Goal: Task Accomplishment & Management: Manage account settings

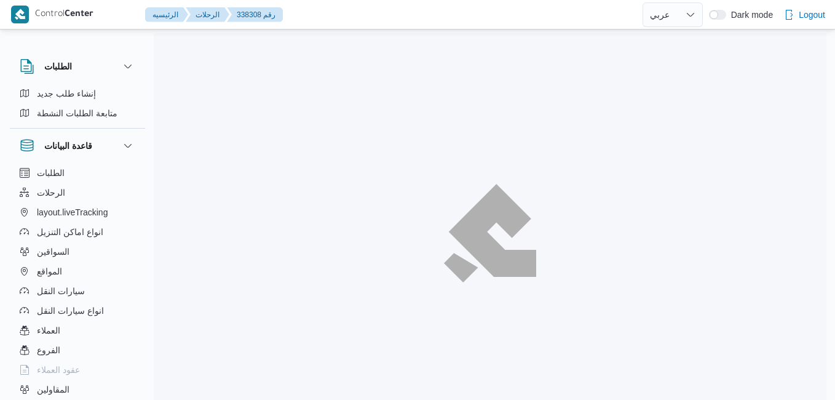
select select "ar"
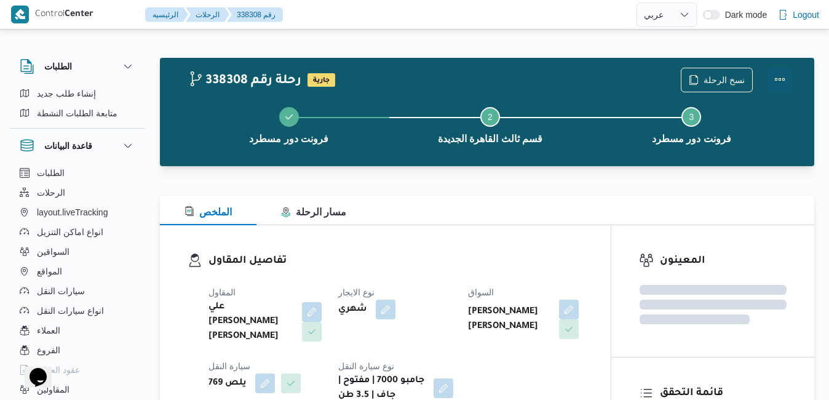
click at [783, 84] on button "Actions" at bounding box center [780, 79] width 25 height 25
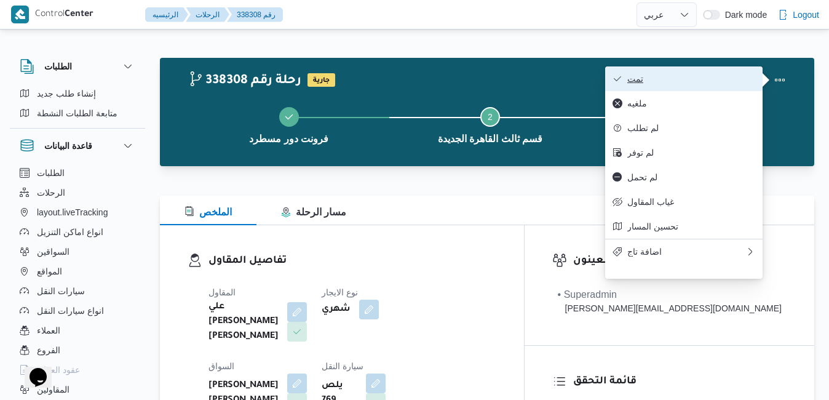
click at [700, 81] on span "تمت" at bounding box center [692, 79] width 128 height 10
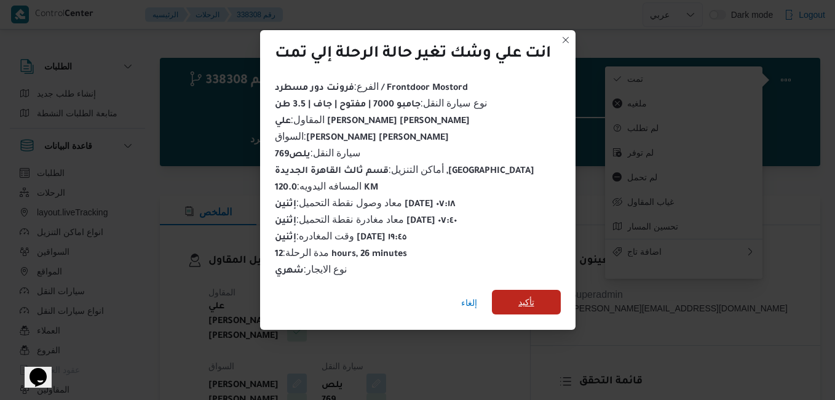
click at [533, 295] on span "تأكيد" at bounding box center [527, 302] width 16 height 15
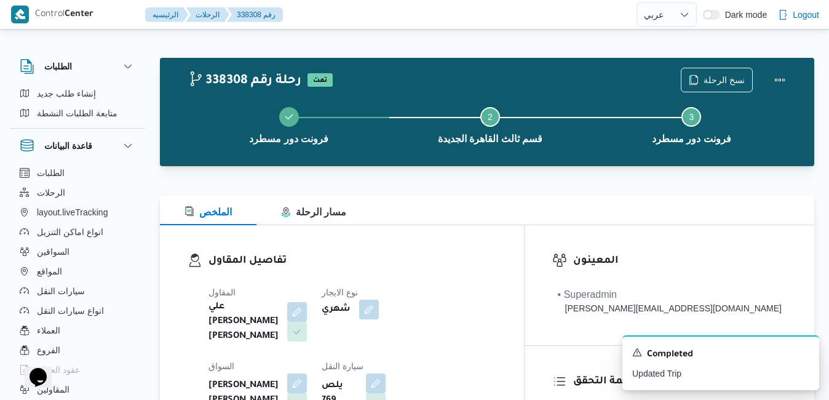
click at [496, 265] on h3 "تفاصيل المقاول" at bounding box center [353, 261] width 288 height 17
click at [524, 241] on div "تفاصيل المقاول المقاول علي يحيي علي مهران حسنين نوع الايجار شهري السواق محمود ر…" at bounding box center [342, 369] width 364 height 289
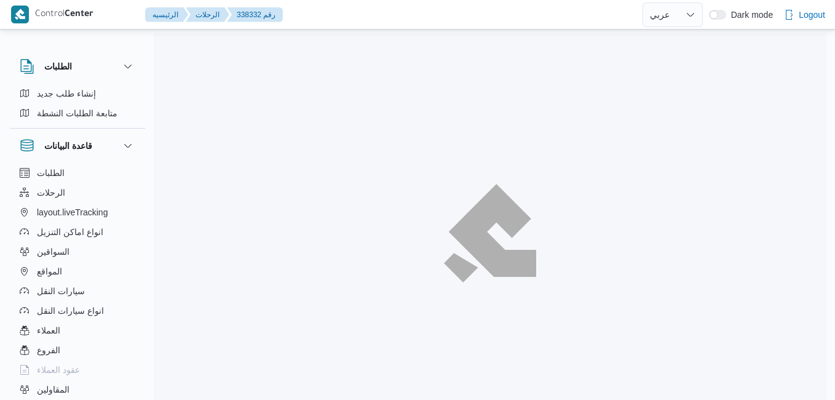
select select "ar"
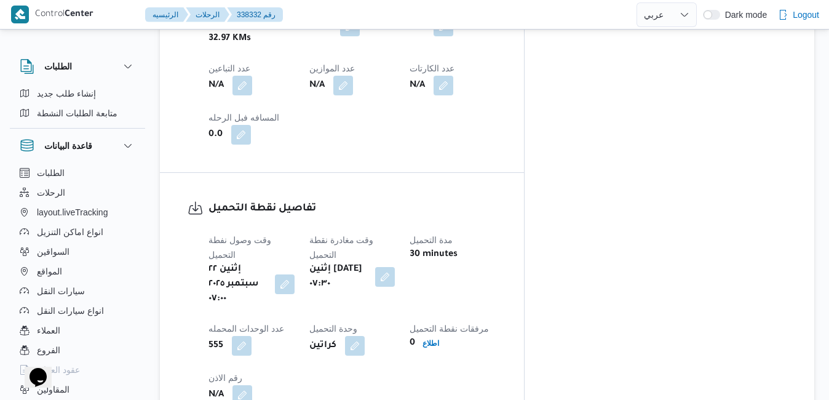
scroll to position [960, 0]
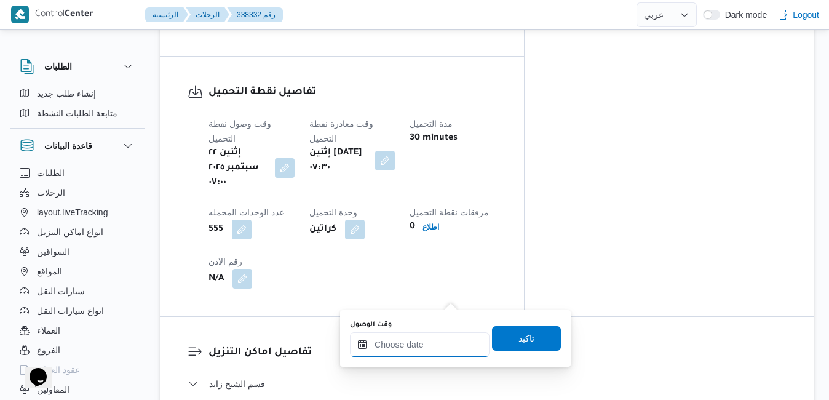
click at [407, 354] on input "وقت الوصول" at bounding box center [420, 344] width 140 height 25
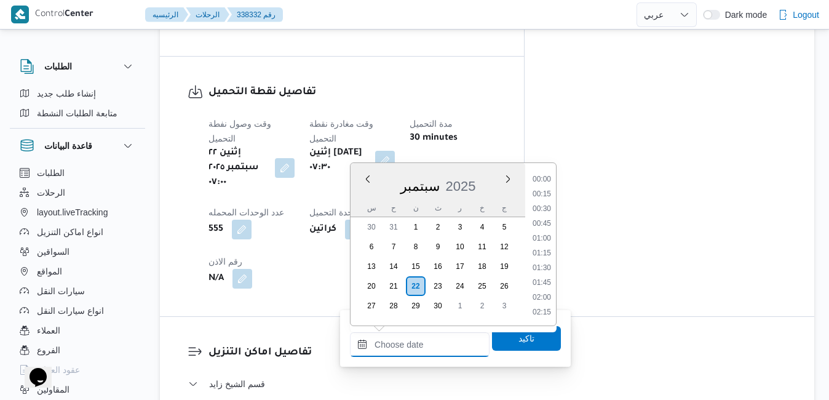
scroll to position [1239, 0]
click at [370, 203] on div "س" at bounding box center [372, 207] width 20 height 17
click at [546, 260] on li "07:30" at bounding box center [542, 257] width 28 height 12
type input "٢٢/٠٩/٢٠٢٥ ٠٧:٣٠"
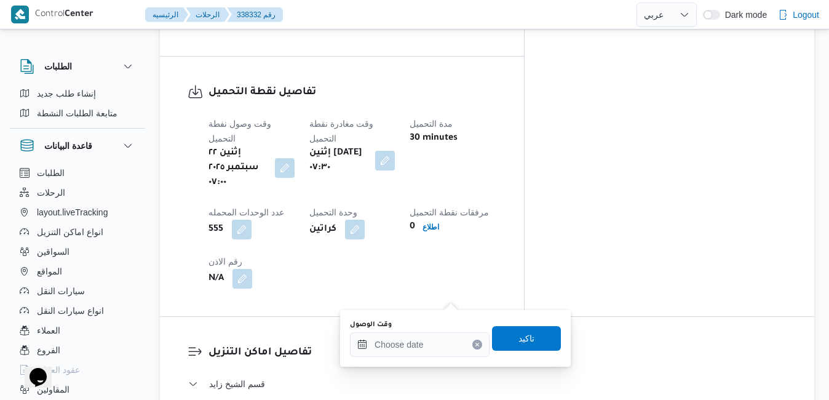
click at [504, 109] on div "وقت وصول نفطة التحميل إثنين ٢٢ سبتمبر ٢٠٢٥ ٠٧:٠٠ وقت مغادرة نقطة التحميل إثنين …" at bounding box center [352, 202] width 303 height 187
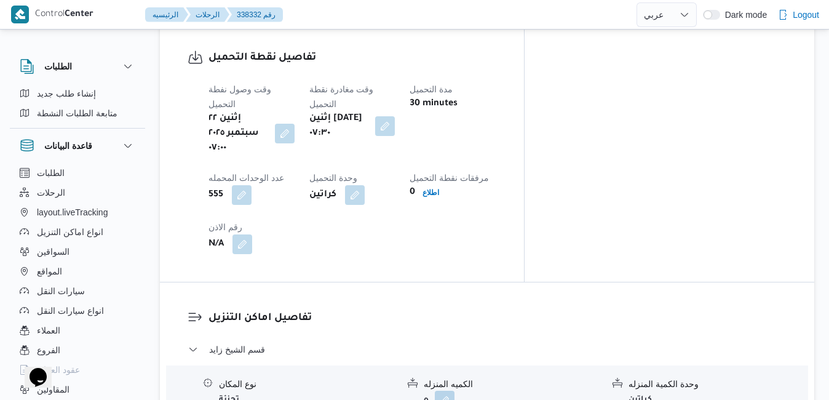
scroll to position [1132, 0]
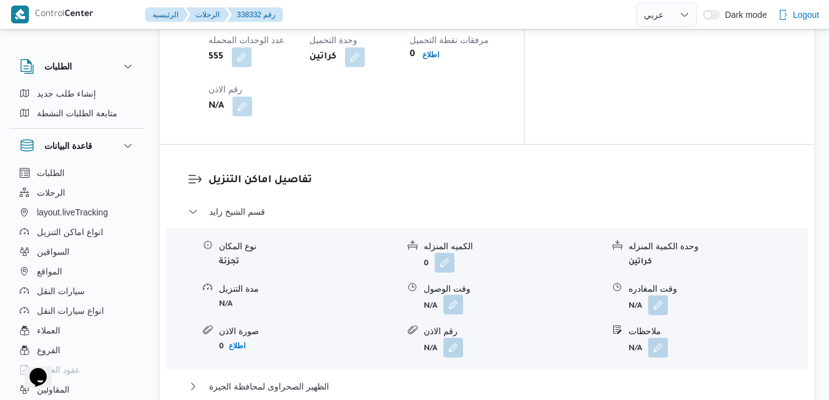
click at [462, 295] on button "button" at bounding box center [454, 305] width 20 height 20
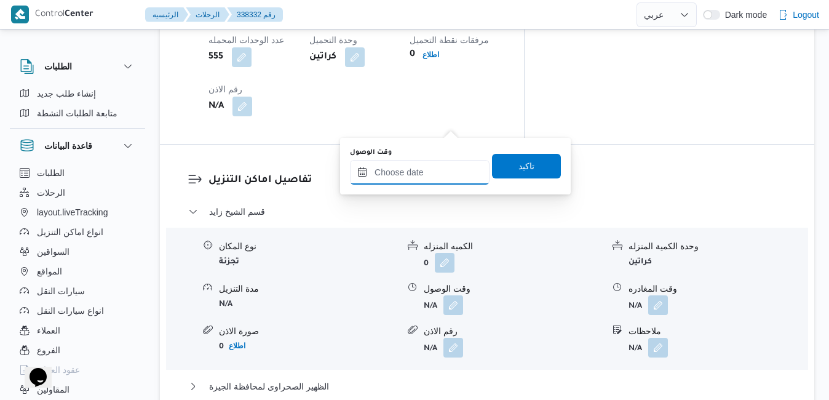
click at [426, 175] on input "وقت الوصول" at bounding box center [420, 172] width 140 height 25
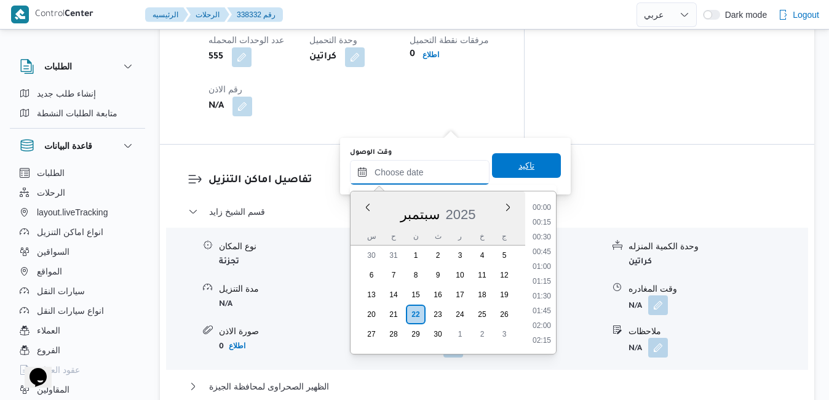
scroll to position [1239, 0]
click at [361, 226] on div "سبتمبر 2025" at bounding box center [438, 211] width 175 height 31
click at [543, 338] on li "08:30" at bounding box center [542, 344] width 28 height 12
type input "٢٢/٠٩/٢٠٢٥ ٠٨:٣٠"
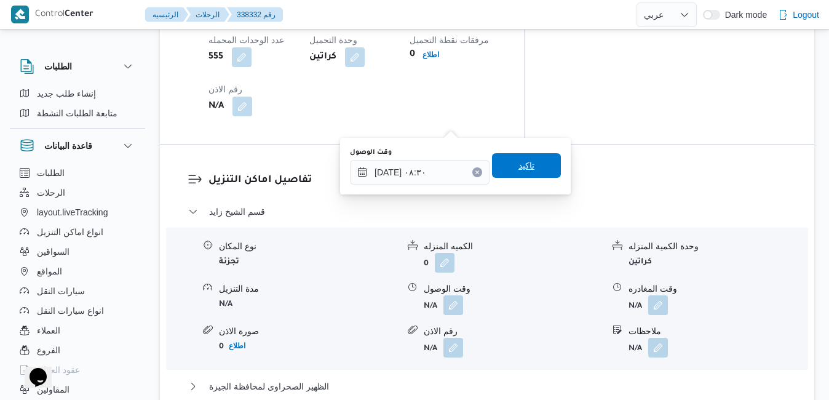
click at [533, 171] on span "تاكيد" at bounding box center [526, 165] width 69 height 25
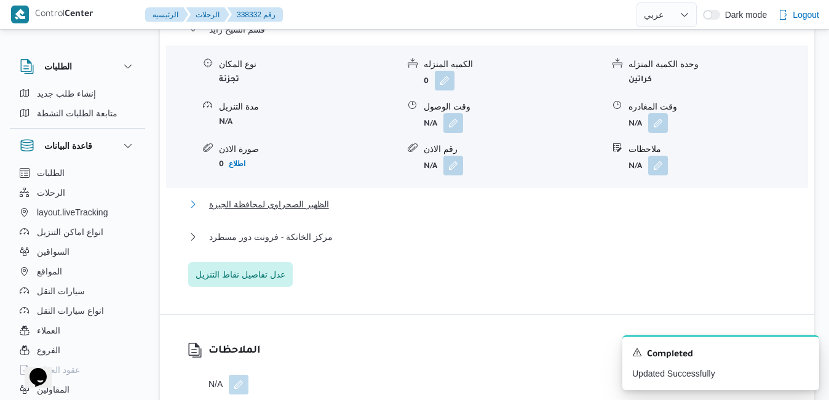
click at [483, 201] on button "الظهير الصحراوى لمحافظة الجيزة" at bounding box center [487, 204] width 599 height 15
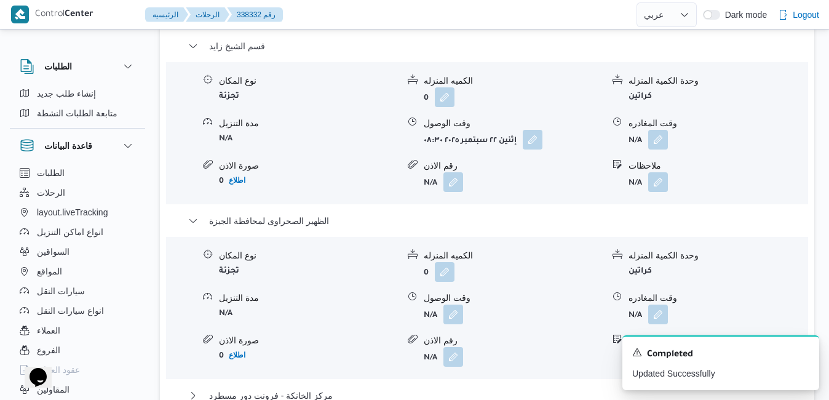
scroll to position [1329, 0]
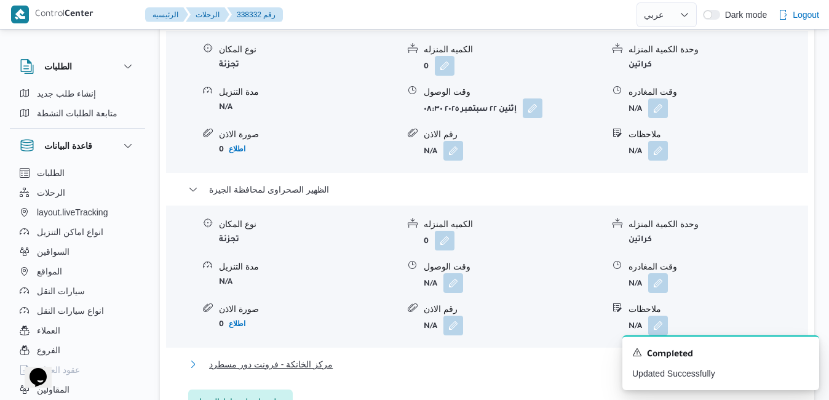
click at [532, 357] on button "مركز الخانكة - فرونت دور مسطرد" at bounding box center [487, 364] width 599 height 15
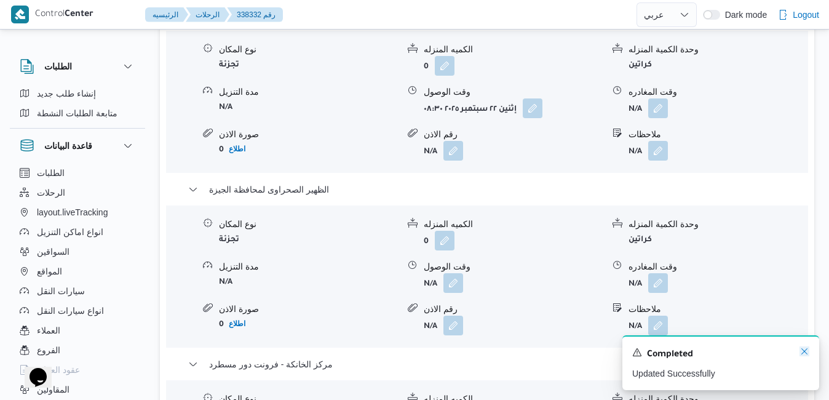
click at [808, 350] on icon "Dismiss toast" at bounding box center [805, 351] width 10 height 10
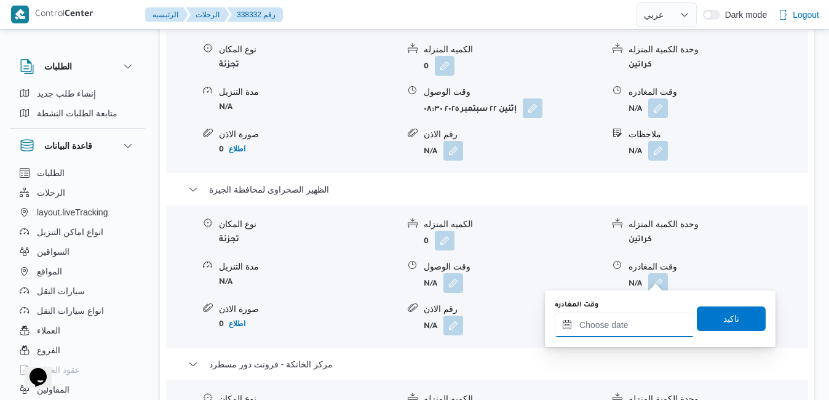
click at [622, 317] on div at bounding box center [625, 325] width 140 height 25
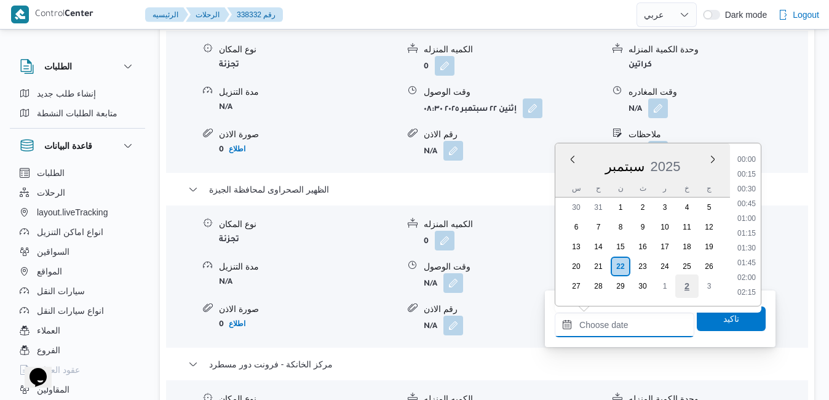
scroll to position [1239, 0]
click at [750, 160] on li "21:00" at bounding box center [747, 160] width 28 height 12
type input "٢٢/٠٩/٢٠٢٥ ٢١:٠٠"
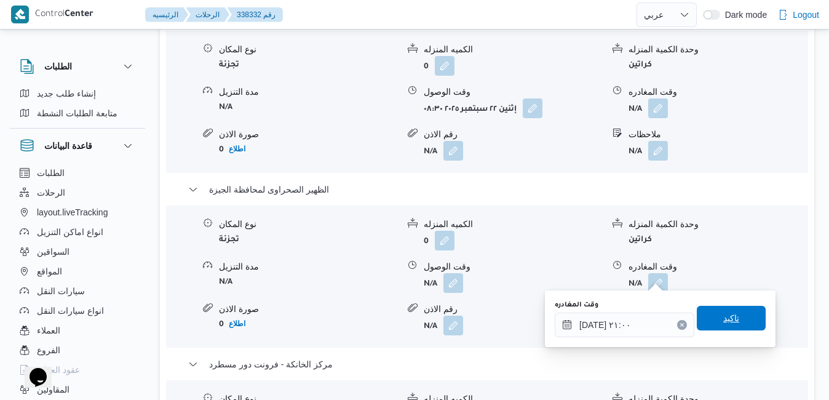
click at [724, 316] on span "تاكيد" at bounding box center [732, 318] width 16 height 15
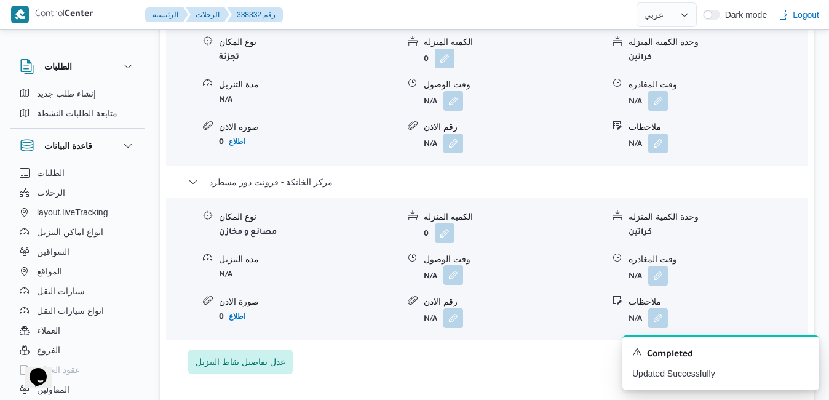
click at [461, 272] on button "button" at bounding box center [454, 275] width 20 height 20
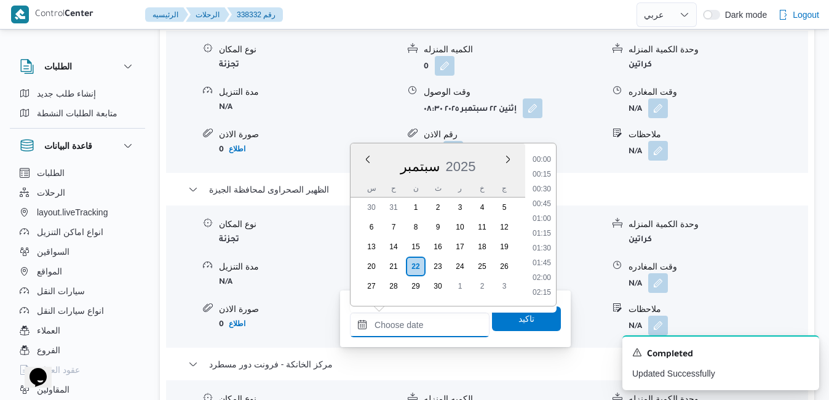
click at [447, 322] on input "وقت الوصول" at bounding box center [420, 325] width 140 height 25
click at [361, 170] on div "سبتمبر 2025" at bounding box center [438, 163] width 175 height 31
click at [544, 269] on li "20:45" at bounding box center [542, 271] width 28 height 12
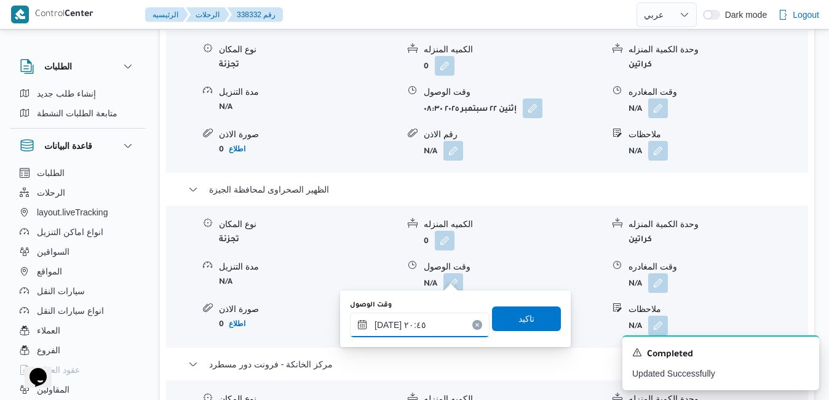
type input "٢٢/٠٩/٢٠٢٥ ٢٠:٤٥"
click at [530, 325] on span "تاكيد" at bounding box center [526, 318] width 69 height 25
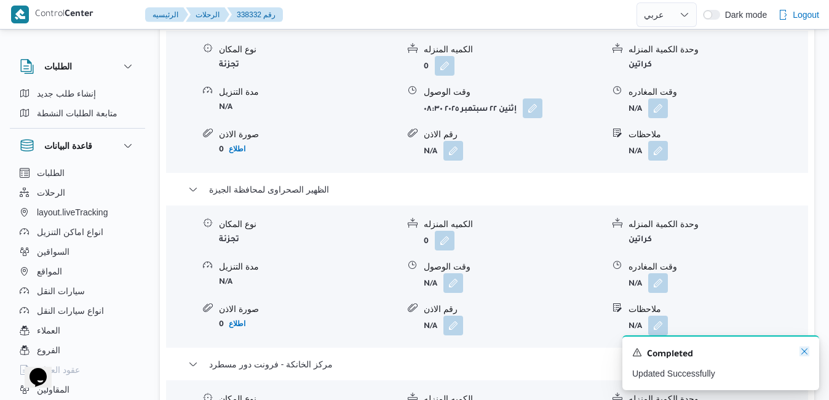
click at [803, 356] on icon "Dismiss toast" at bounding box center [805, 351] width 10 height 10
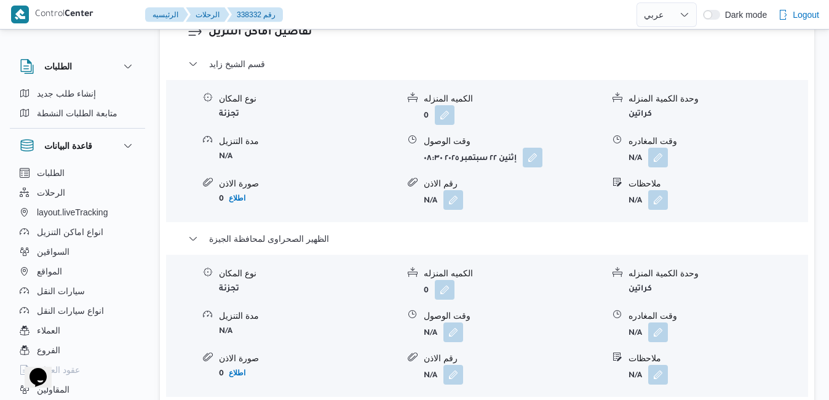
scroll to position [1255, 0]
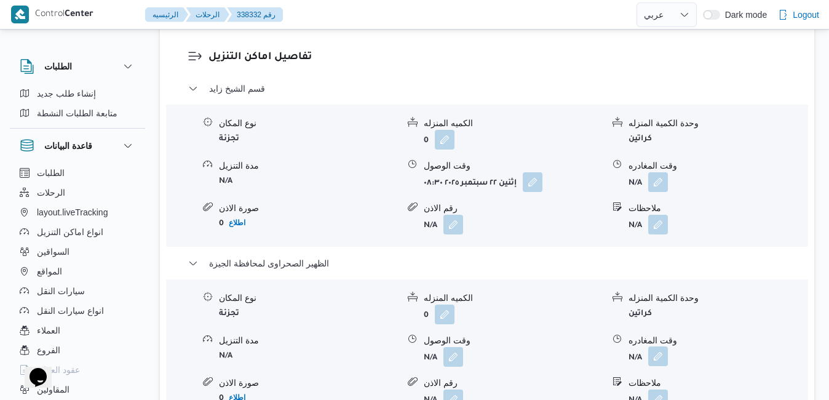
click at [661, 346] on button "button" at bounding box center [658, 356] width 20 height 20
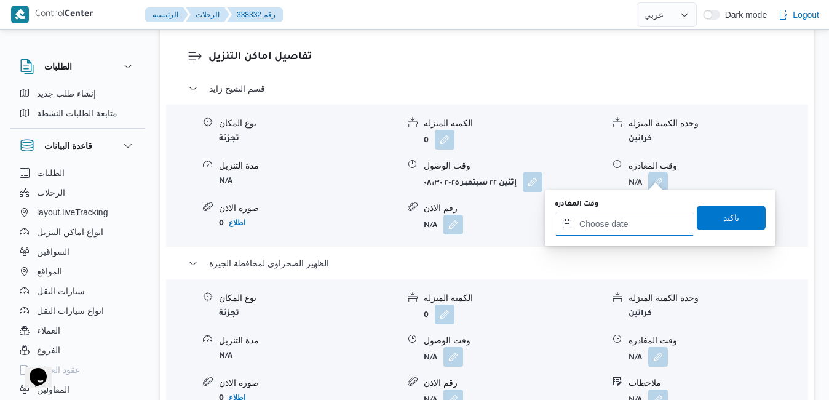
click at [615, 226] on input "وقت المغادره" at bounding box center [625, 224] width 140 height 25
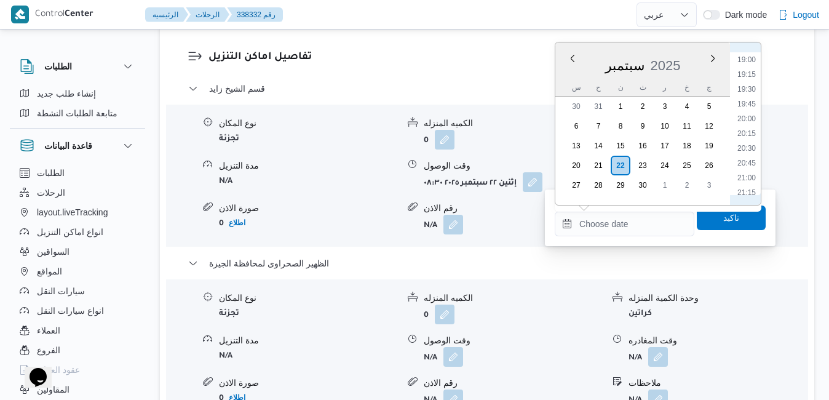
scroll to position [1114, 0]
click at [752, 113] on li "19:45" at bounding box center [747, 111] width 28 height 12
type input "٢٢/٠٩/٢٠٢٥ ١٩:٤٥"
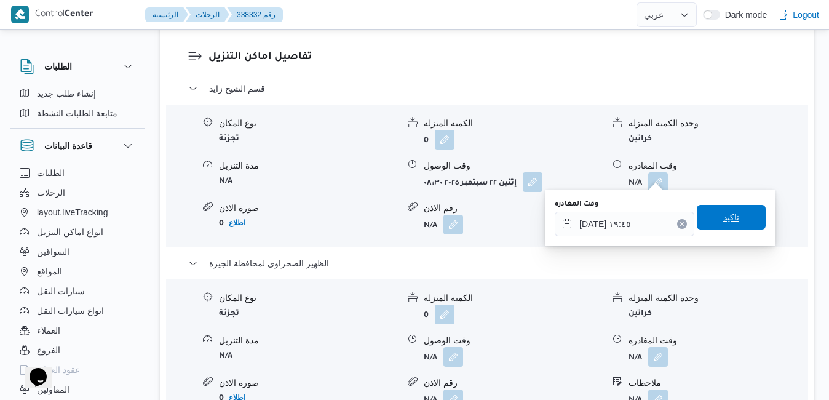
click at [729, 221] on span "تاكيد" at bounding box center [732, 217] width 16 height 15
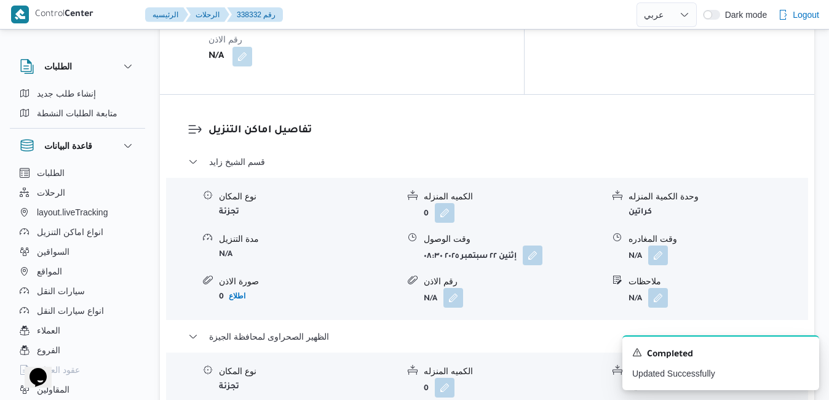
scroll to position [1132, 0]
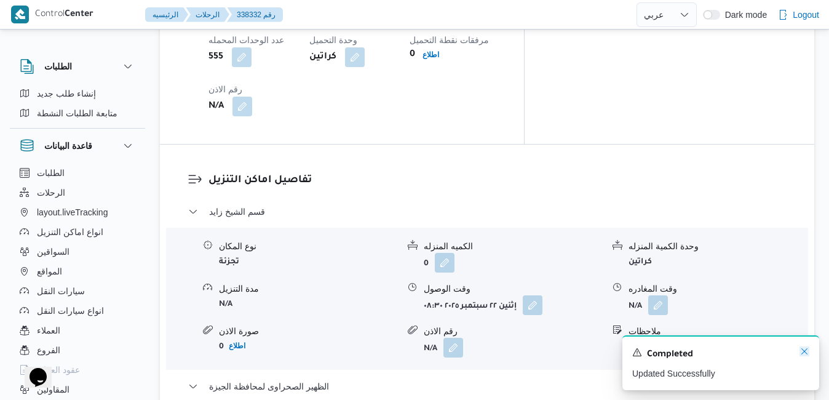
click at [804, 353] on icon "Dismiss toast" at bounding box center [805, 351] width 6 height 6
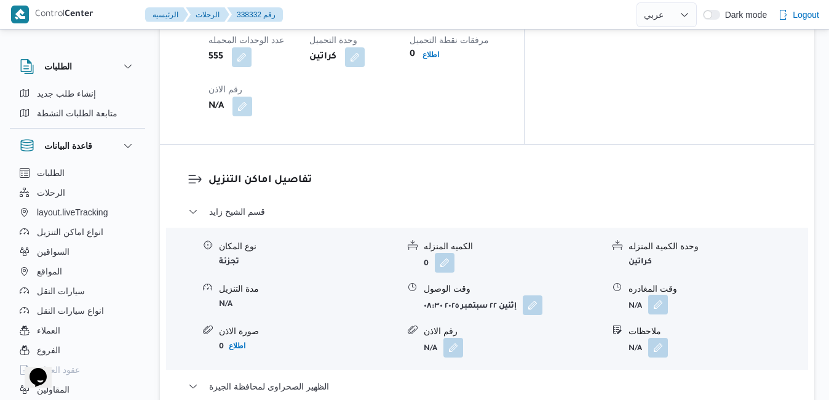
click at [663, 295] on button "button" at bounding box center [658, 305] width 20 height 20
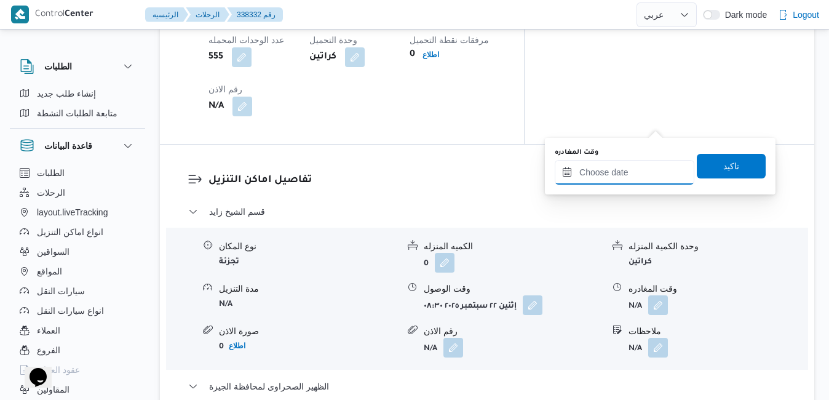
click at [619, 178] on input "وقت المغادره" at bounding box center [625, 172] width 140 height 25
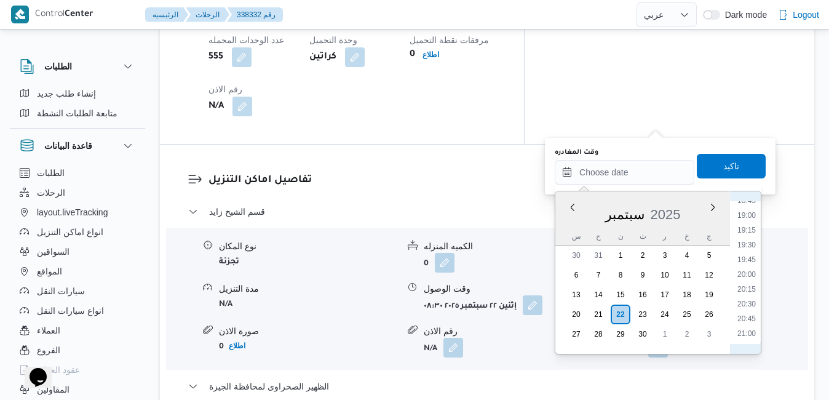
scroll to position [781, 0]
click at [749, 210] on li "13:15" at bounding box center [747, 208] width 28 height 12
type input "٢٢/٠٩/٢٠٢٥ ١٣:١٥"
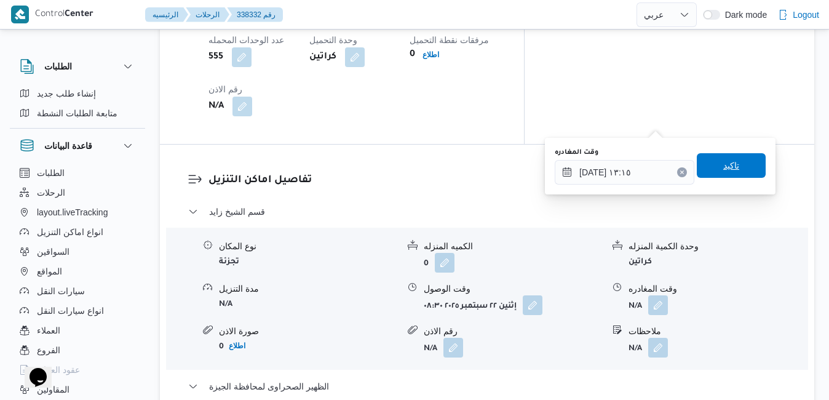
click at [726, 160] on span "تاكيد" at bounding box center [732, 165] width 16 height 15
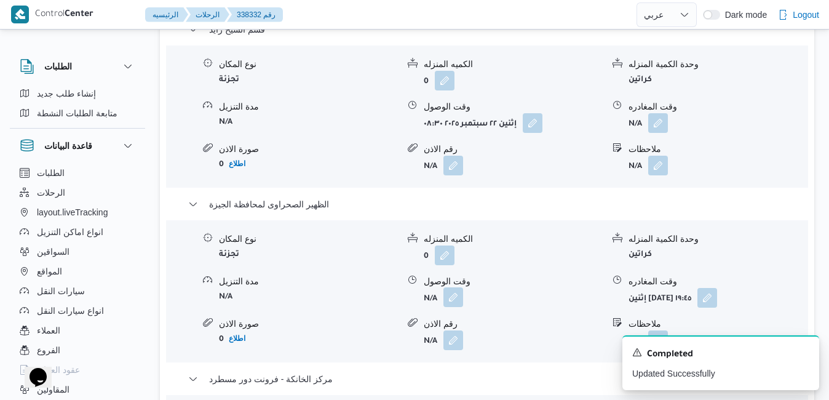
click at [452, 294] on button "button" at bounding box center [454, 297] width 20 height 20
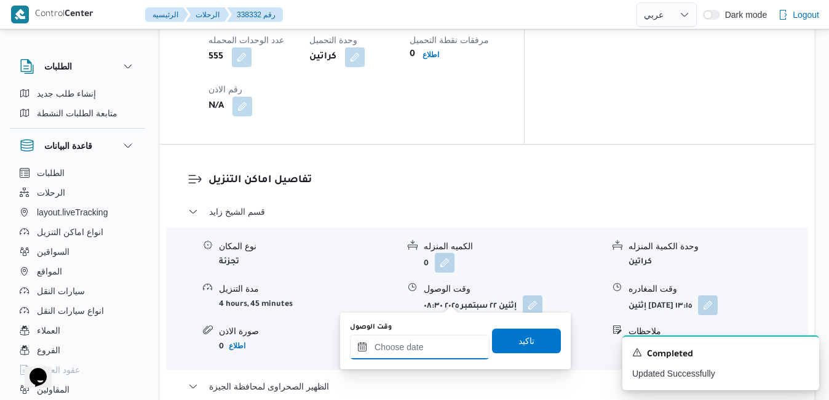
click at [439, 344] on input "وقت الوصول" at bounding box center [420, 347] width 140 height 25
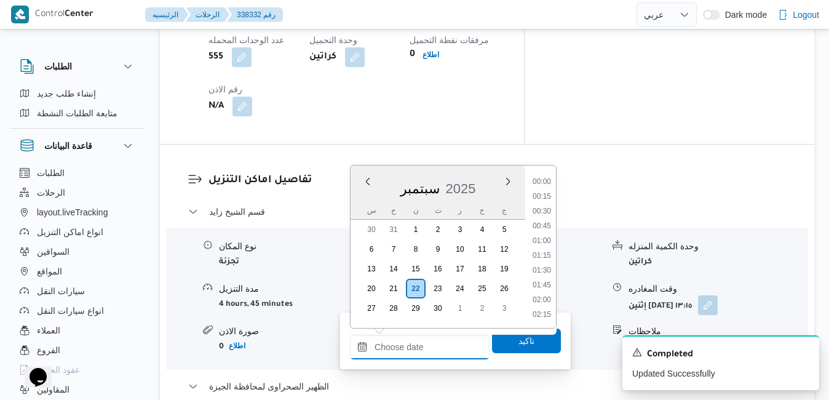
scroll to position [1239, 0]
click at [357, 201] on div "سبتمبر 2025" at bounding box center [438, 185] width 175 height 31
click at [543, 257] on li "13:45" at bounding box center [542, 254] width 28 height 12
type input "٢٢/٠٩/٢٠٢٥ ١٣:٤٥"
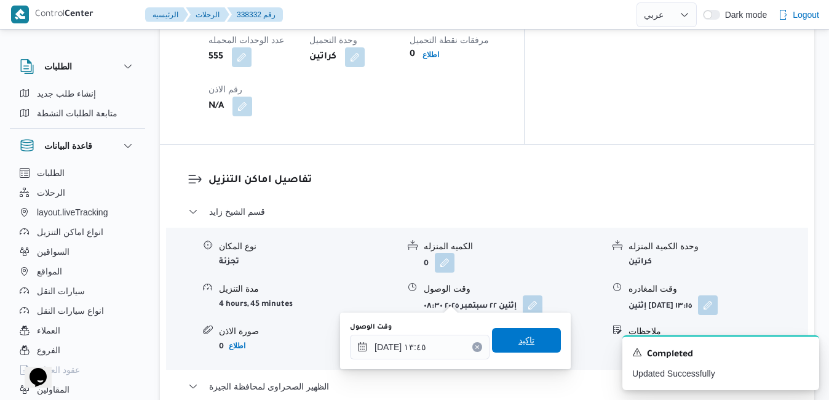
click at [521, 348] on span "تاكيد" at bounding box center [526, 340] width 69 height 25
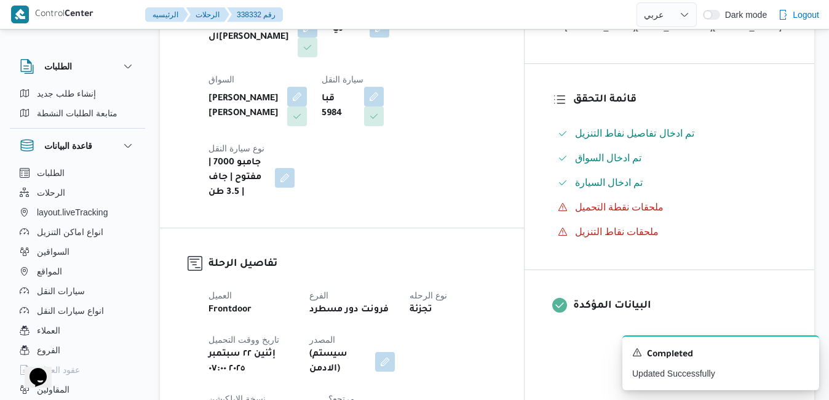
scroll to position [0, 0]
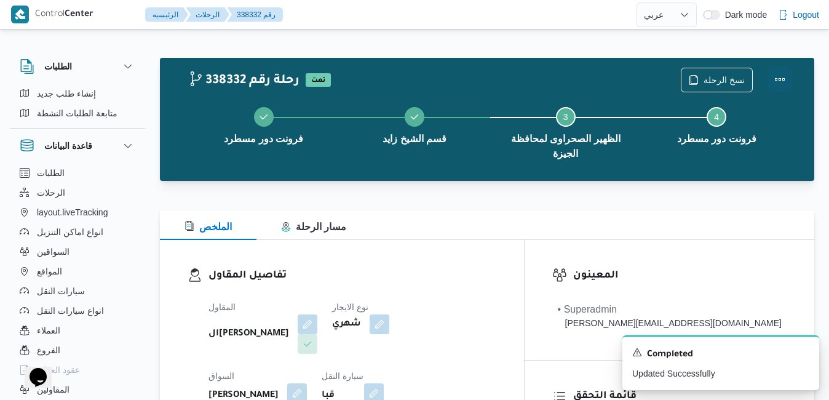
click at [778, 78] on button "Actions" at bounding box center [780, 79] width 25 height 25
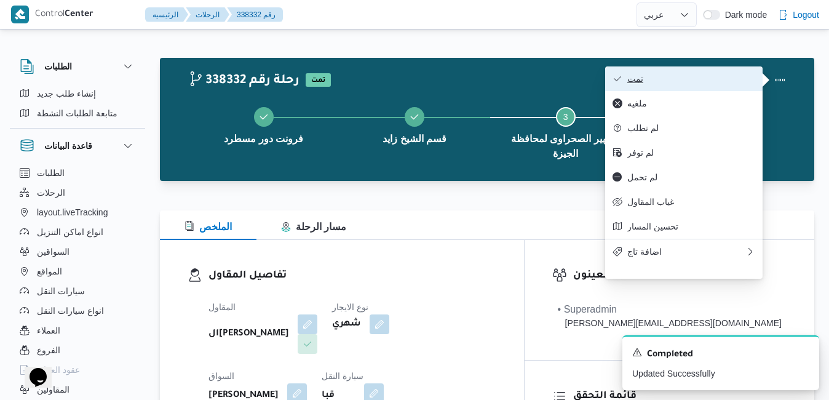
click at [693, 87] on button "تمت" at bounding box center [683, 78] width 157 height 25
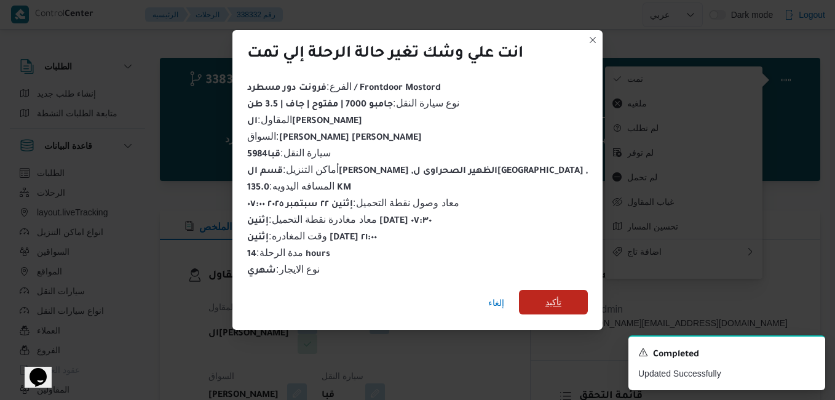
click at [541, 297] on span "تأكيد" at bounding box center [553, 302] width 69 height 25
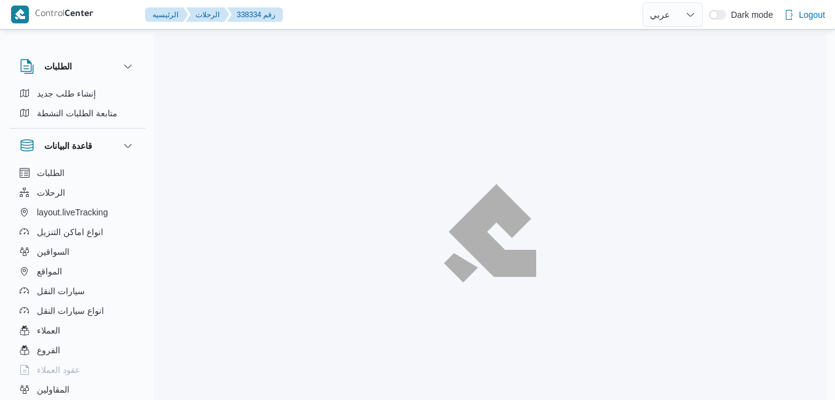
select select "ar"
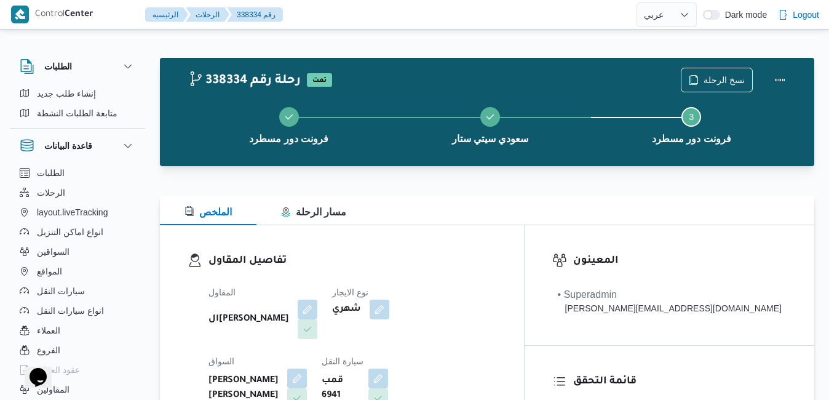
click at [496, 234] on div "تفاصيل المقاول المقاول الهامي محمد خالد علي نوع الايجار شهري السواق محمد سيد مح…" at bounding box center [342, 367] width 364 height 284
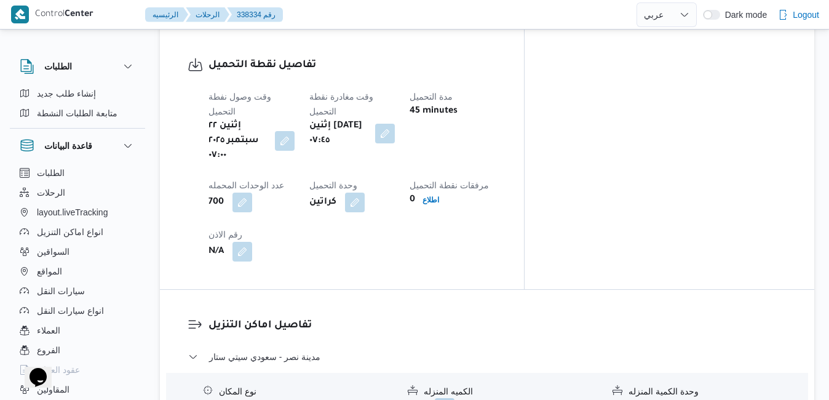
scroll to position [1009, 0]
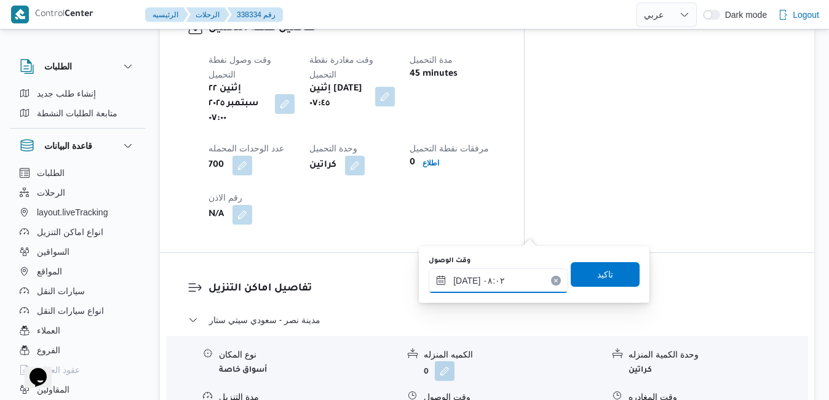
click at [484, 272] on div "٢٢/٠٩/٢٠٢٥ ٠٨:٠٢" at bounding box center [499, 280] width 140 height 25
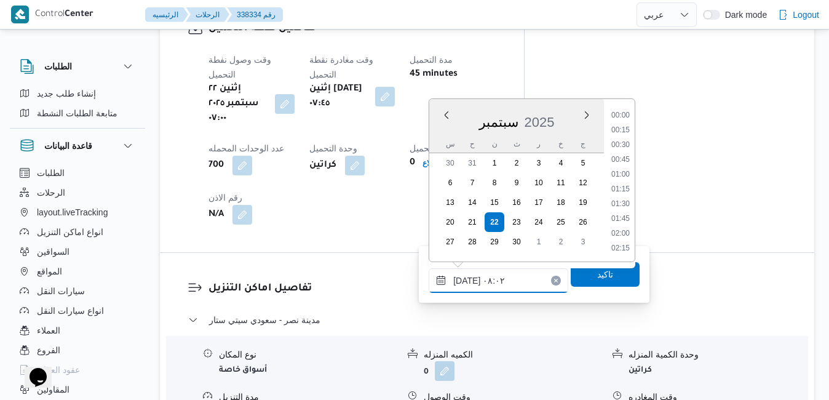
scroll to position [397, 0]
click at [618, 218] on li "08:30" at bounding box center [621, 219] width 28 height 12
type input "[DATE] ٠٨:٣٠"
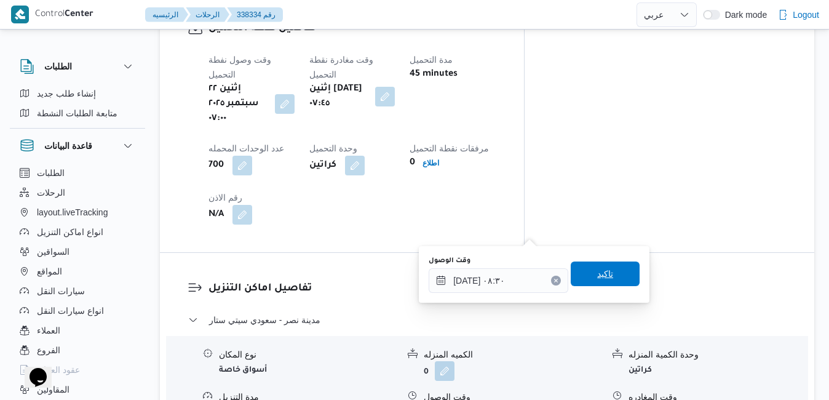
click at [597, 279] on span "تاكيد" at bounding box center [605, 273] width 16 height 15
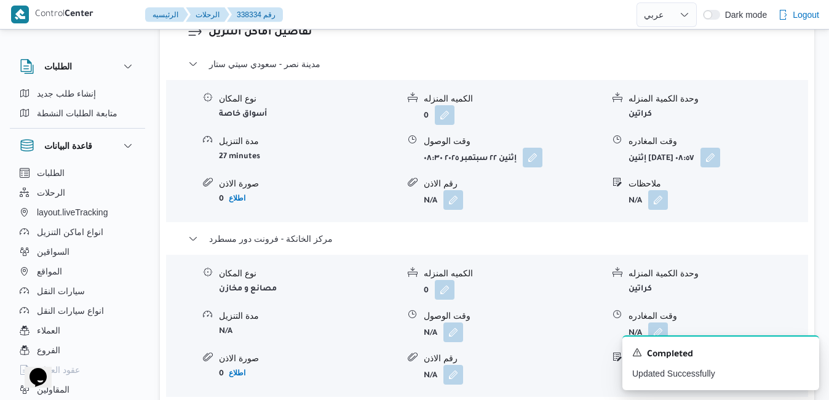
scroll to position [1280, 0]
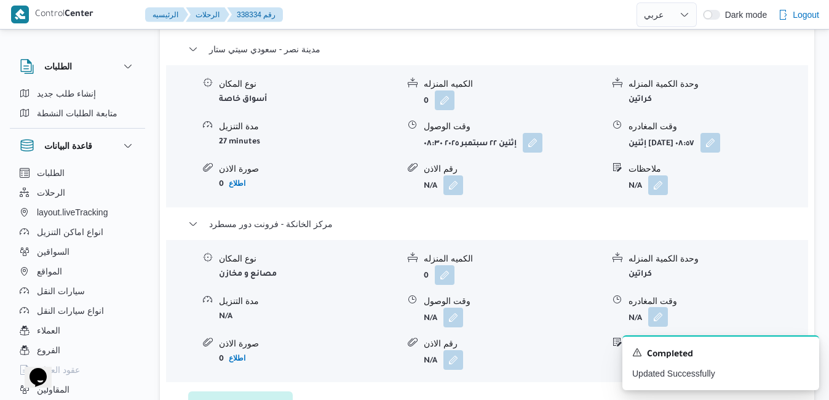
click at [655, 307] on button "button" at bounding box center [658, 317] width 20 height 20
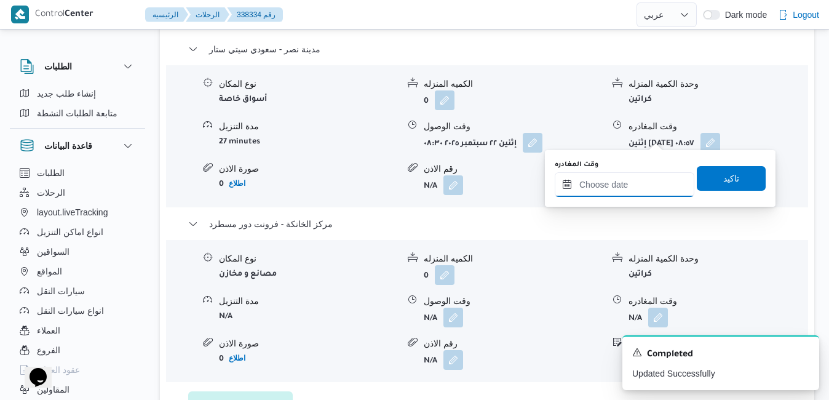
click at [615, 184] on input "وقت المغادره" at bounding box center [625, 184] width 140 height 25
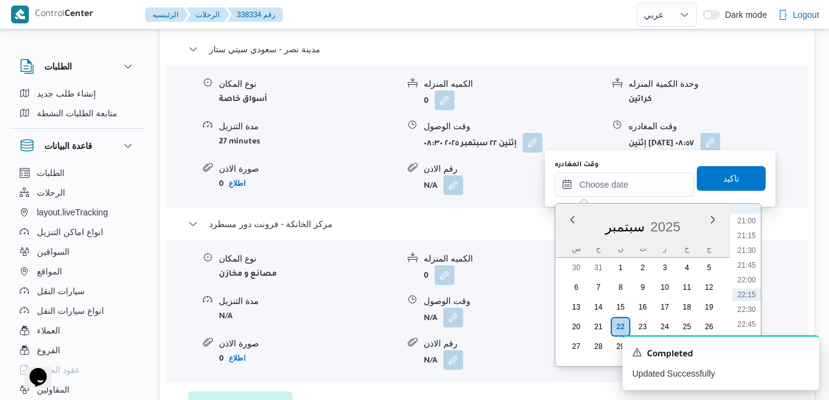
scroll to position [1114, 0]
click at [751, 275] on li "19:45" at bounding box center [747, 272] width 28 height 12
type input "[DATE] ١٩:٤٥"
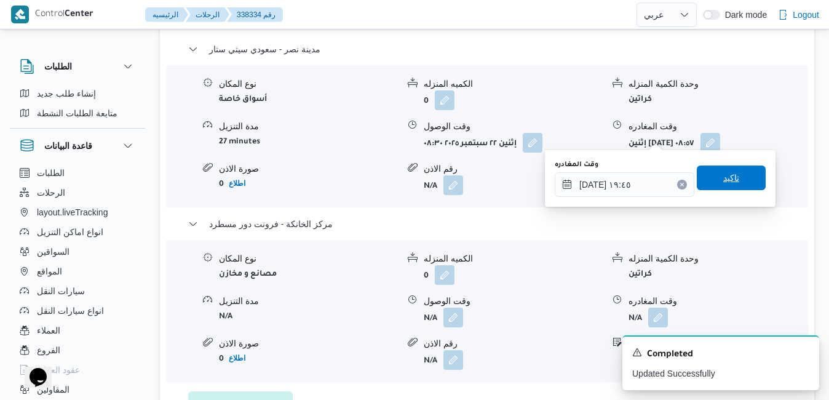
click at [739, 182] on span "تاكيد" at bounding box center [731, 177] width 69 height 25
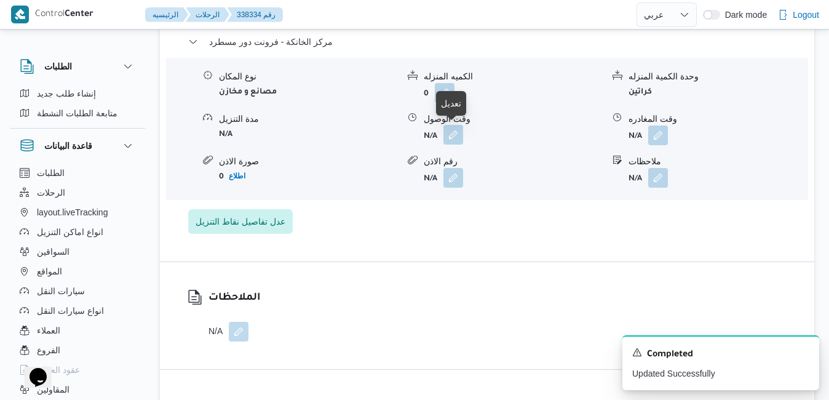
click at [455, 136] on button "button" at bounding box center [454, 135] width 20 height 20
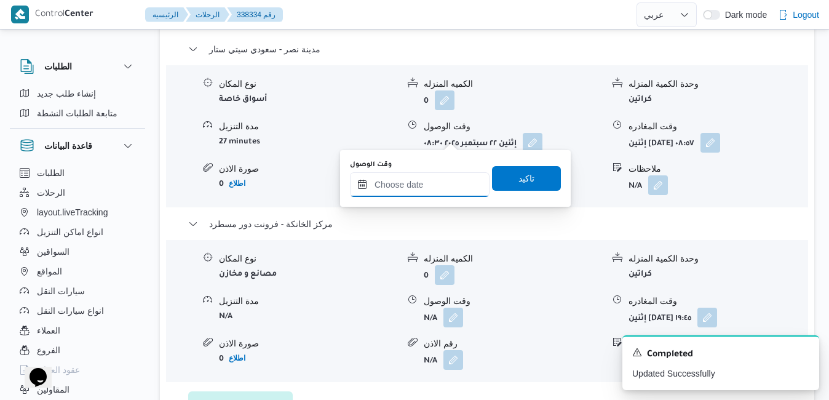
click at [426, 195] on input "وقت الوصول" at bounding box center [420, 184] width 140 height 25
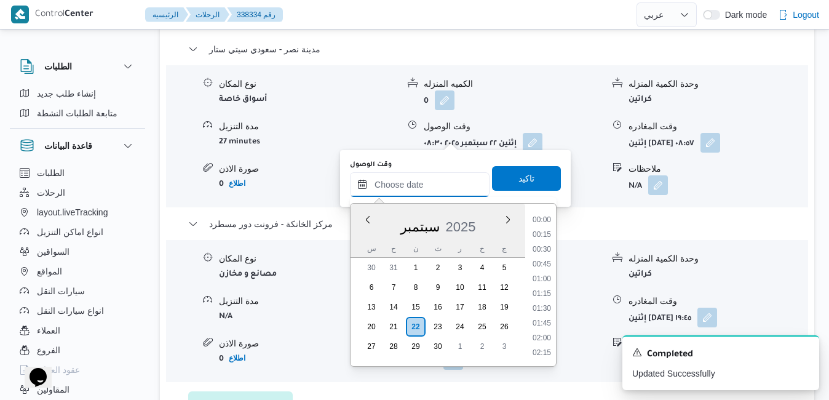
scroll to position [1239, 0]
click at [372, 241] on div "س" at bounding box center [372, 248] width 20 height 17
click at [544, 257] on li "19:30" at bounding box center [542, 257] width 28 height 12
type input "٢٢/٠٩/٢٠٢٥ ١٩:٣٠"
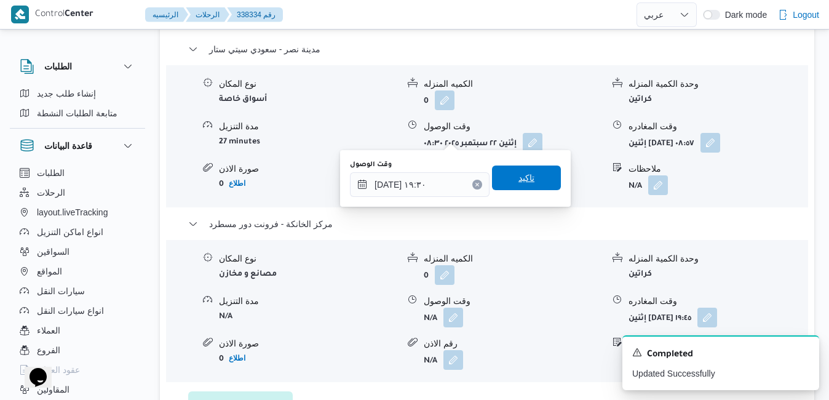
click at [533, 180] on span "تاكيد" at bounding box center [526, 177] width 69 height 25
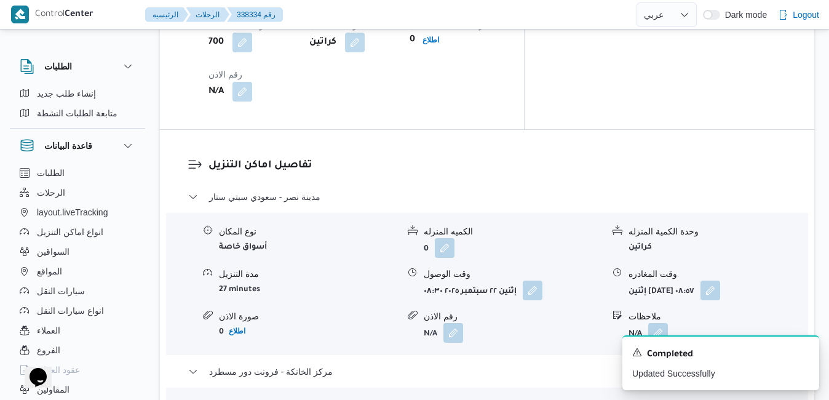
scroll to position [1157, 0]
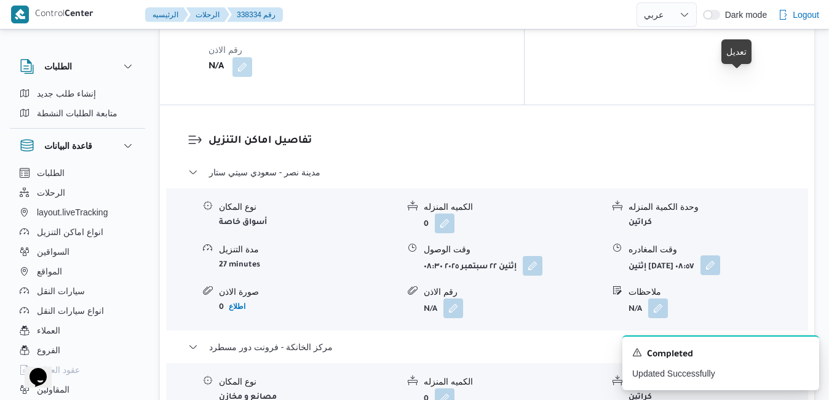
click at [720, 255] on button "button" at bounding box center [711, 265] width 20 height 20
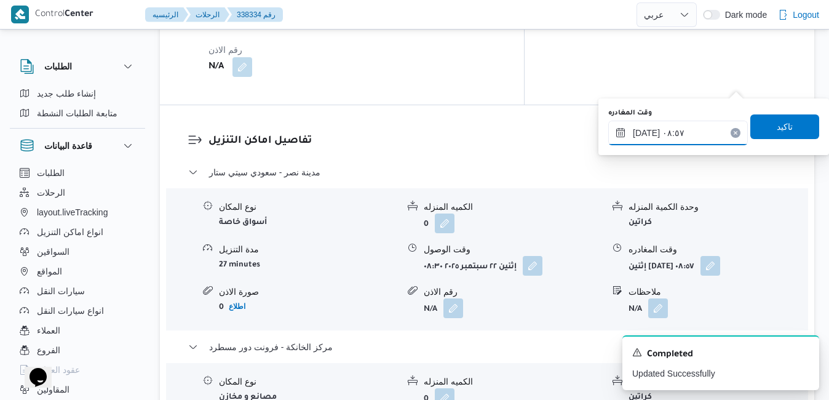
click at [686, 137] on input "٢٢/٠٩/٢٠٢٥ ٠٨:٥٧" at bounding box center [678, 133] width 140 height 25
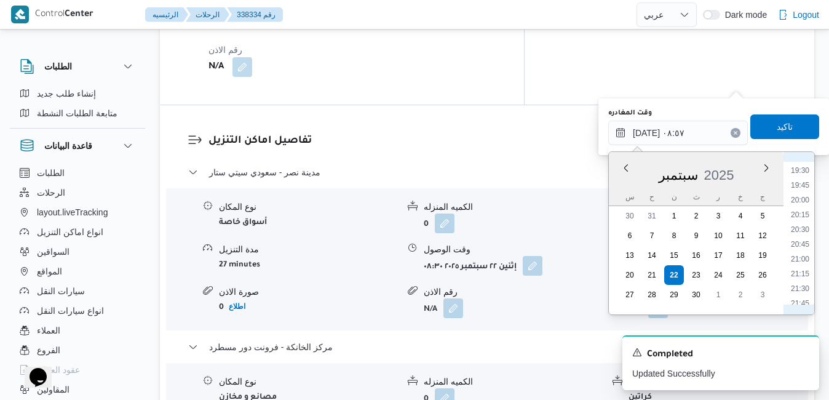
scroll to position [1024, 0]
click at [804, 251] on li "18:45" at bounding box center [800, 251] width 28 height 12
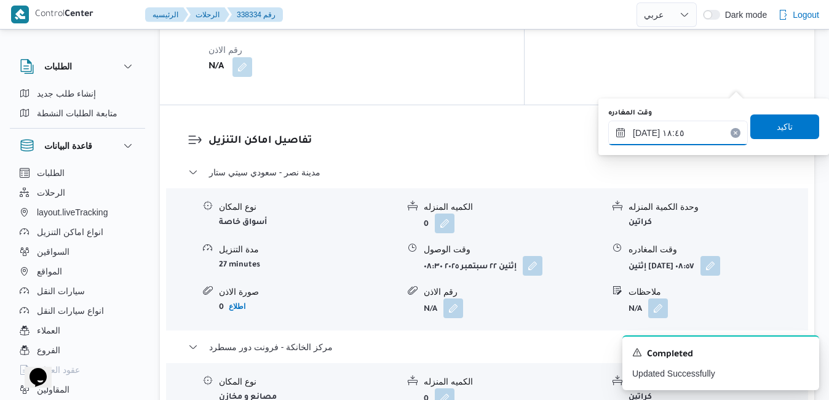
click at [650, 129] on input "٢٢/٠٩/٢٠٢٥ ١٨:٤٥" at bounding box center [678, 133] width 140 height 25
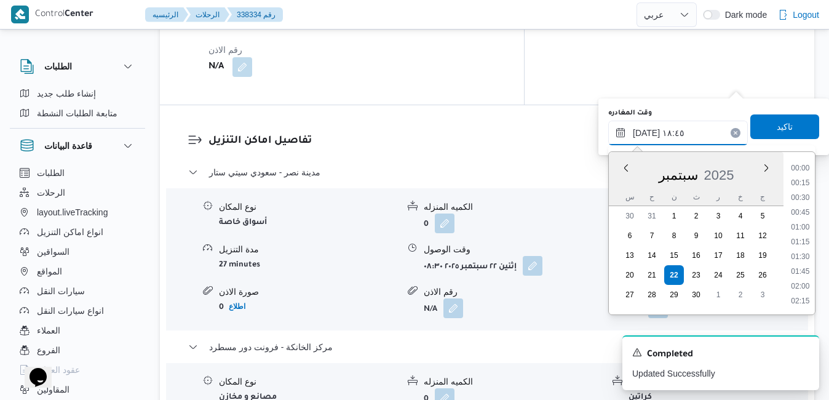
scroll to position [1032, 0]
type input "٢٢/٠٩/٢٠٢٥ ١٨:50"
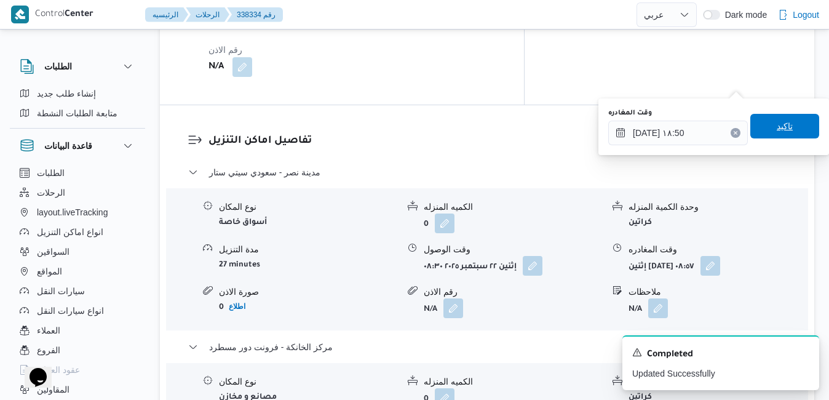
click at [777, 128] on span "تاكيد" at bounding box center [785, 126] width 16 height 15
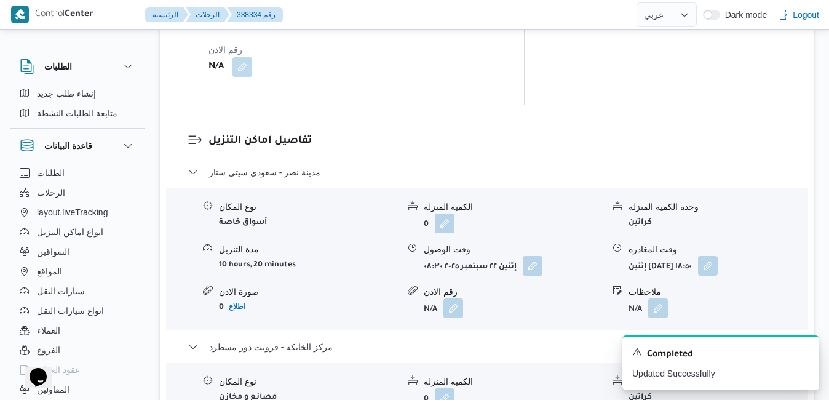
scroll to position [0, 0]
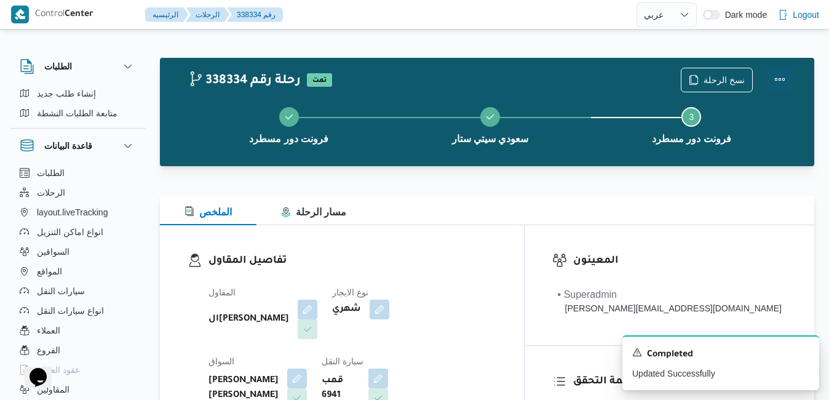
click at [774, 84] on button "Actions" at bounding box center [780, 79] width 25 height 25
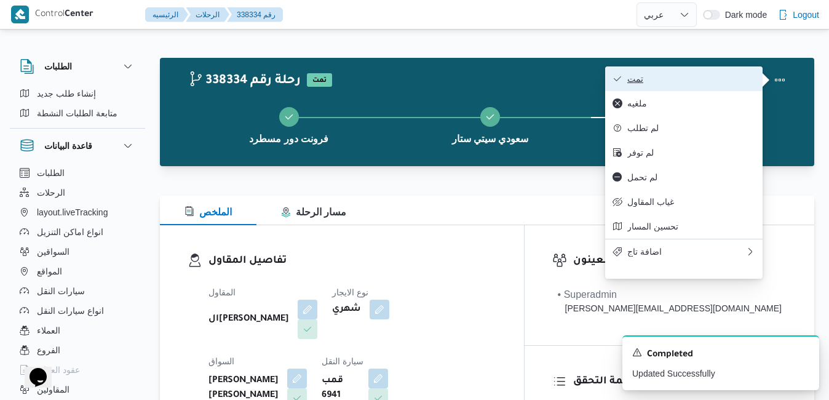
click at [724, 81] on span "تمت" at bounding box center [692, 79] width 128 height 10
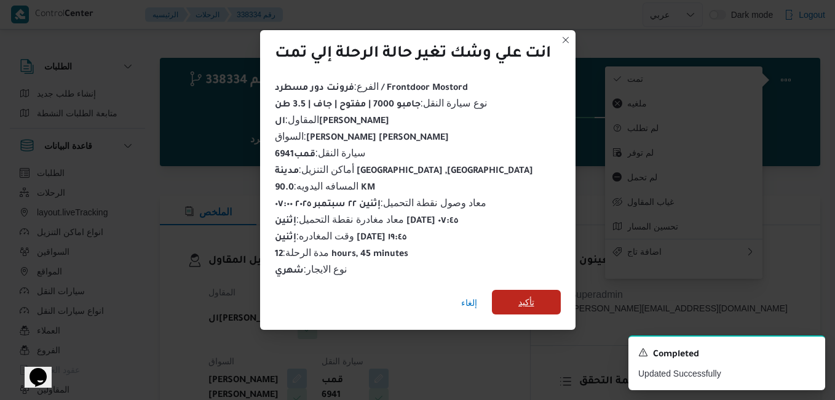
click at [535, 302] on span "تأكيد" at bounding box center [527, 302] width 16 height 15
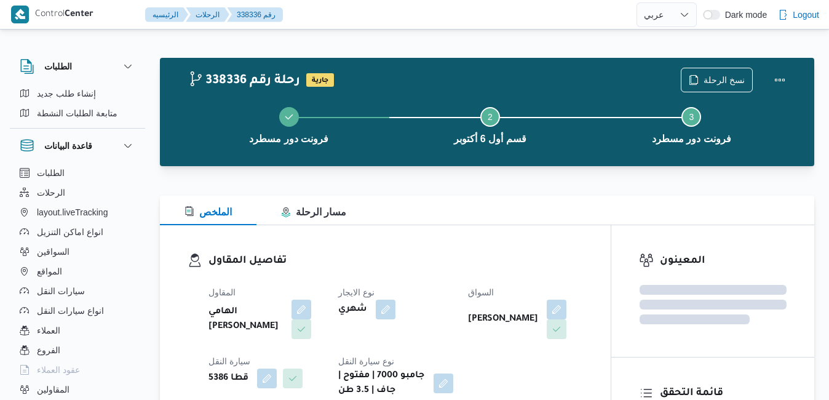
select select "ar"
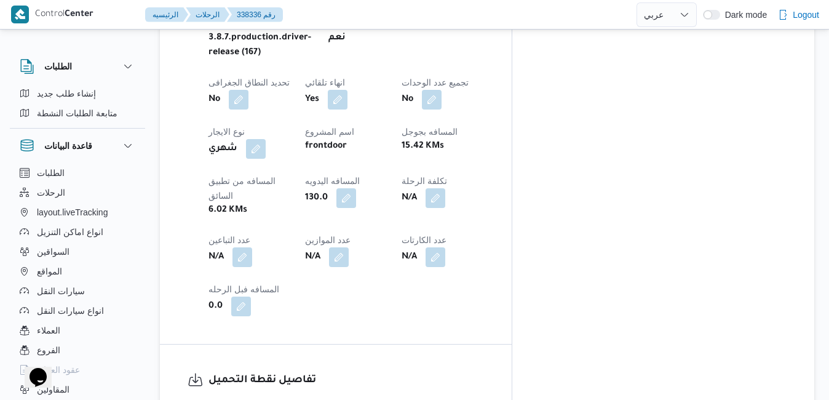
scroll to position [647, 0]
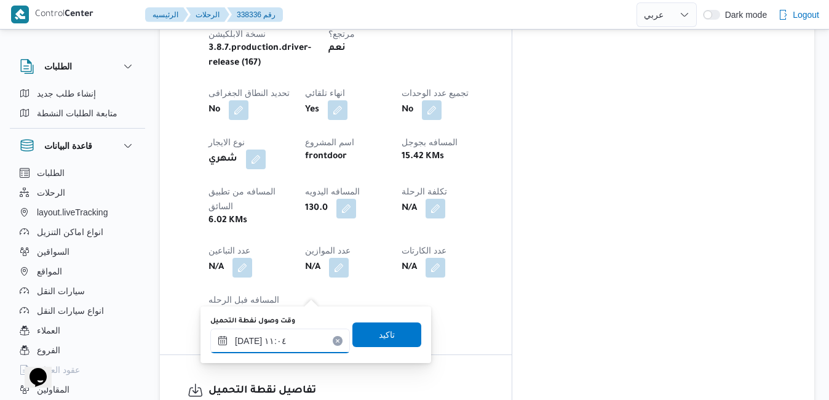
click at [279, 337] on input "٢٢/٠٩/٢٠٢٥ ١١:٠٤" at bounding box center [280, 341] width 140 height 25
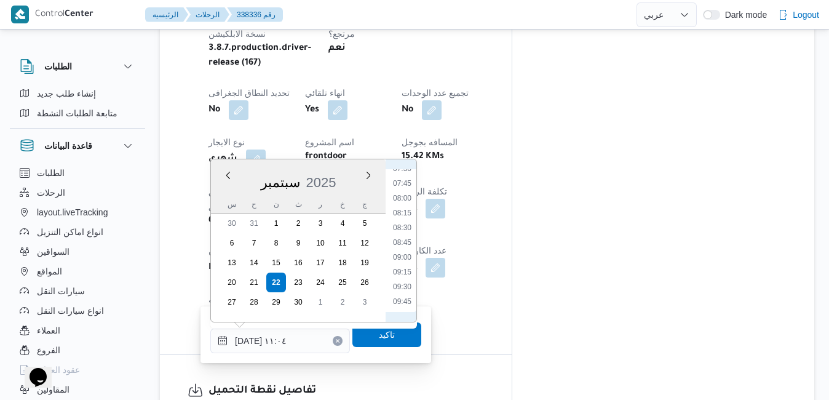
scroll to position [325, 0]
click at [403, 249] on li "06:45" at bounding box center [402, 249] width 28 height 12
type input "٢٢/٠٩/٢٠٢٥ ٠٦:٤٥"
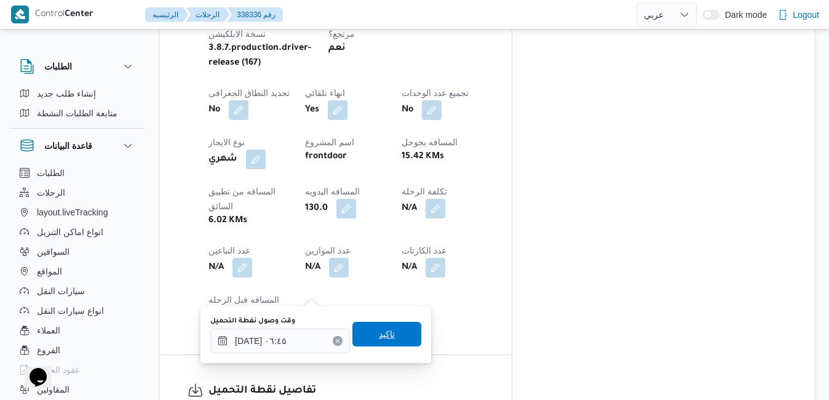
click at [379, 333] on span "تاكيد" at bounding box center [387, 334] width 16 height 15
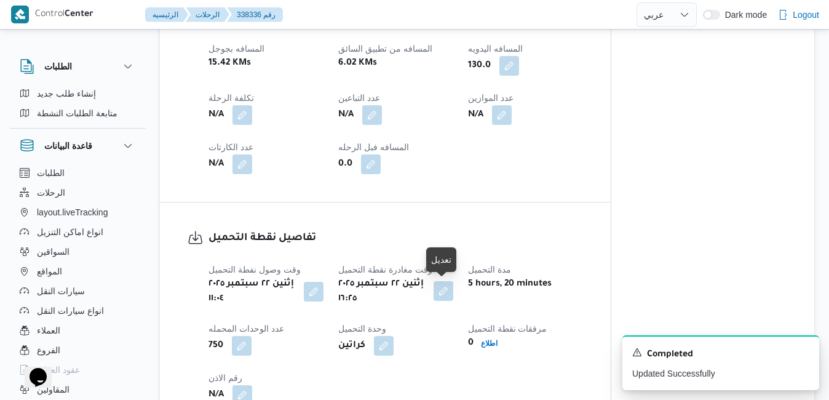
click at [450, 297] on button "button" at bounding box center [444, 291] width 20 height 20
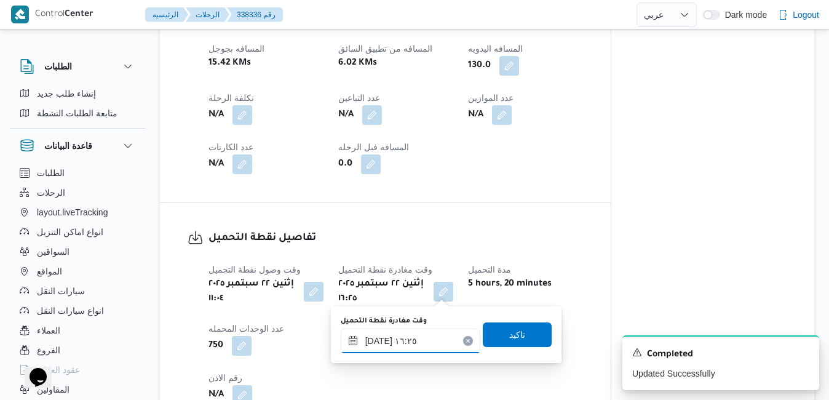
click at [393, 342] on input "٢٢/٠٩/٢٠٢٥ ١٦:٢٥" at bounding box center [411, 341] width 140 height 25
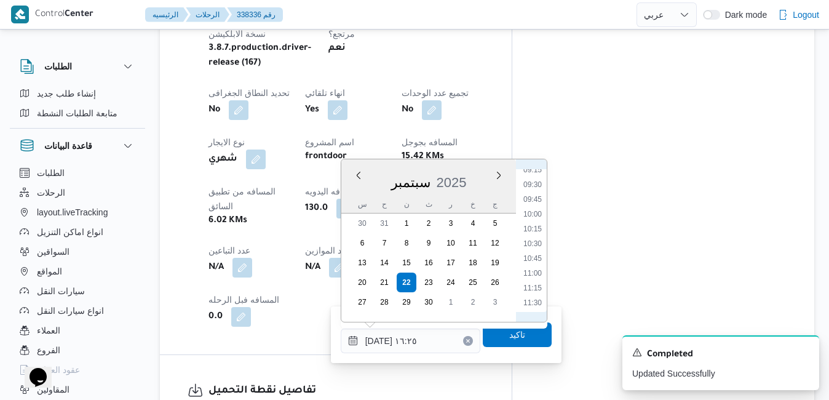
scroll to position [427, 0]
click at [535, 191] on li "07:30" at bounding box center [533, 191] width 28 height 12
type input "٢٢/٠٩/٢٠٢٥ ٠٧:٣٠"
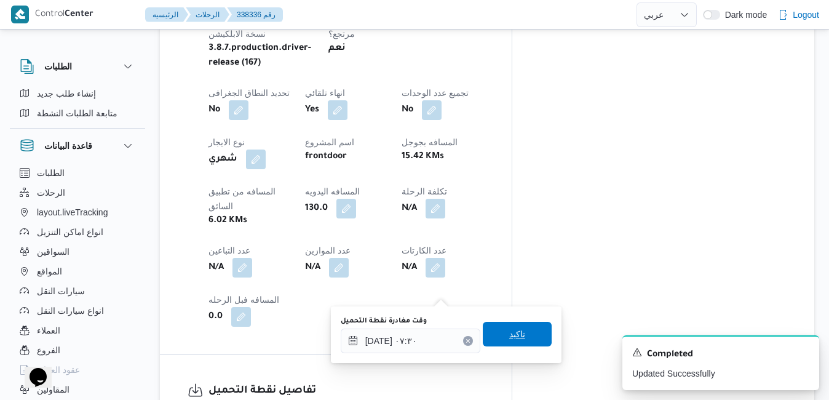
click at [509, 333] on span "تاكيد" at bounding box center [517, 334] width 16 height 15
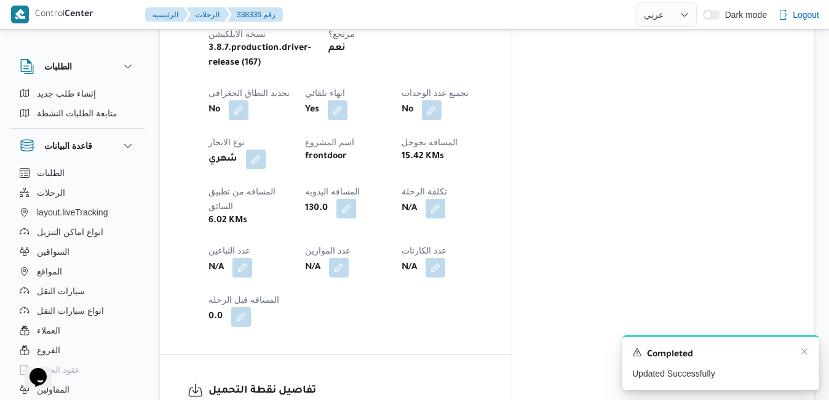
click at [808, 345] on div "A new notification appears Completed Updated Successfully" at bounding box center [721, 362] width 197 height 55
click at [806, 349] on icon "Dismiss toast" at bounding box center [805, 351] width 10 height 10
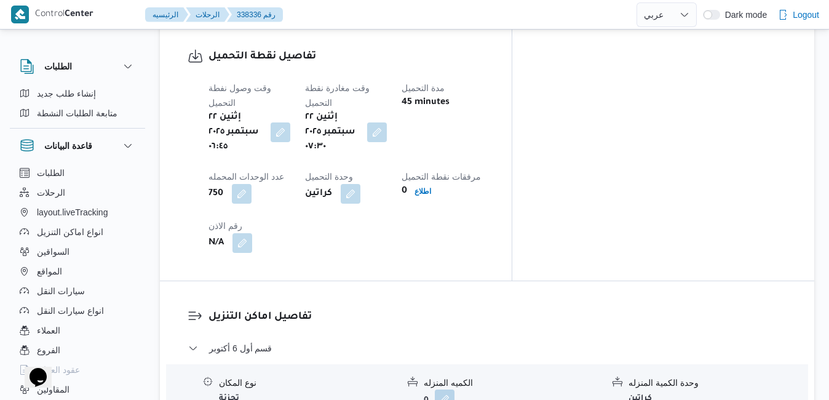
scroll to position [1065, 0]
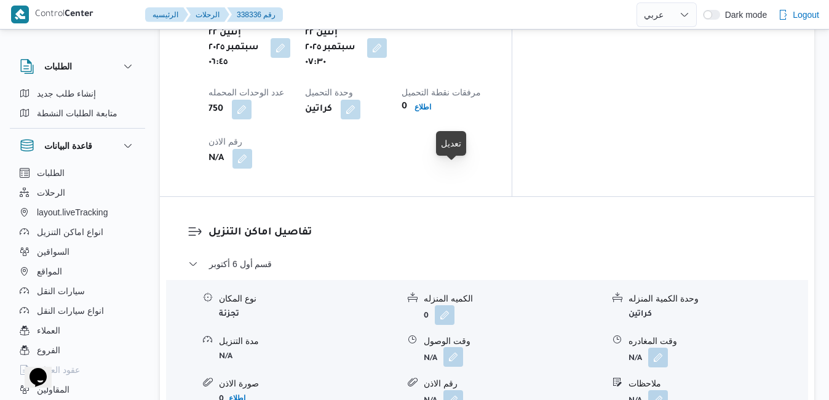
click at [455, 347] on button "button" at bounding box center [454, 357] width 20 height 20
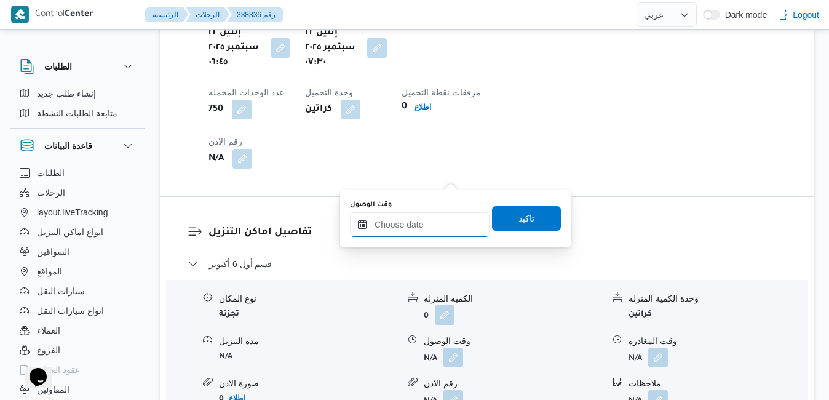
click at [429, 235] on input "وقت الوصول" at bounding box center [420, 224] width 140 height 25
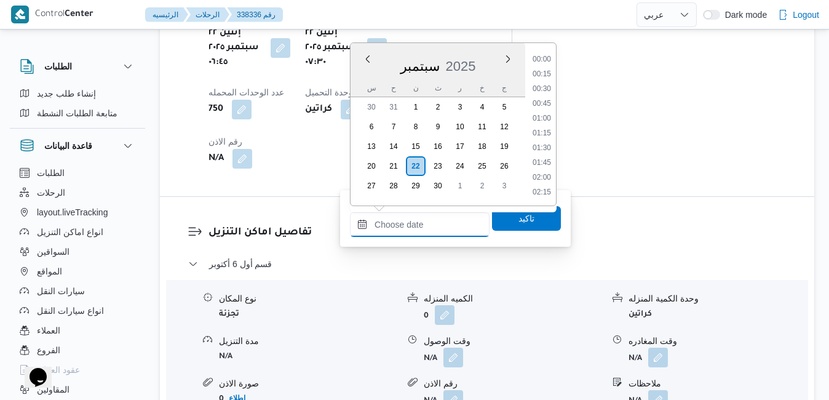
scroll to position [1239, 0]
click at [359, 76] on div "سبتمبر 2025" at bounding box center [438, 63] width 175 height 31
click at [544, 192] on li "08:30" at bounding box center [542, 196] width 28 height 12
type input "٢٢/٠٩/٢٠٢٥ ٠٨:٣٠"
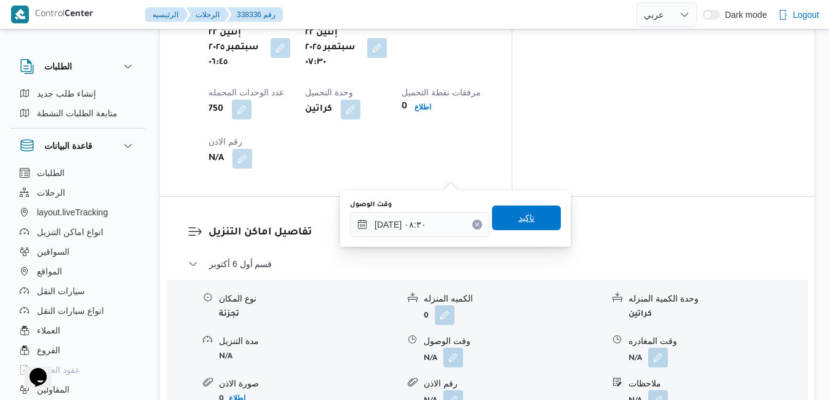
click at [527, 221] on span "تاكيد" at bounding box center [526, 217] width 69 height 25
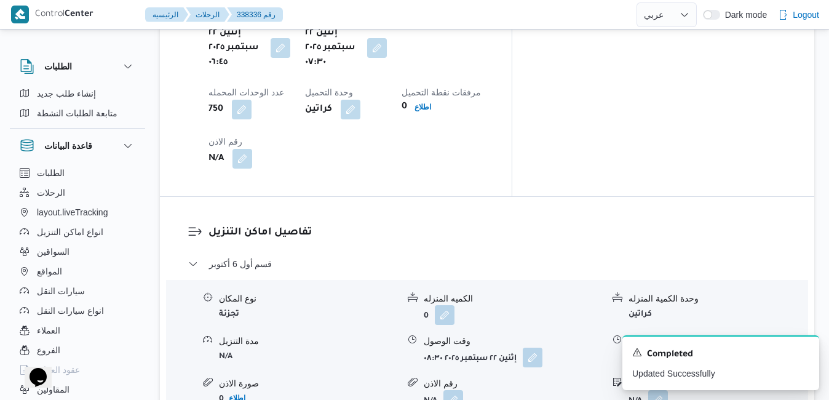
click at [807, 356] on icon "Dismiss toast" at bounding box center [805, 351] width 10 height 10
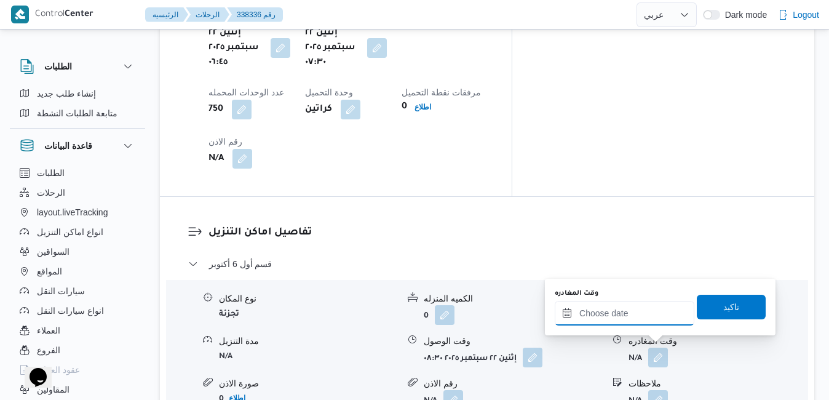
click at [622, 319] on input "وقت المغادره" at bounding box center [625, 313] width 140 height 25
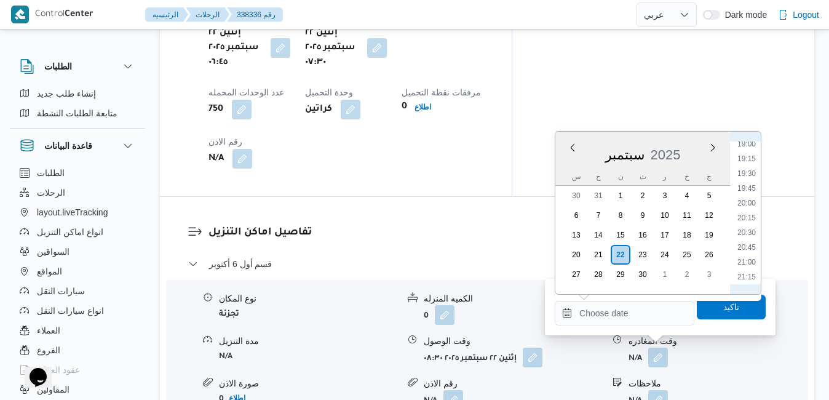
scroll to position [1114, 0]
click at [750, 244] on li "20:30" at bounding box center [747, 244] width 28 height 12
type input "[DATE] ٢٠:٣٠"
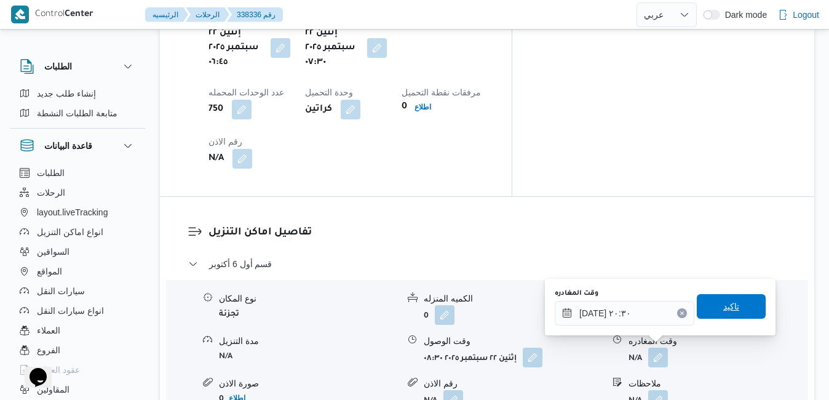
click at [724, 311] on span "تاكيد" at bounding box center [732, 306] width 16 height 15
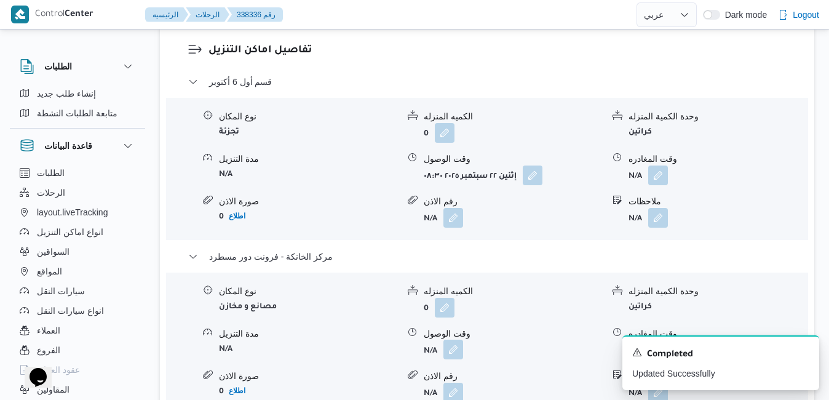
click at [452, 351] on button "button" at bounding box center [454, 350] width 20 height 20
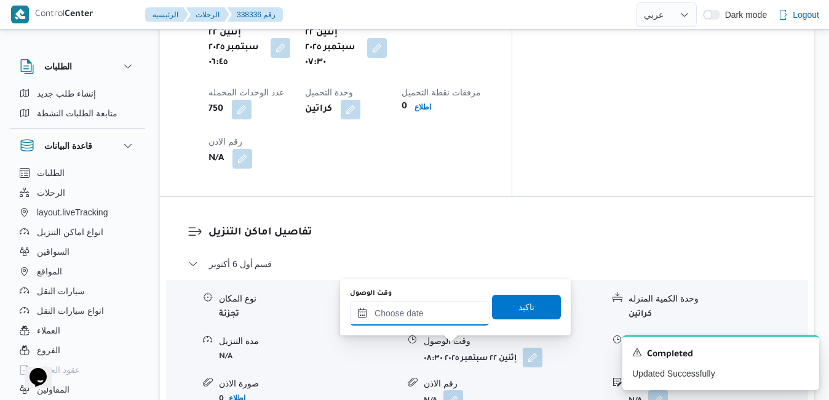
click at [449, 317] on input "وقت الوصول" at bounding box center [420, 313] width 140 height 25
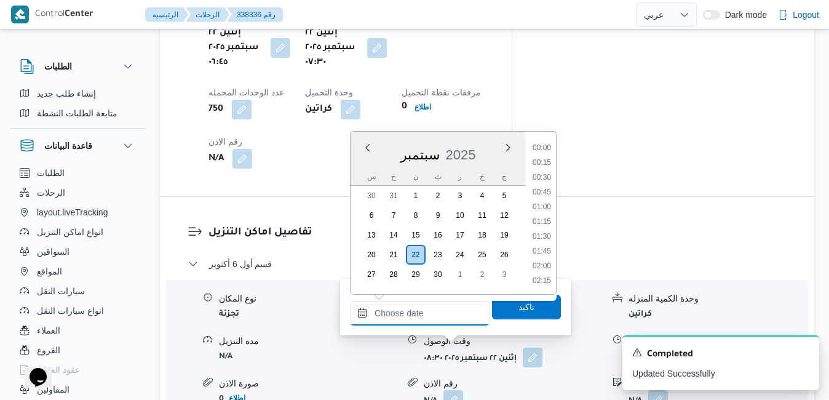
scroll to position [1239, 0]
click at [366, 159] on div "سبتمبر 2025" at bounding box center [438, 152] width 175 height 31
click at [544, 227] on li "20:15" at bounding box center [542, 229] width 28 height 12
type input "[DATE] ٢٠:١٥"
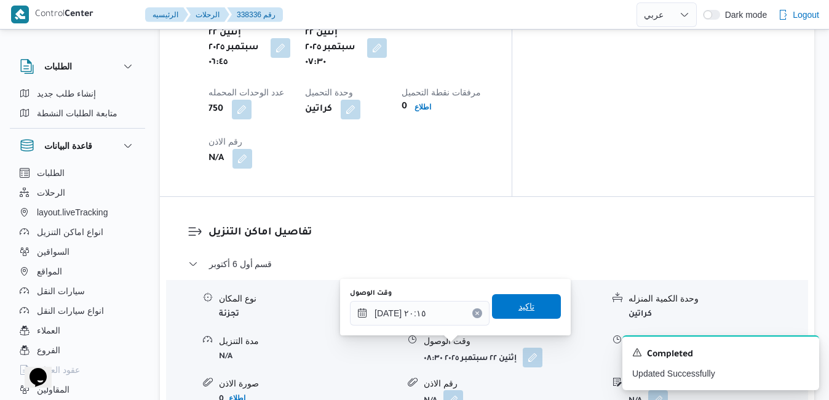
click at [522, 309] on span "تاكيد" at bounding box center [527, 306] width 16 height 15
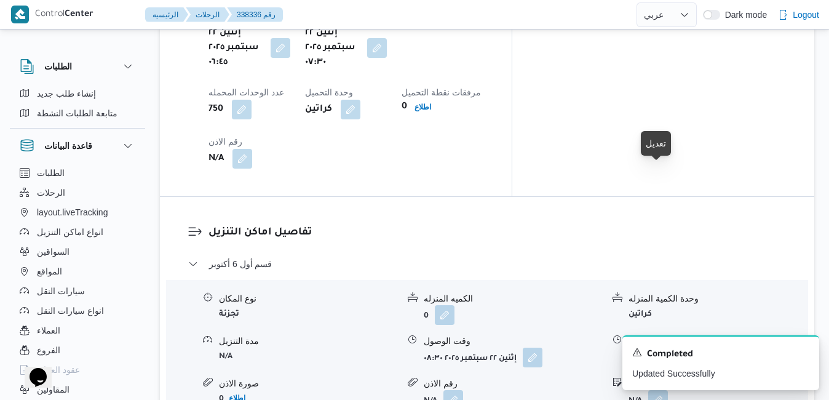
click at [658, 347] on button "button" at bounding box center [658, 357] width 20 height 20
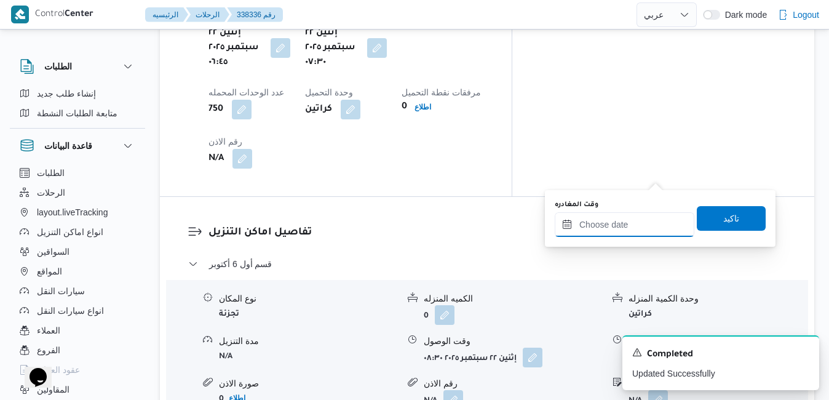
click at [625, 217] on div at bounding box center [625, 224] width 140 height 25
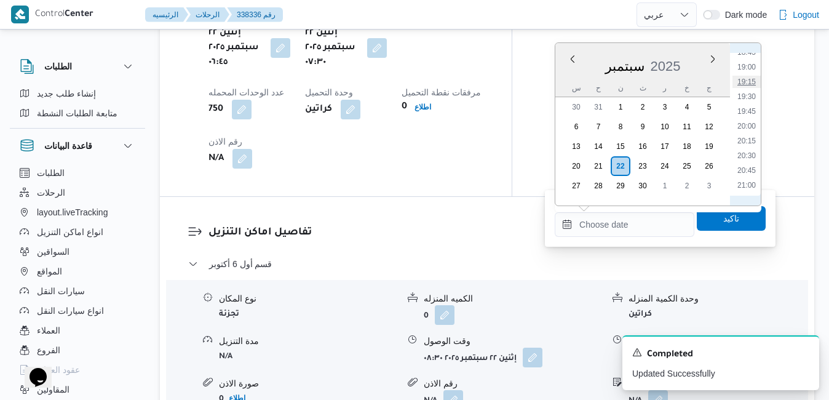
click at [749, 84] on li "19:15" at bounding box center [747, 82] width 28 height 12
type input "[DATE] ١٩:١٥"
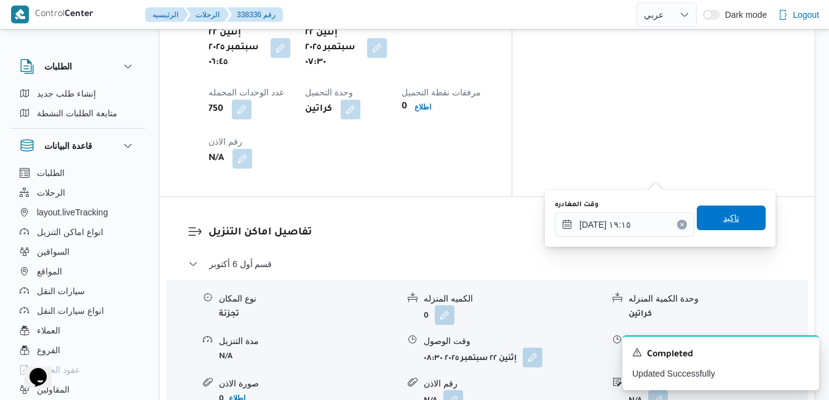
click at [727, 212] on span "تاكيد" at bounding box center [732, 217] width 16 height 15
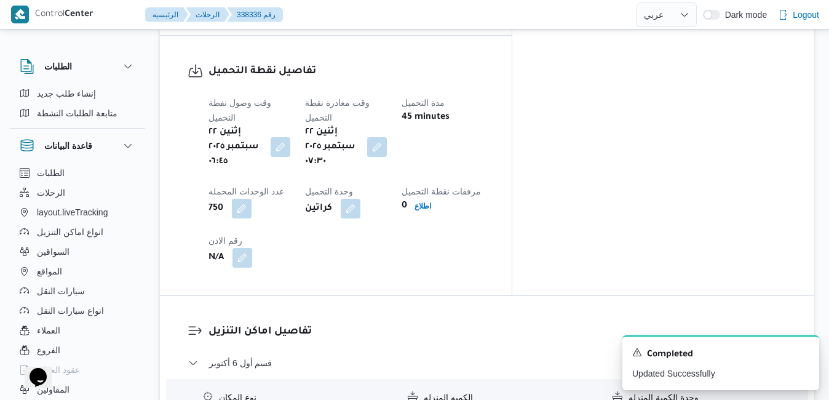
scroll to position [0, 0]
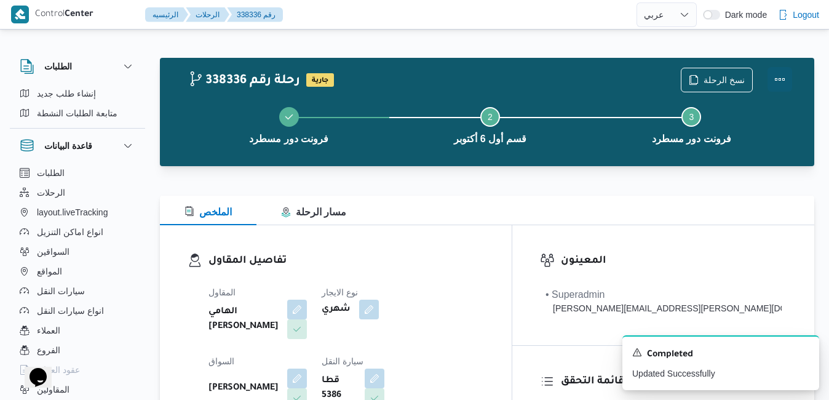
click at [776, 74] on button "Actions" at bounding box center [780, 79] width 25 height 25
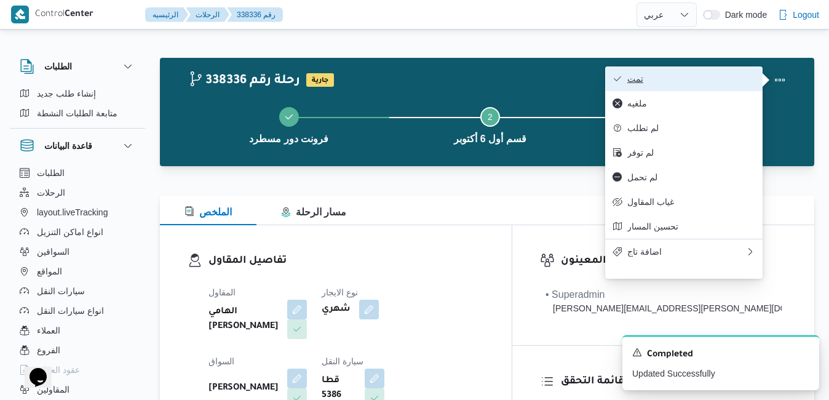
click at [718, 68] on button "تمت" at bounding box center [683, 78] width 157 height 25
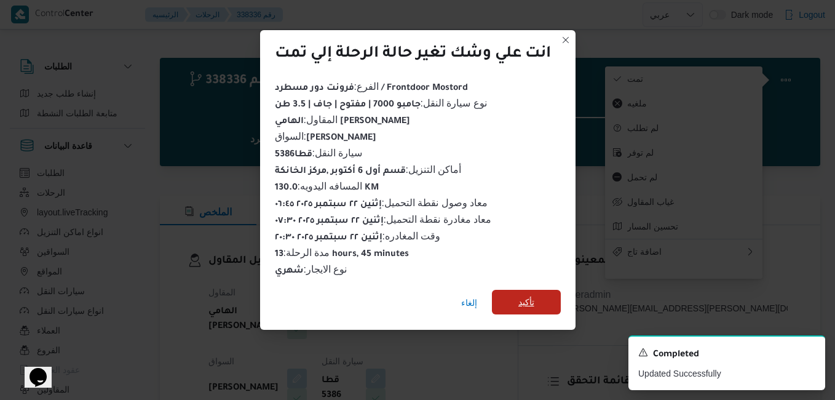
click at [526, 301] on span "تأكيد" at bounding box center [527, 302] width 16 height 15
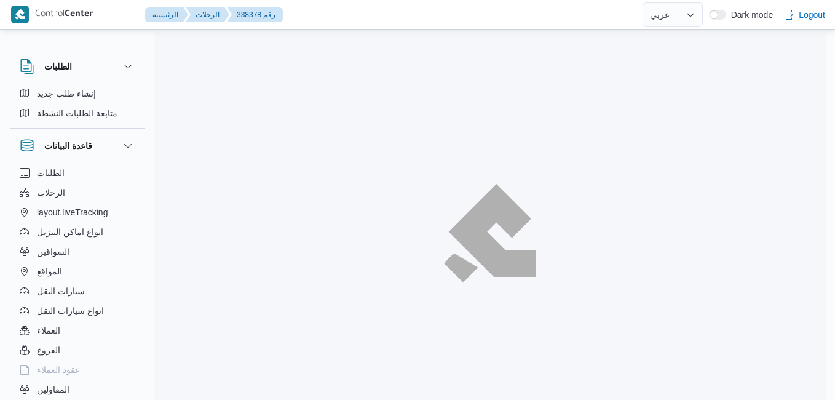
select select "ar"
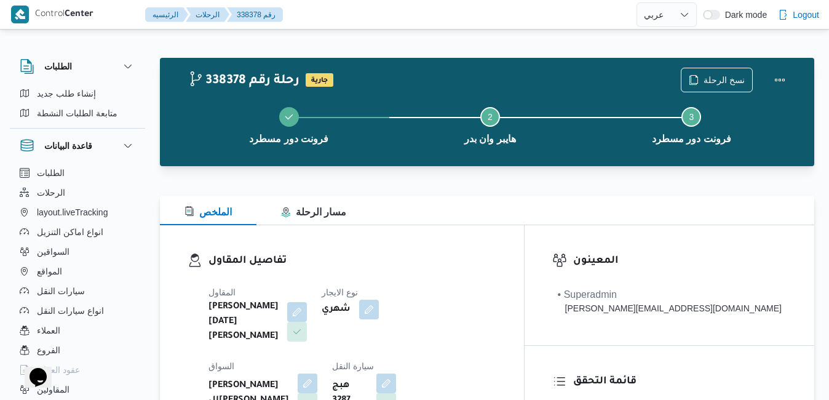
click at [472, 185] on div at bounding box center [487, 188] width 655 height 15
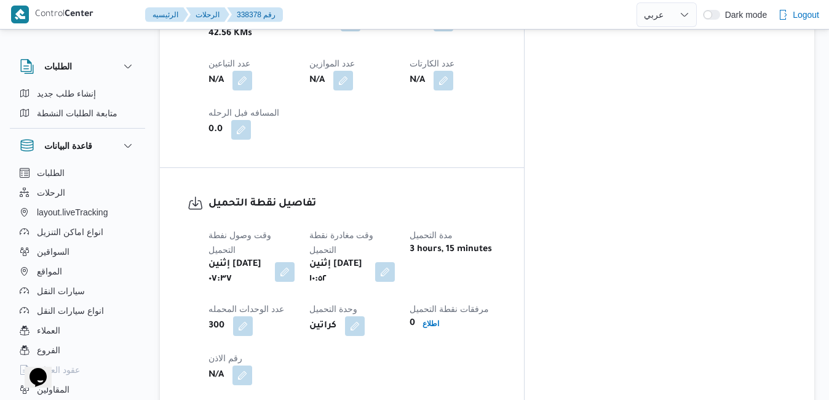
scroll to position [837, 0]
click at [395, 263] on button "button" at bounding box center [385, 273] width 20 height 20
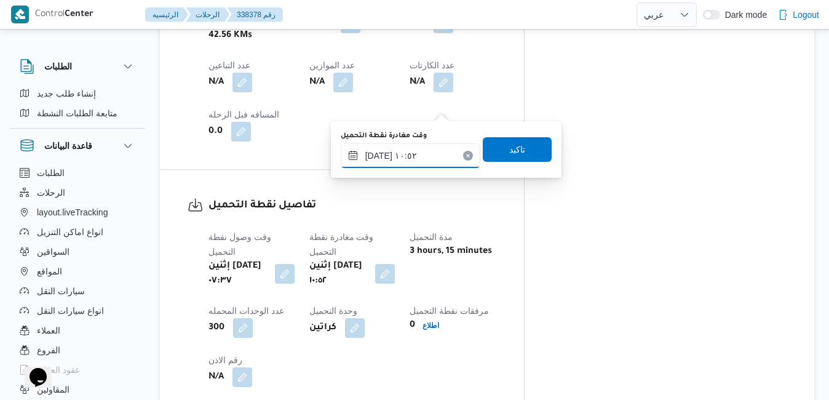
click at [411, 157] on input "٢٢/٠٩/٢٠٢٥ ١٠:٥٢" at bounding box center [411, 155] width 140 height 25
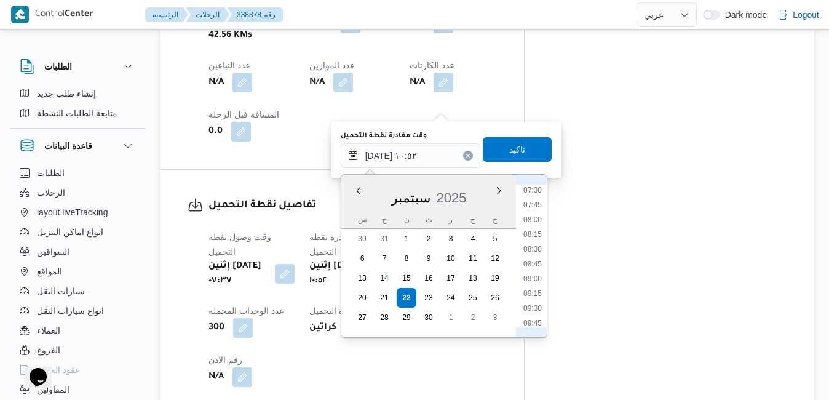
scroll to position [435, 0]
click at [538, 245] on li "08:15" at bounding box center [533, 243] width 28 height 12
type input "٢٢/٠٩/٢٠٢٥ ٠٨:١٥"
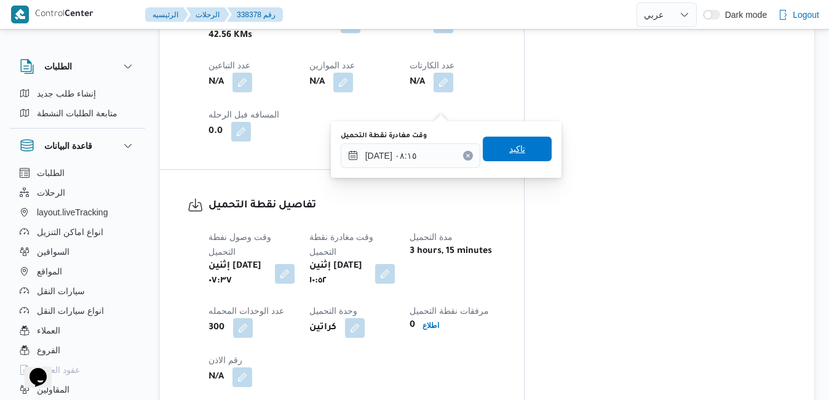
click at [524, 146] on span "تاكيد" at bounding box center [517, 149] width 69 height 25
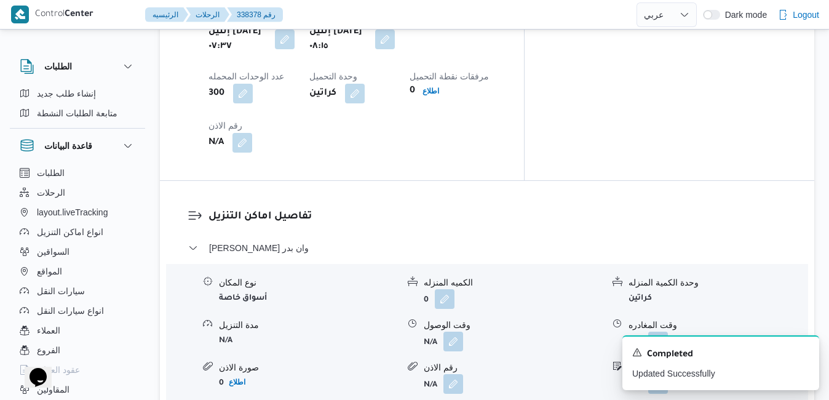
scroll to position [1107, 0]
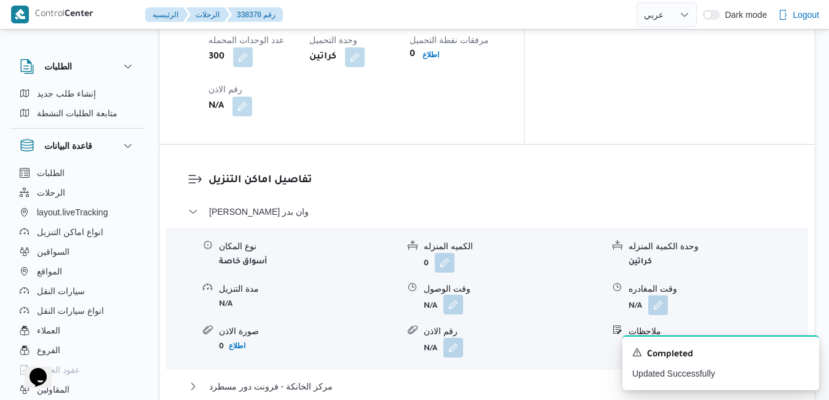
click at [453, 295] on button "button" at bounding box center [454, 305] width 20 height 20
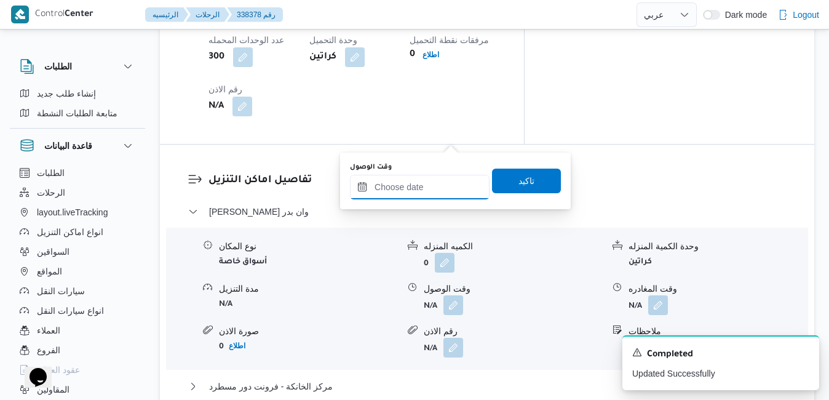
click at [437, 192] on input "وقت الوصول" at bounding box center [420, 187] width 140 height 25
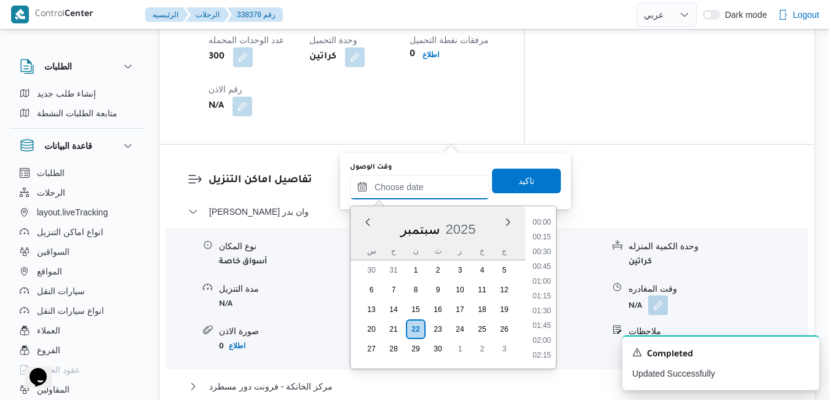
scroll to position [1239, 0]
click at [359, 241] on div "سبتمبر 2025" at bounding box center [438, 226] width 175 height 31
click at [588, 229] on div "نوع المكان أسواق خاصة الكميه المنزله 0 وحدة الكمية المنزله كراتين مدة التنزيل N…" at bounding box center [487, 299] width 652 height 140
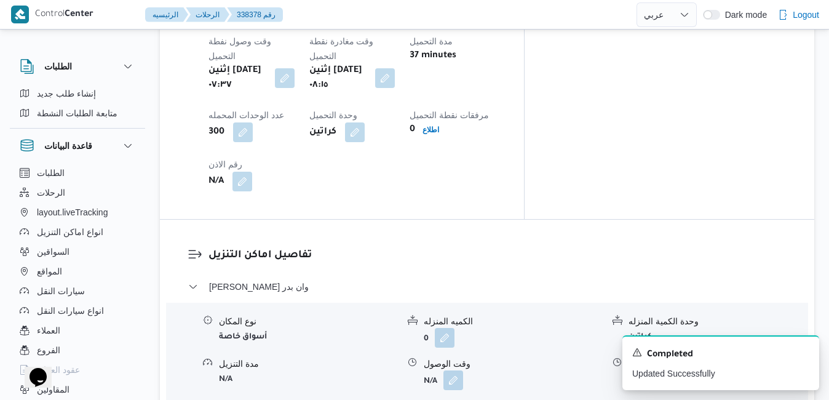
scroll to position [1083, 0]
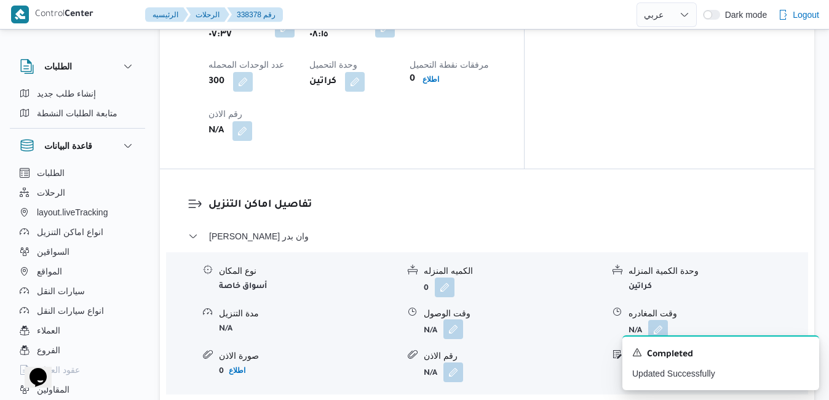
click at [458, 319] on button "button" at bounding box center [454, 329] width 20 height 20
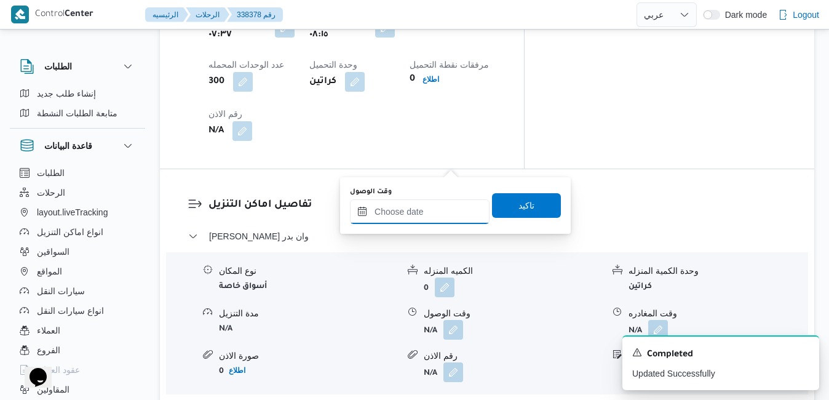
click at [411, 208] on input "وقت الوصول" at bounding box center [420, 211] width 140 height 25
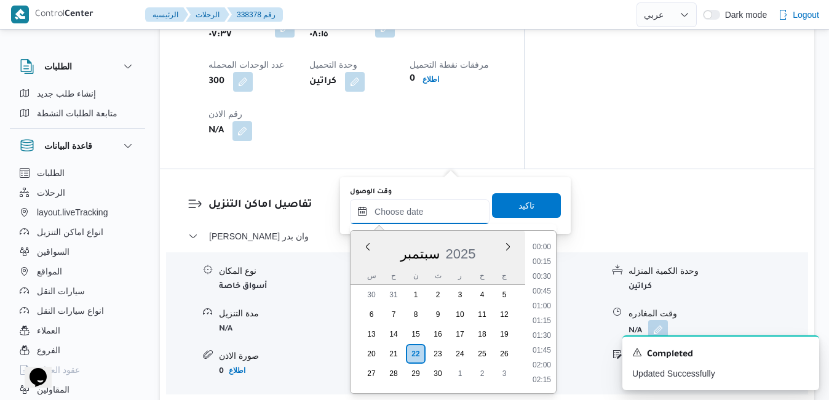
scroll to position [1239, 0]
click at [365, 266] on div "سبتمبر 2025" at bounding box center [438, 251] width 175 height 31
click at [542, 302] on li "09:15" at bounding box center [542, 303] width 28 height 12
type input "٢٢/٠٩/٢٠٢٥ ٠٩:١٥"
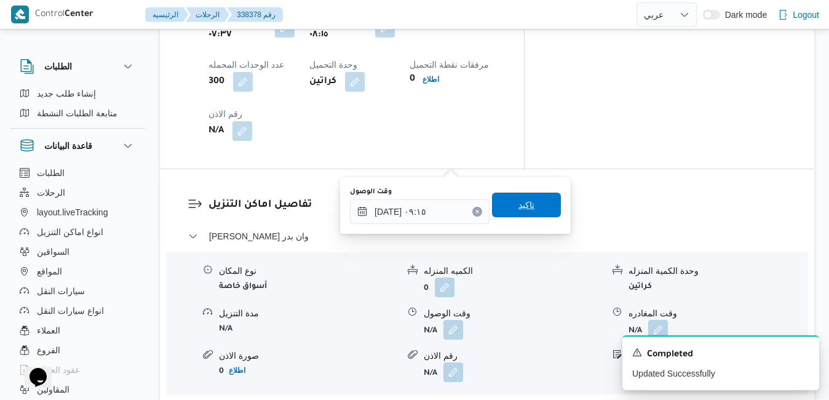
click at [532, 203] on span "تاكيد" at bounding box center [526, 205] width 69 height 25
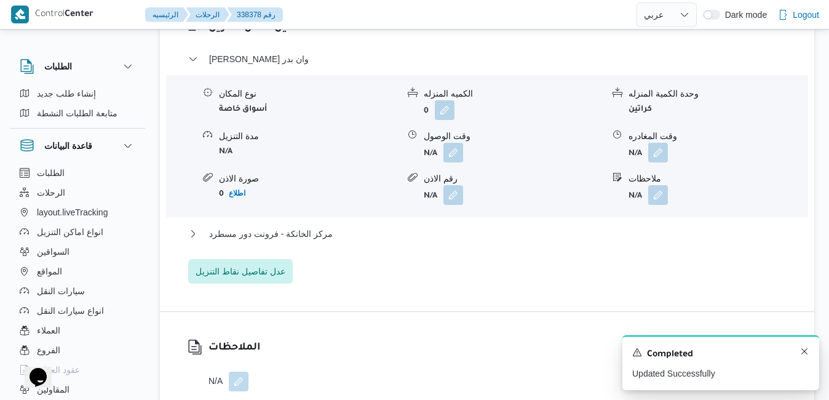
click at [805, 351] on icon "Dismiss toast" at bounding box center [805, 351] width 10 height 10
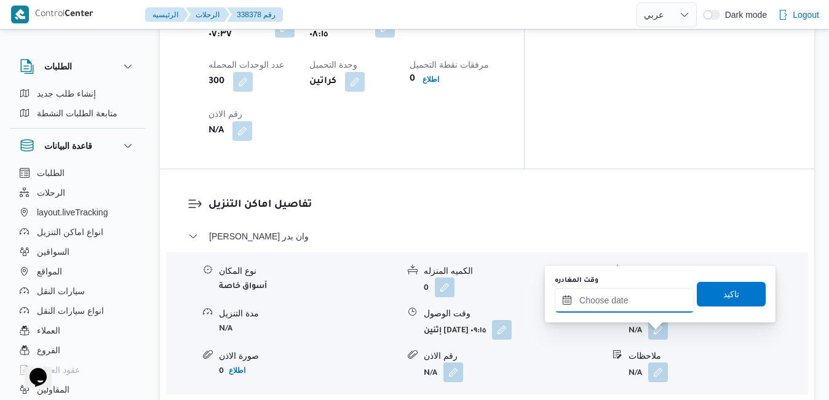
click at [636, 303] on input "وقت المغادره" at bounding box center [625, 300] width 140 height 25
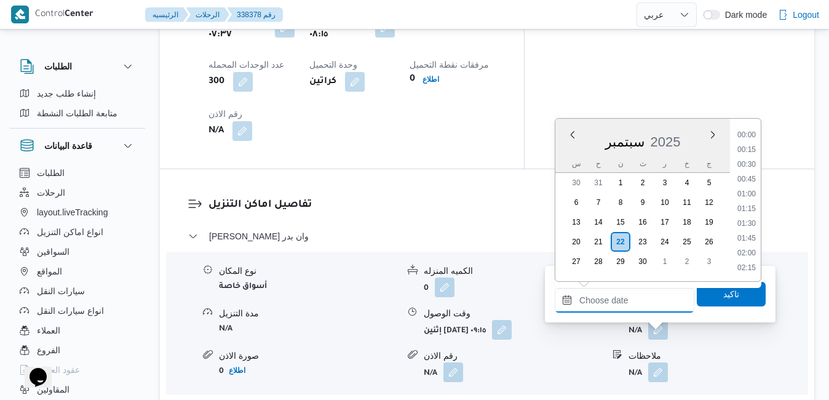
scroll to position [1239, 0]
click at [746, 133] on li "21:00" at bounding box center [747, 136] width 28 height 12
type input "[DATE] ٢١:٠٠"
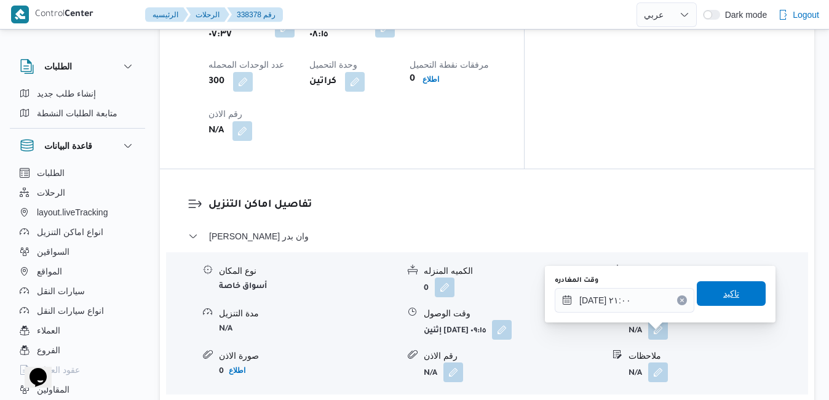
click at [724, 293] on span "تاكيد" at bounding box center [732, 293] width 16 height 15
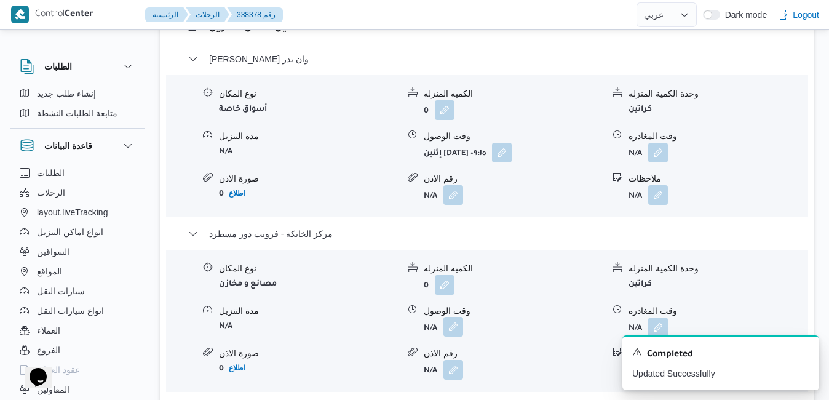
click at [449, 332] on button "button" at bounding box center [454, 327] width 20 height 20
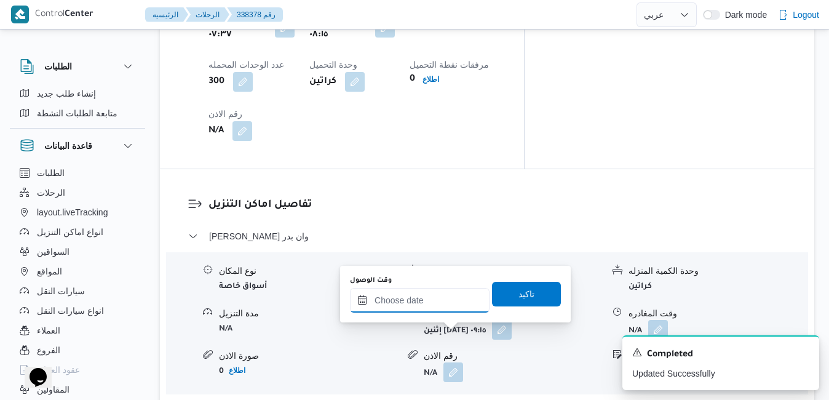
click at [447, 306] on input "وقت الوصول" at bounding box center [420, 300] width 140 height 25
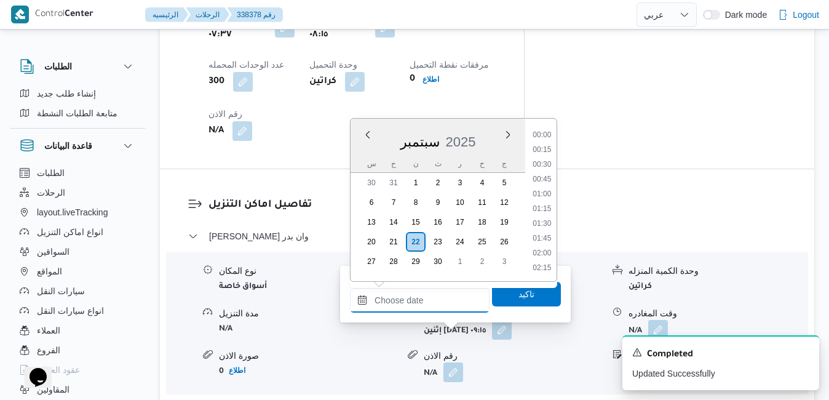
scroll to position [1254, 0]
click at [365, 157] on div "س" at bounding box center [372, 163] width 20 height 17
click at [544, 233] on li "20:45" at bounding box center [542, 231] width 28 height 12
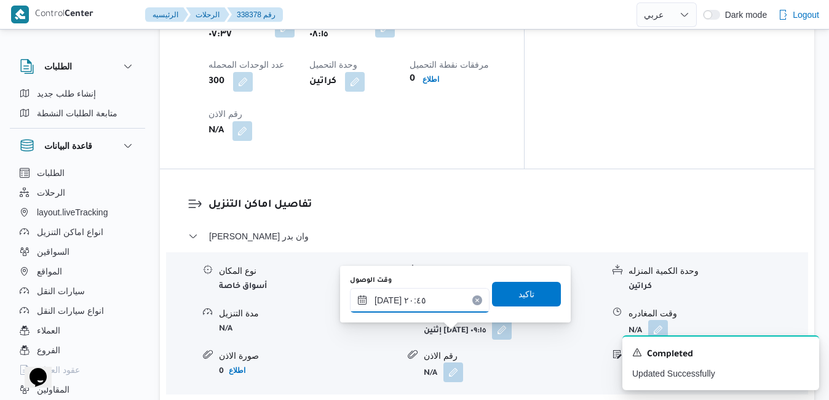
type input "[DATE] ٢٠:٤٥"
click at [520, 292] on span "تاكيد" at bounding box center [527, 293] width 16 height 15
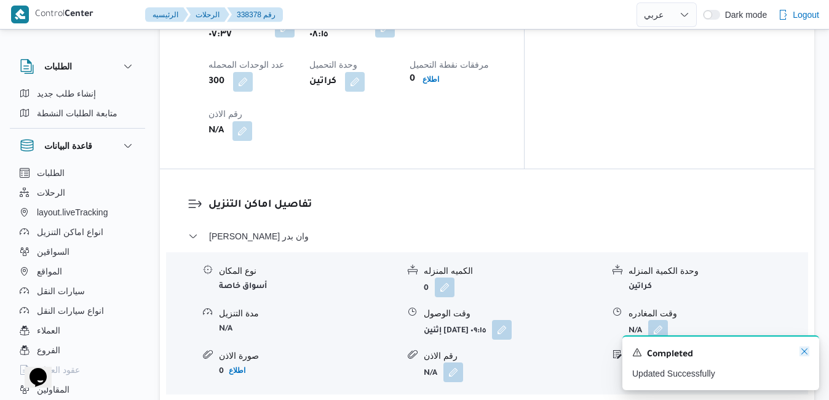
click at [805, 354] on icon "Dismiss toast" at bounding box center [805, 351] width 10 height 10
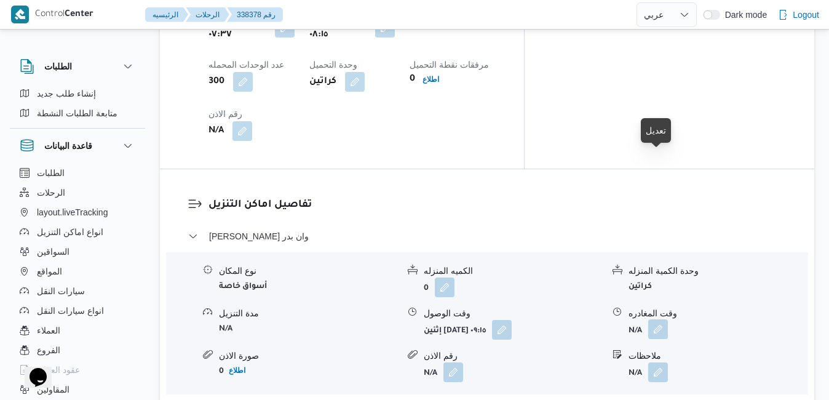
click at [659, 319] on button "button" at bounding box center [658, 329] width 20 height 20
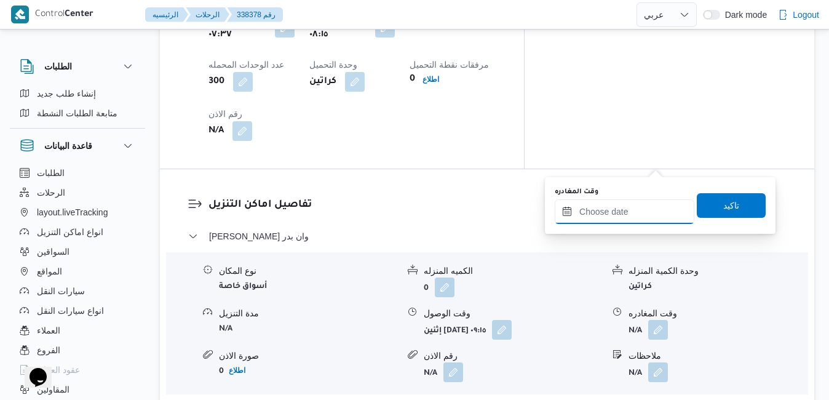
click at [631, 214] on input "وقت المغادره" at bounding box center [625, 211] width 140 height 25
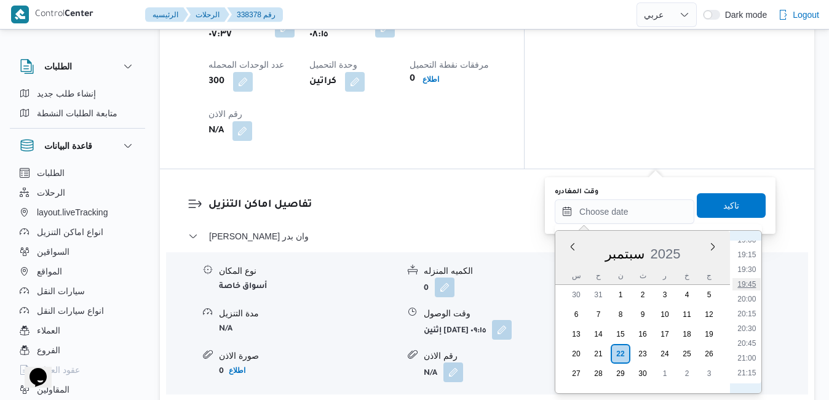
click at [750, 283] on li "19:45" at bounding box center [747, 284] width 28 height 12
type input "[DATE] ١٩:٤٥"
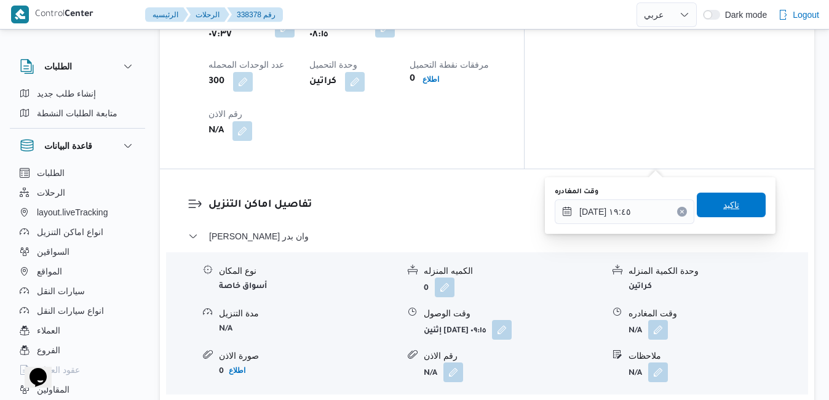
click at [733, 208] on span "تاكيد" at bounding box center [731, 205] width 69 height 25
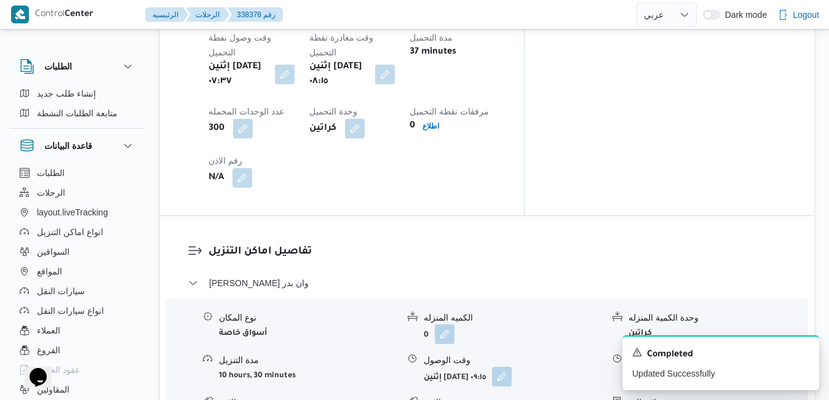
scroll to position [0, 0]
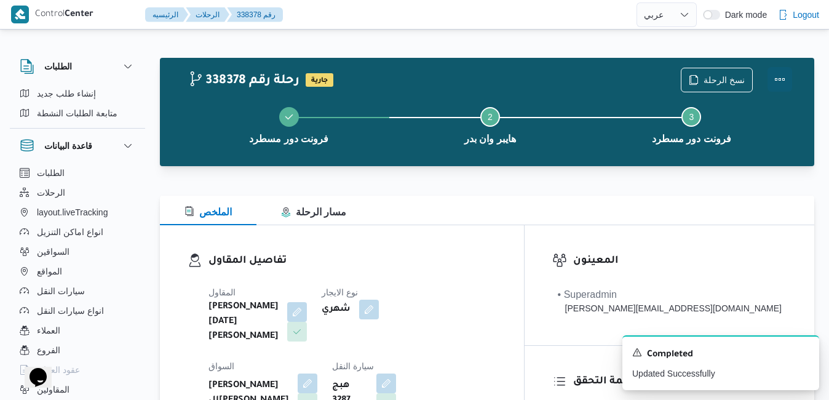
click at [775, 75] on button "Actions" at bounding box center [780, 79] width 25 height 25
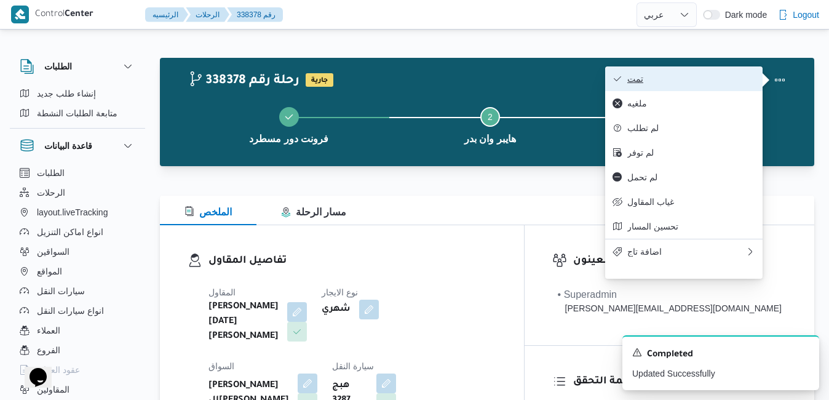
click at [720, 82] on span "تمت" at bounding box center [692, 79] width 128 height 10
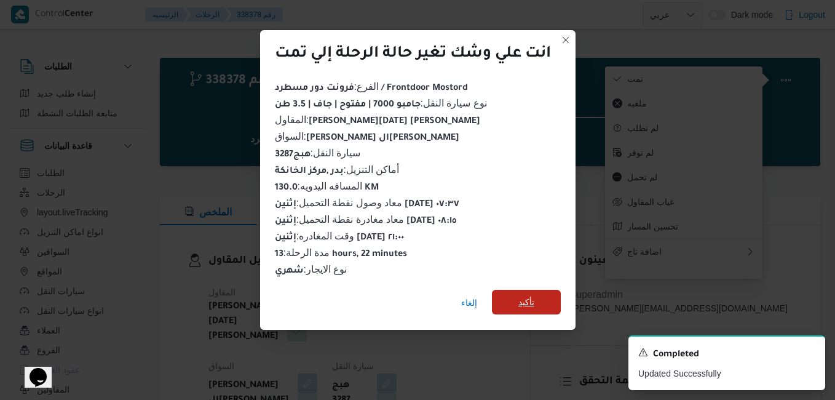
click at [522, 301] on span "تأكيد" at bounding box center [527, 302] width 16 height 15
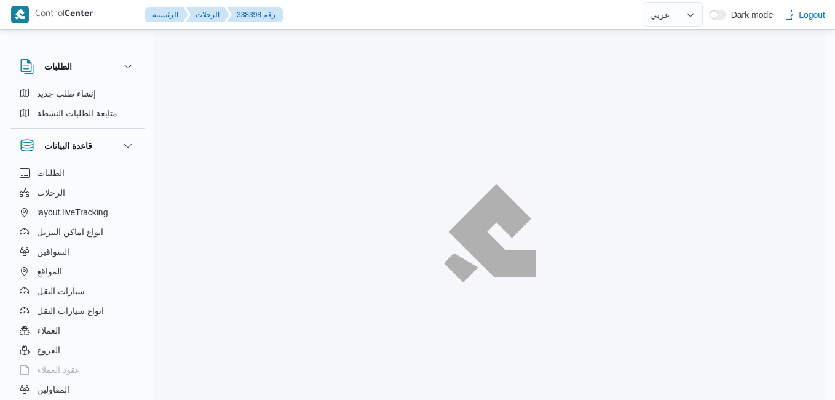
select select "ar"
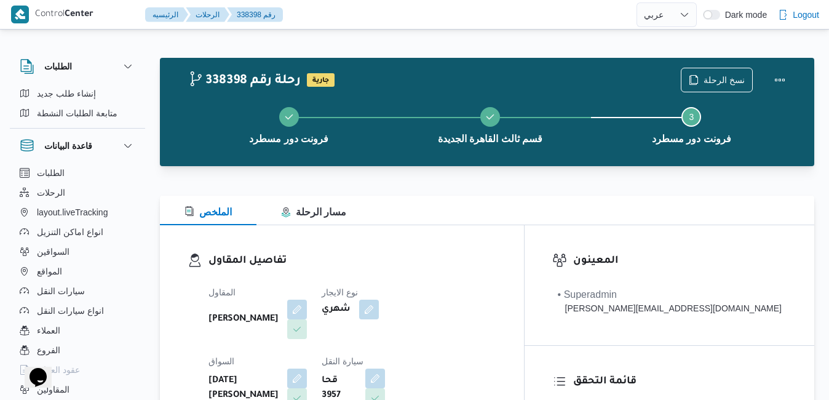
click at [492, 191] on div at bounding box center [487, 188] width 655 height 15
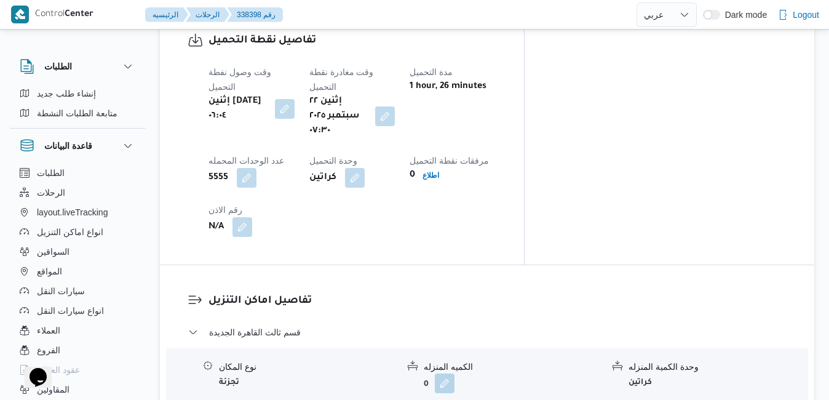
scroll to position [1034, 0]
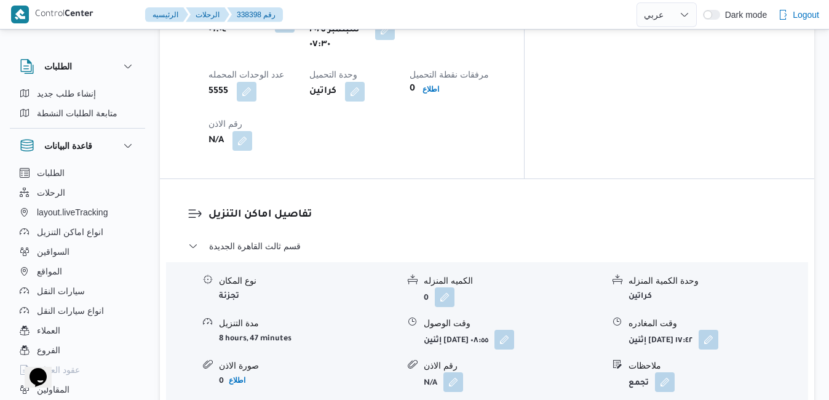
scroll to position [1157, 0]
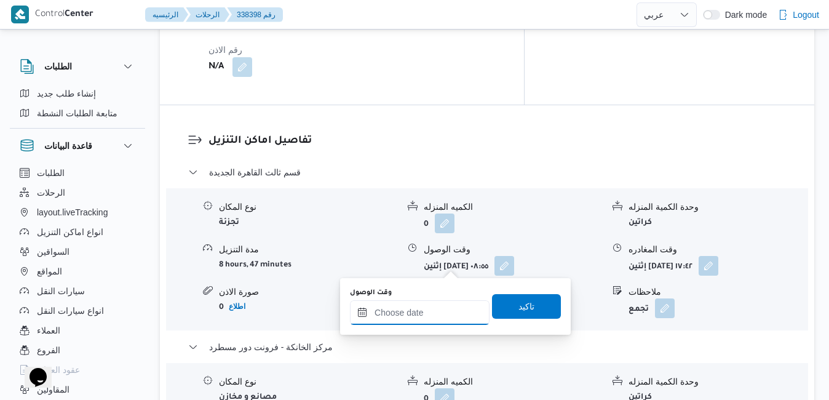
click at [416, 315] on input "وقت الوصول" at bounding box center [420, 312] width 140 height 25
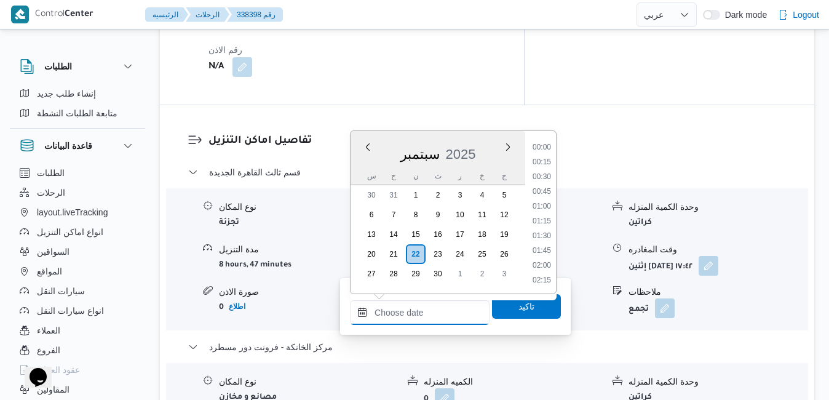
scroll to position [1254, 0]
click at [360, 157] on div "سبتمبر 2025" at bounding box center [438, 151] width 175 height 31
click at [544, 234] on li "18:30" at bounding box center [542, 235] width 28 height 12
type input "٢٢/٠٩/٢٠٢٥ ١٨:٣٠"
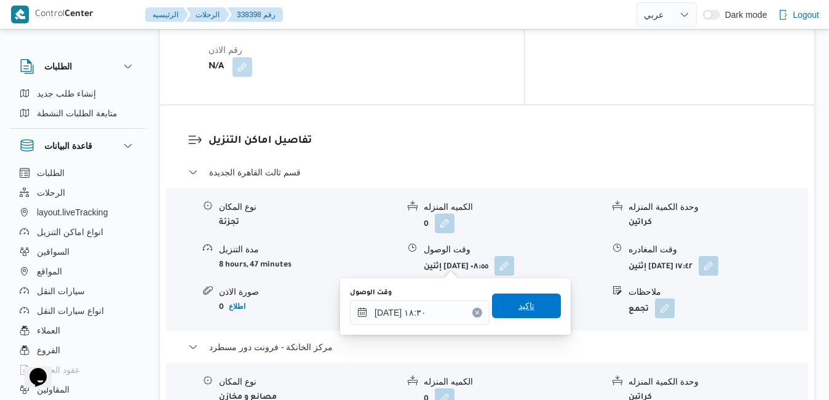
click at [519, 308] on span "تاكيد" at bounding box center [527, 305] width 16 height 15
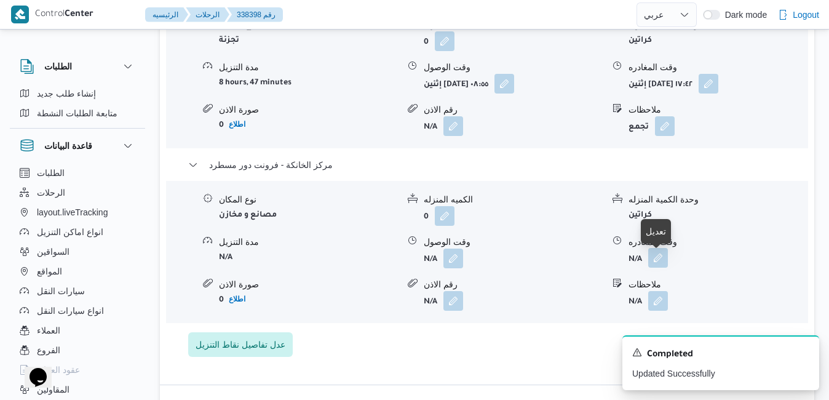
click at [662, 263] on button "button" at bounding box center [658, 258] width 20 height 20
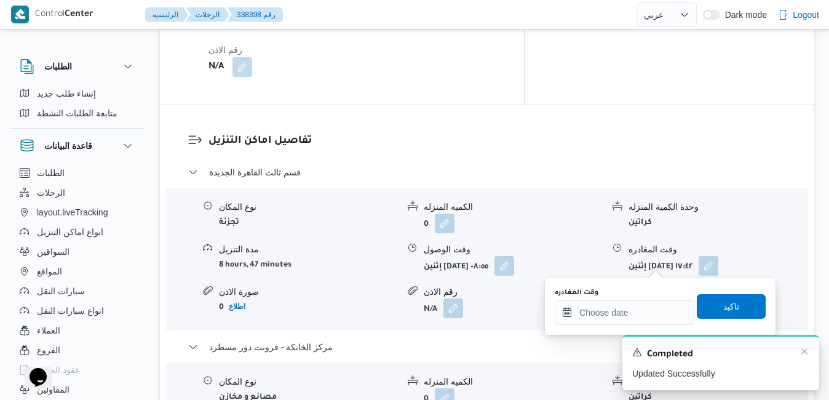
click at [813, 346] on div "A new notification appears Completed Updated Successfully" at bounding box center [721, 362] width 197 height 55
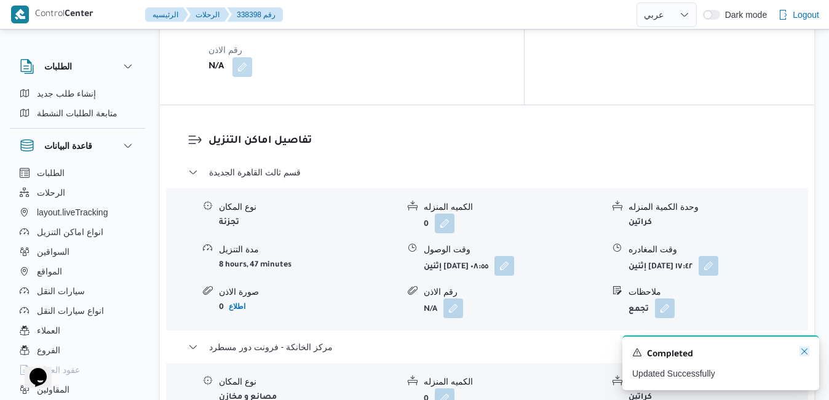
click at [803, 352] on icon "Dismiss toast" at bounding box center [805, 351] width 10 height 10
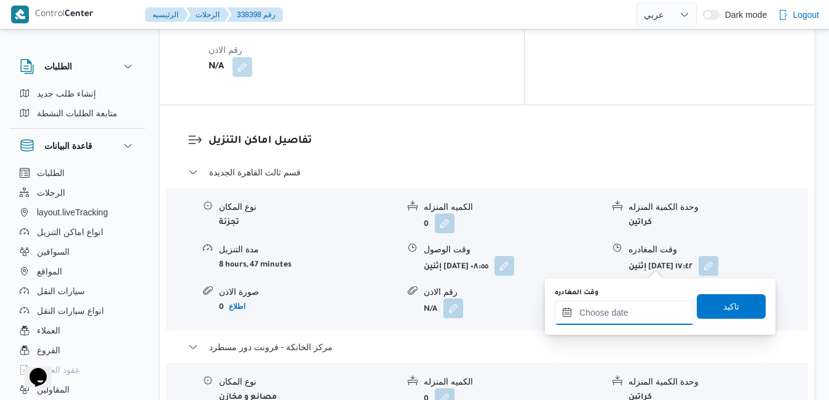
click at [619, 314] on input "وقت المغادره" at bounding box center [625, 312] width 140 height 25
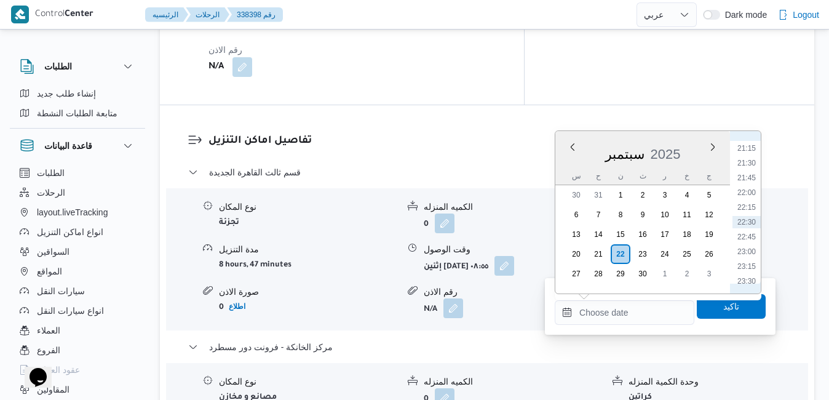
scroll to position [1129, 0]
click at [744, 141] on li "19:00" at bounding box center [747, 140] width 28 height 12
type input "٢٢/٠٩/٢٠٢٥ ١٩:٠٠"
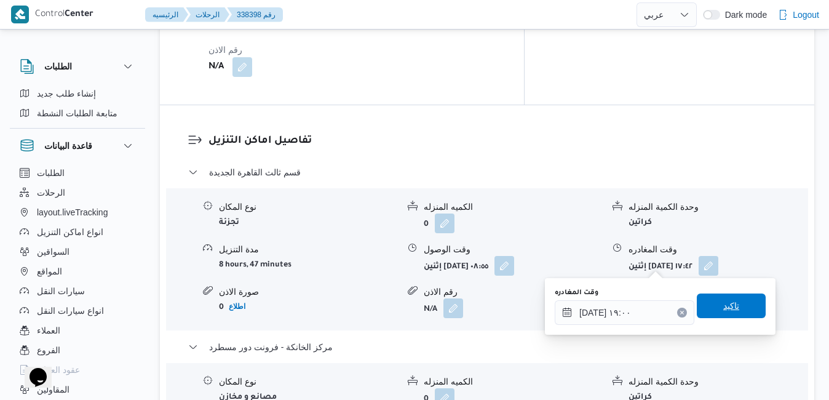
click at [724, 300] on span "تاكيد" at bounding box center [732, 305] width 16 height 15
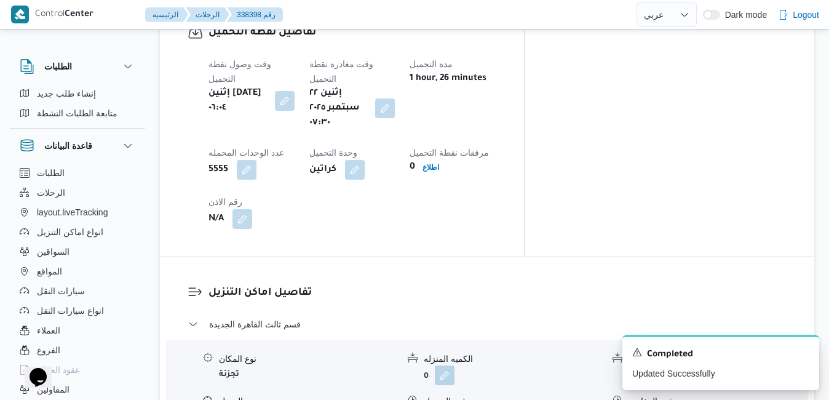
scroll to position [0, 0]
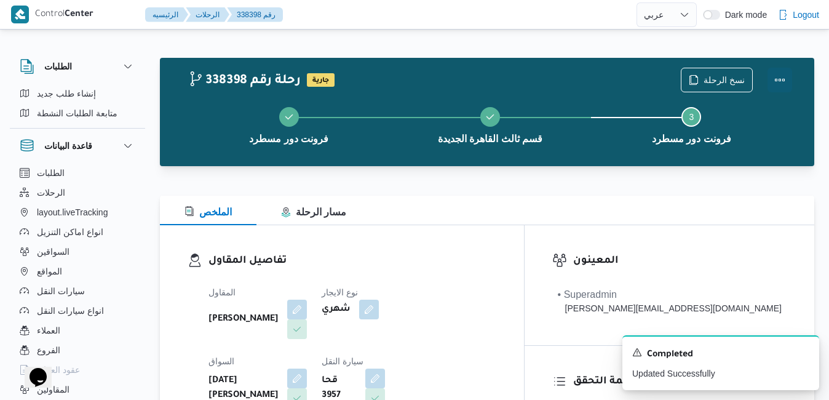
click at [794, 83] on div "نسخ الرحلة" at bounding box center [737, 79] width 126 height 39
click at [778, 82] on button "Actions" at bounding box center [780, 79] width 25 height 25
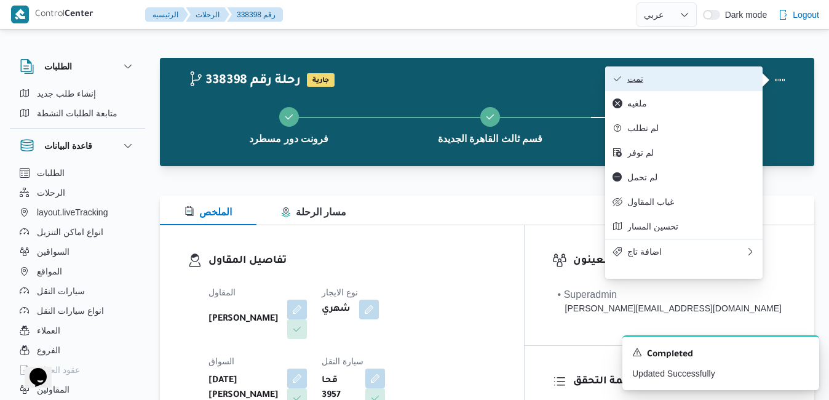
click at [727, 84] on span "تمت" at bounding box center [692, 79] width 128 height 10
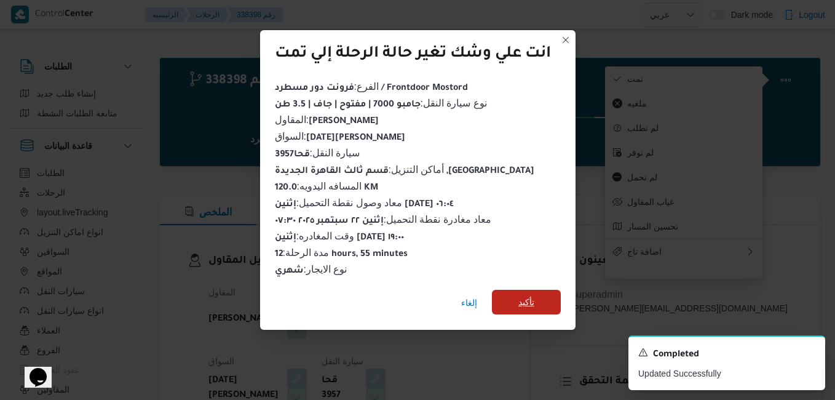
click at [522, 303] on span "تأكيد" at bounding box center [527, 302] width 16 height 15
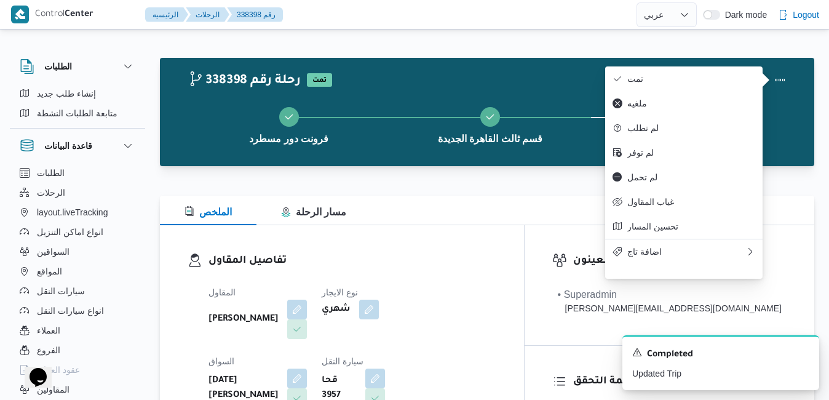
click at [491, 225] on div "تفاصيل المقاول المقاول علي عبدالناصر علي بخيت علي نوع الايجار شهري السواق خميس …" at bounding box center [342, 367] width 364 height 284
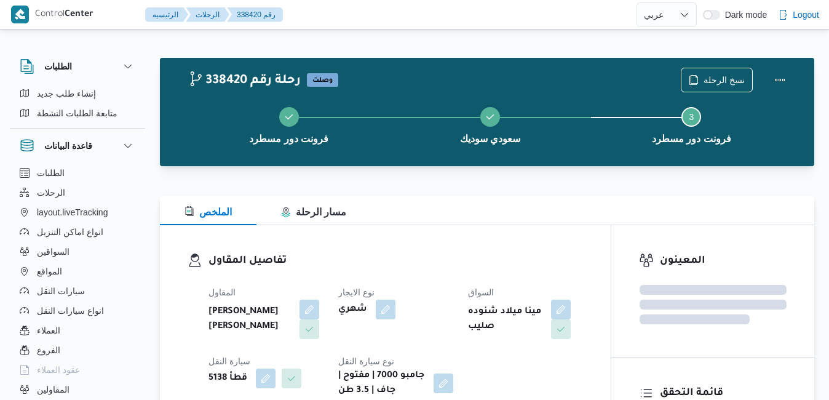
select select "ar"
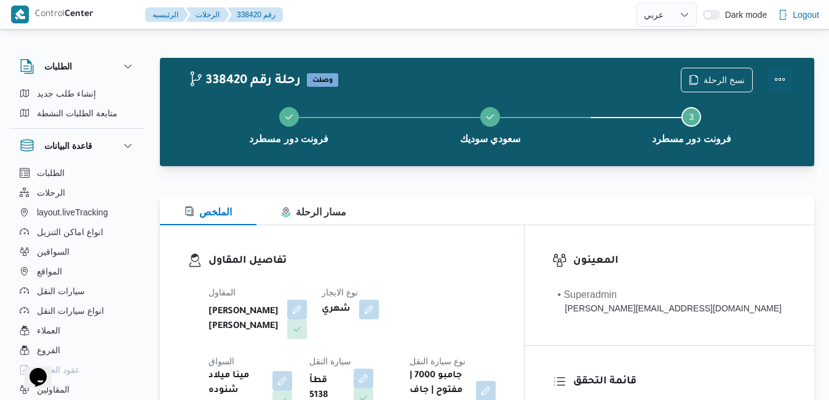
click at [780, 74] on button "Actions" at bounding box center [780, 79] width 25 height 25
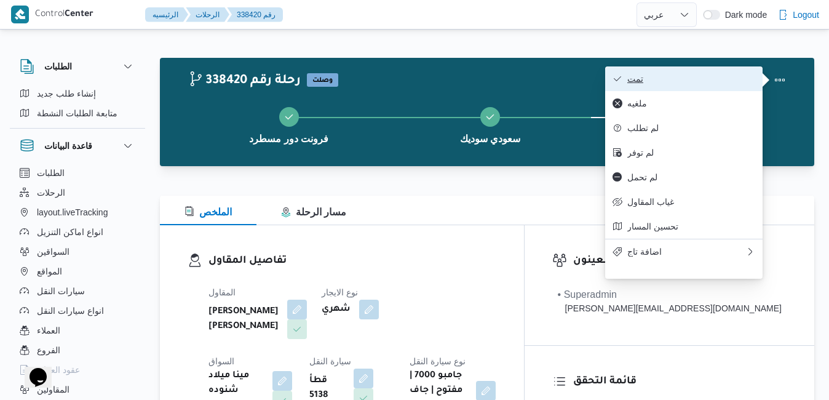
click at [733, 80] on span "تمت" at bounding box center [692, 79] width 128 height 10
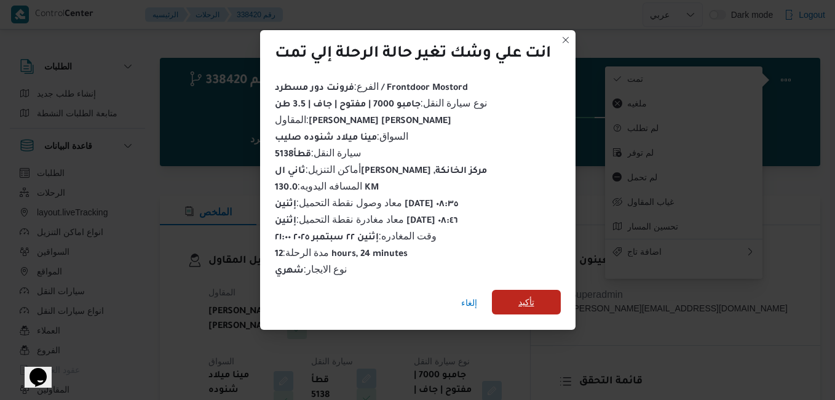
click at [524, 304] on span "تأكيد" at bounding box center [526, 302] width 69 height 25
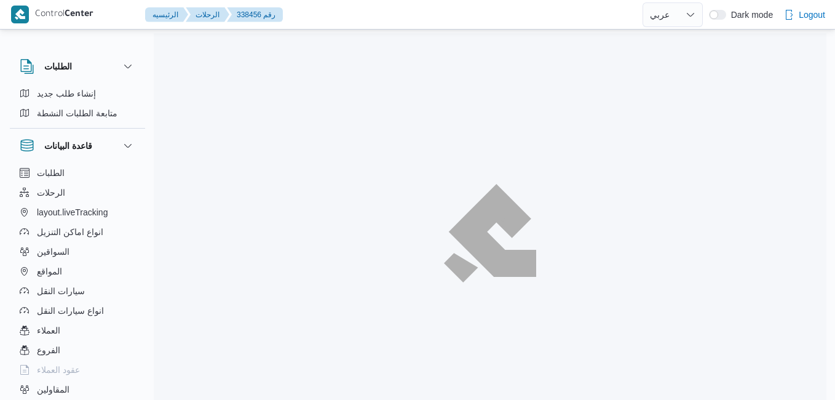
select select "ar"
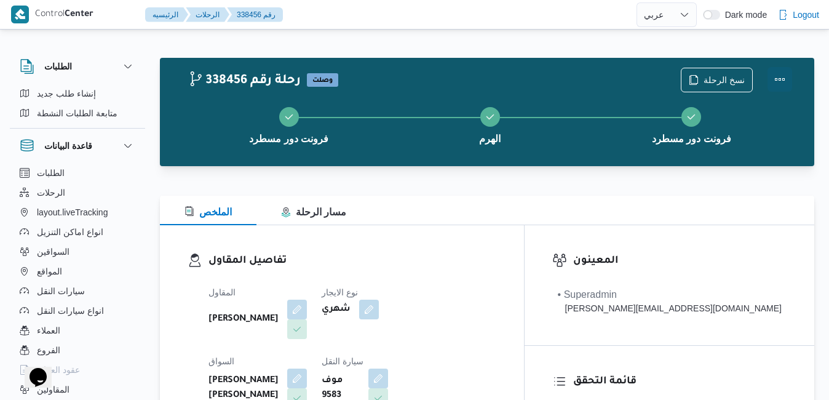
click at [786, 73] on button "Actions" at bounding box center [780, 79] width 25 height 25
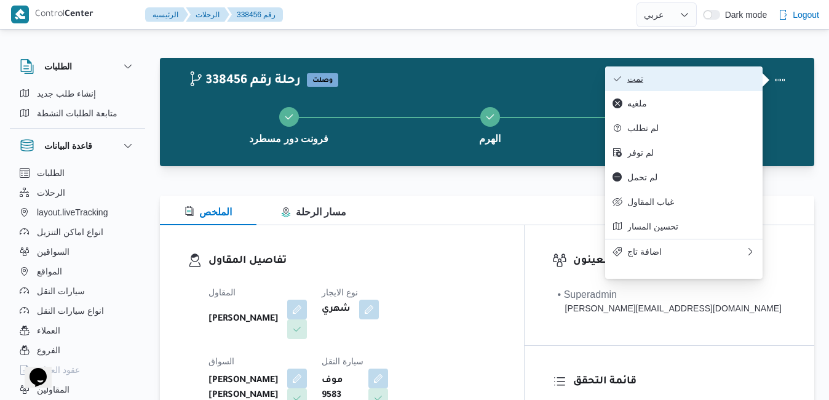
click at [741, 83] on span "تمت" at bounding box center [692, 79] width 128 height 10
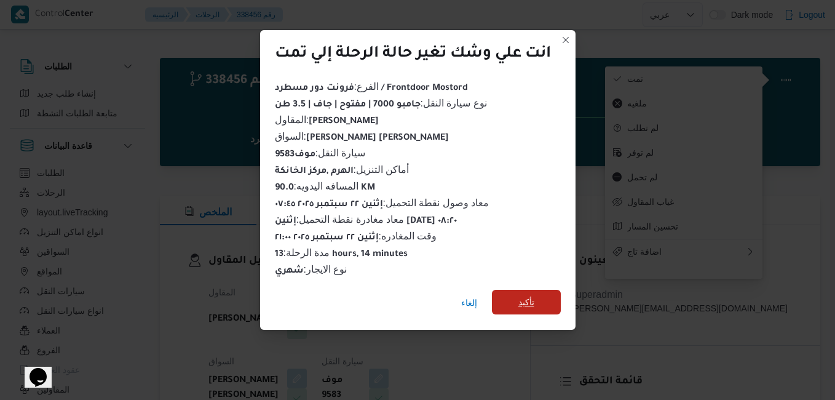
click at [531, 300] on span "تأكيد" at bounding box center [527, 302] width 16 height 15
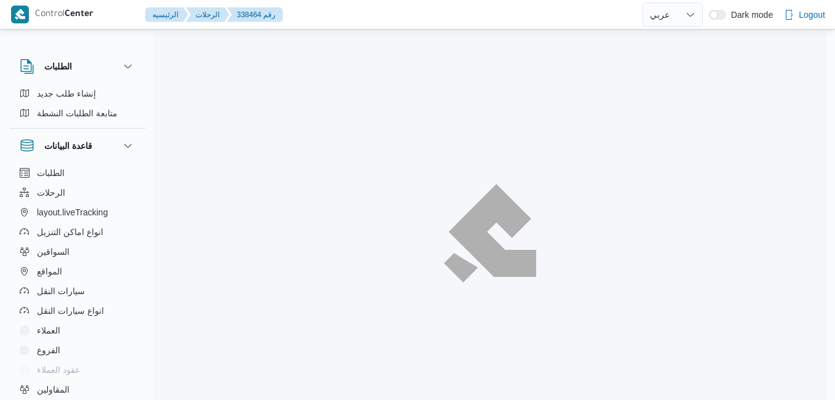
select select "ar"
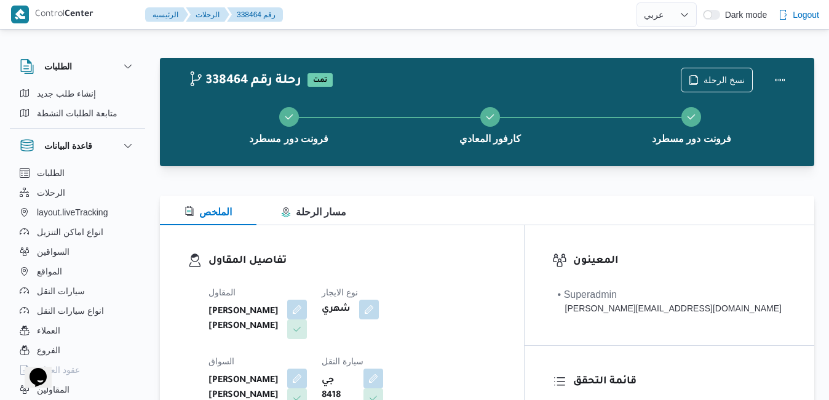
click at [453, 254] on h3 "تفاصيل المقاول" at bounding box center [353, 261] width 288 height 17
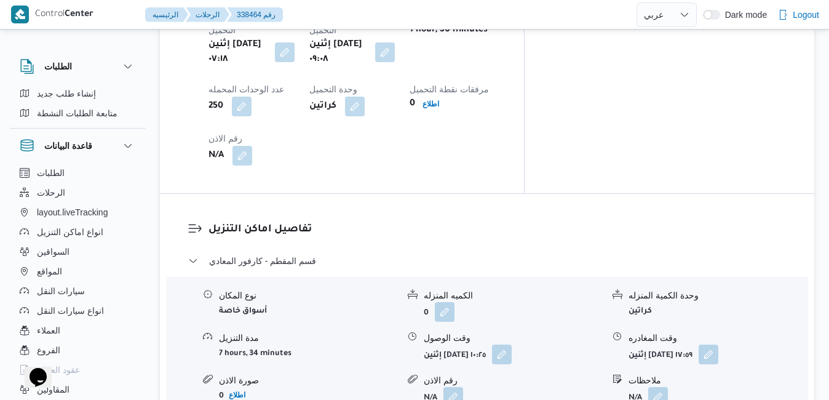
scroll to position [1069, 0]
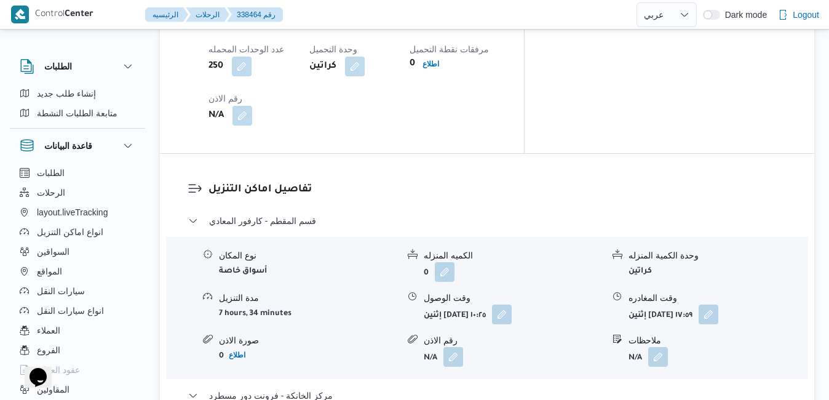
scroll to position [1118, 0]
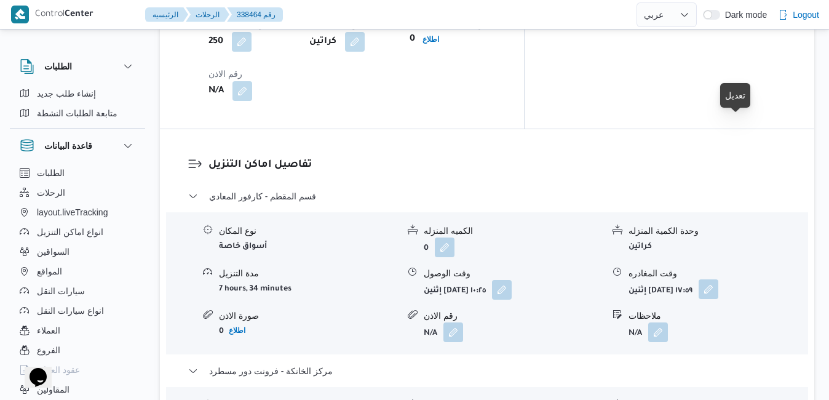
click at [719, 279] on button "button" at bounding box center [709, 289] width 20 height 20
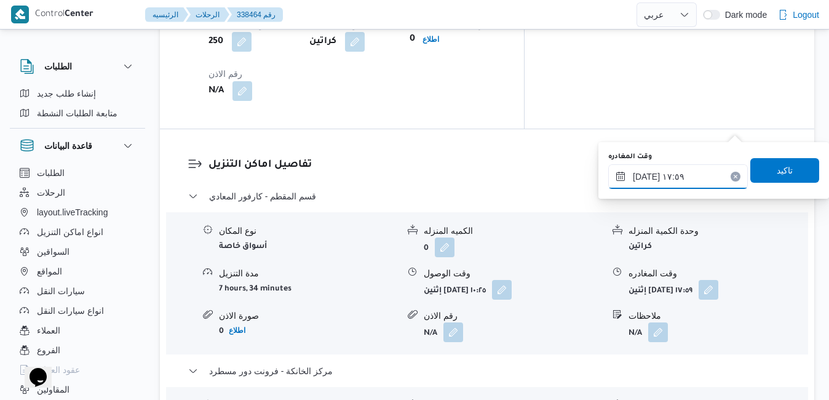
click at [685, 178] on input "[DATE] ١٧:٥٩" at bounding box center [678, 176] width 140 height 25
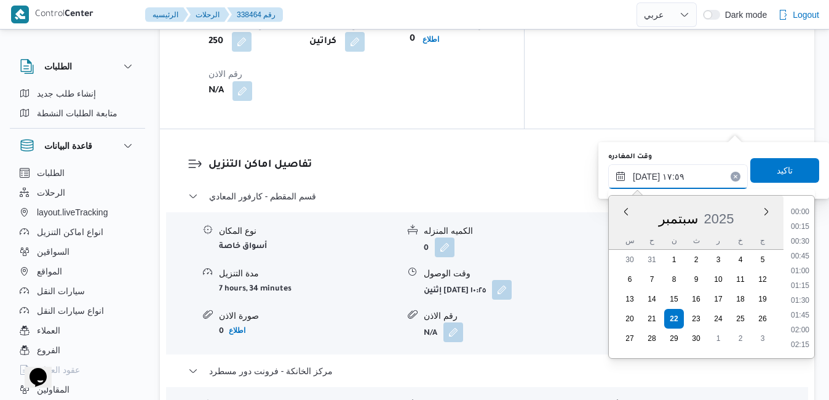
scroll to position [973, 0]
click at [647, 177] on input "[DATE] ١٧:٥٩" at bounding box center [678, 176] width 140 height 25
type input "[DATE] ١٧:30"
click at [773, 163] on span "تاكيد" at bounding box center [785, 169] width 69 height 25
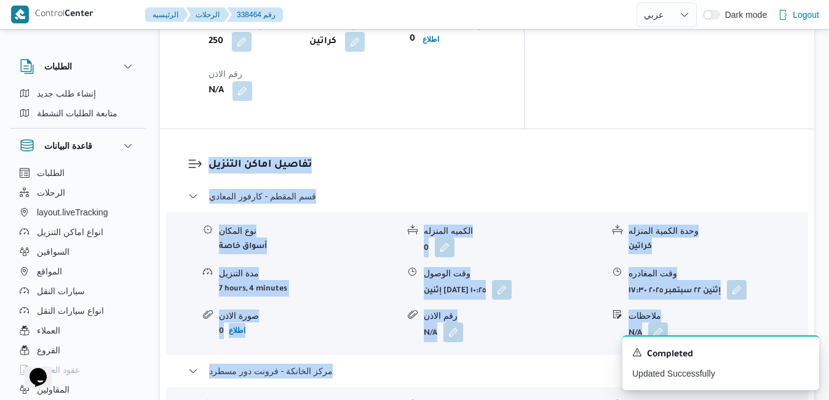
scroll to position [1067, 0]
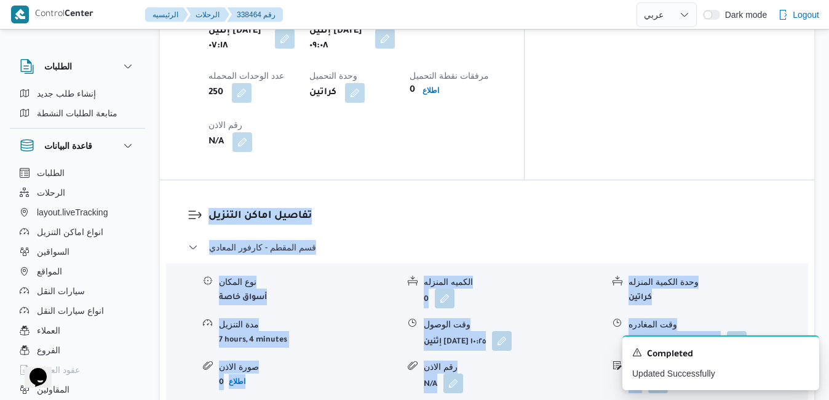
drag, startPoint x: 829, startPoint y: 193, endPoint x: 834, endPoint y: -46, distance: 238.8
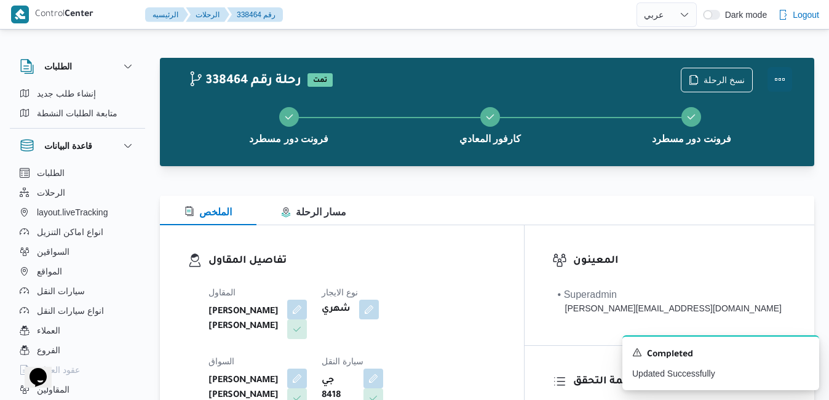
click at [774, 84] on button "Actions" at bounding box center [780, 79] width 25 height 25
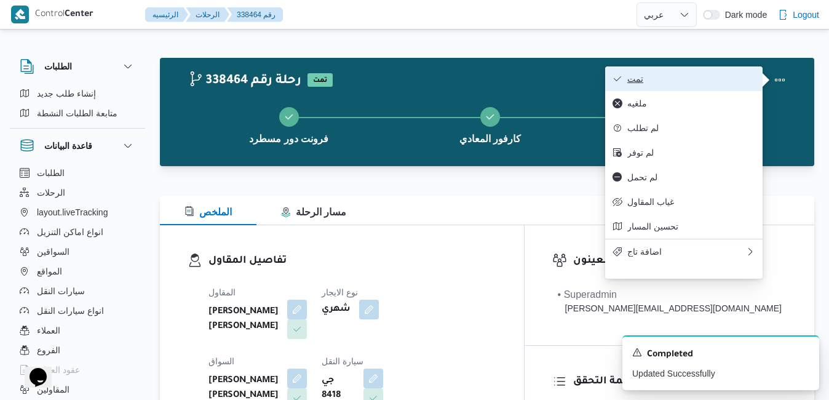
click at [728, 87] on button "تمت" at bounding box center [683, 78] width 157 height 25
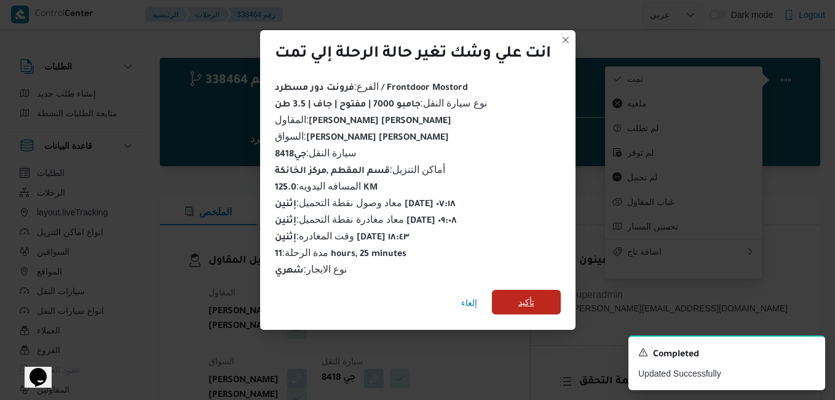
click at [524, 299] on span "تأكيد" at bounding box center [527, 302] width 16 height 15
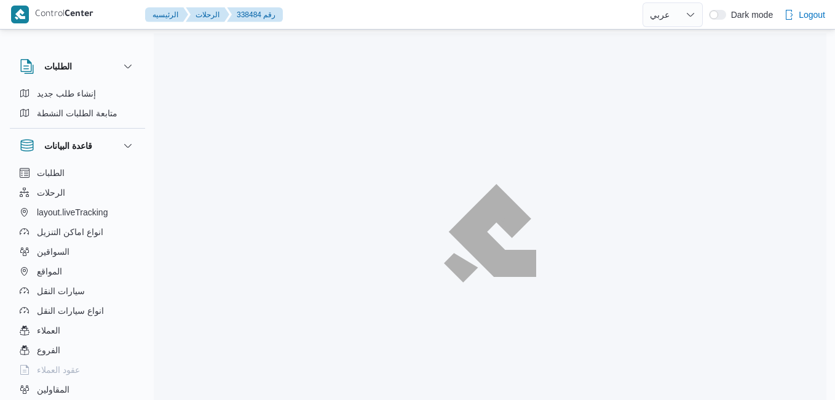
select select "ar"
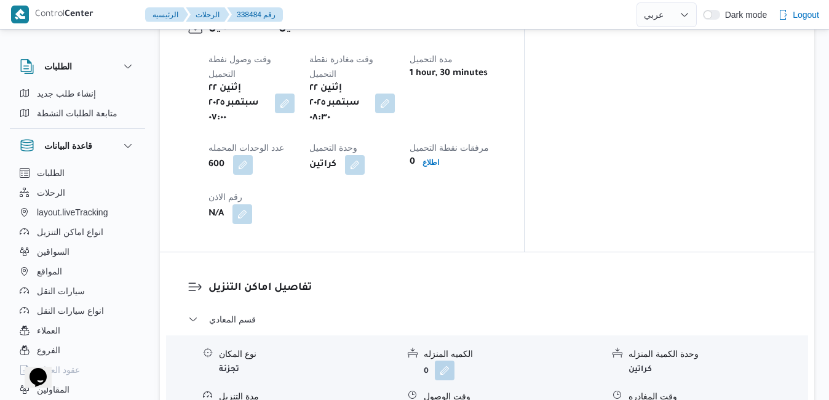
scroll to position [1039, 0]
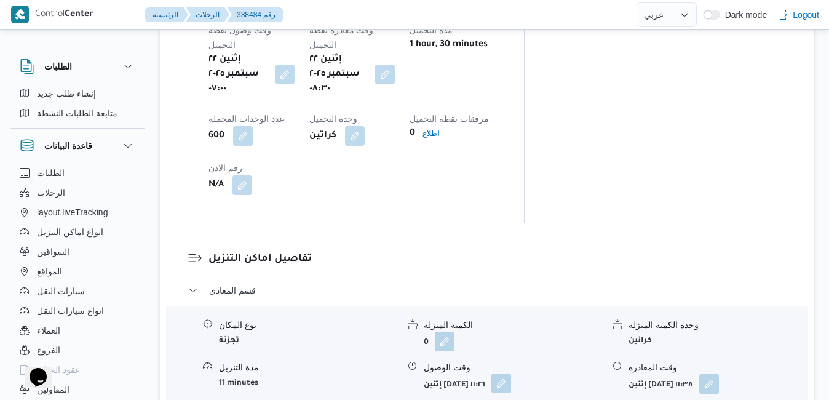
click at [511, 373] on button "button" at bounding box center [502, 383] width 20 height 20
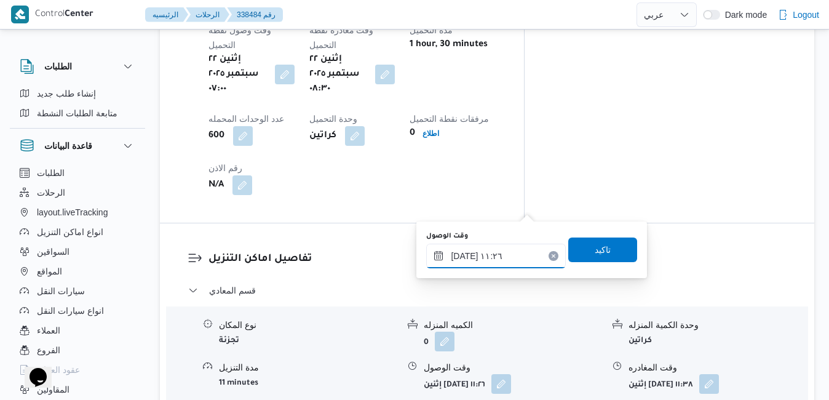
click at [501, 255] on input "[DATE] ١١:٢٦" at bounding box center [496, 256] width 140 height 25
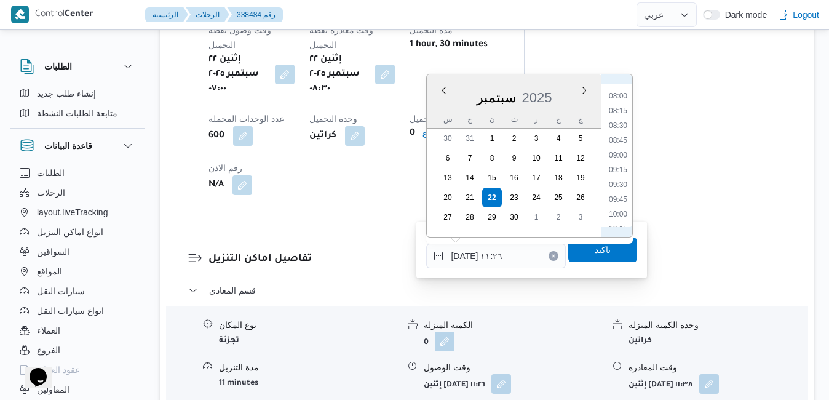
scroll to position [464, 0]
click at [613, 190] on li "09:30" at bounding box center [618, 187] width 28 height 12
type input "[DATE] ٠٩:٣٠"
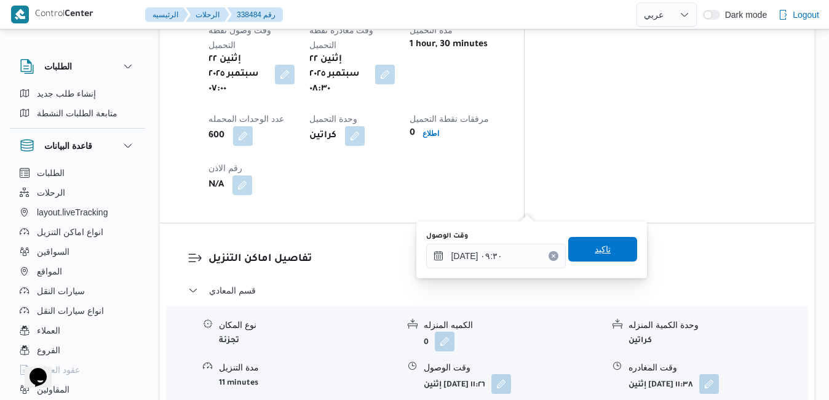
click at [597, 254] on span "تاكيد" at bounding box center [603, 249] width 16 height 15
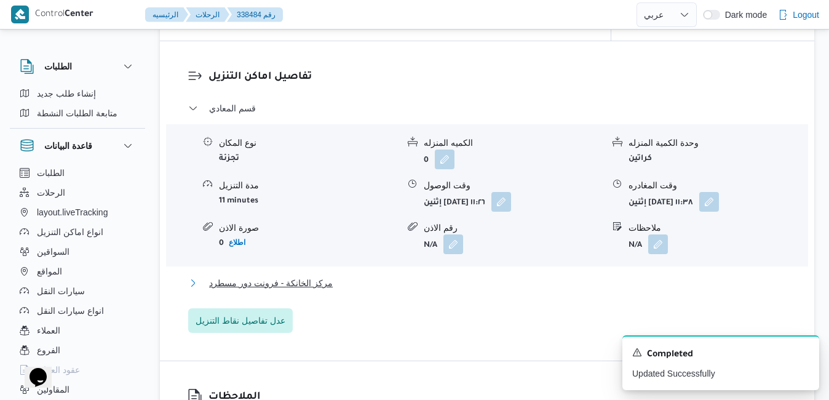
click at [511, 286] on button "مركز الخانكة - فرونت دور مسطرد" at bounding box center [487, 283] width 599 height 15
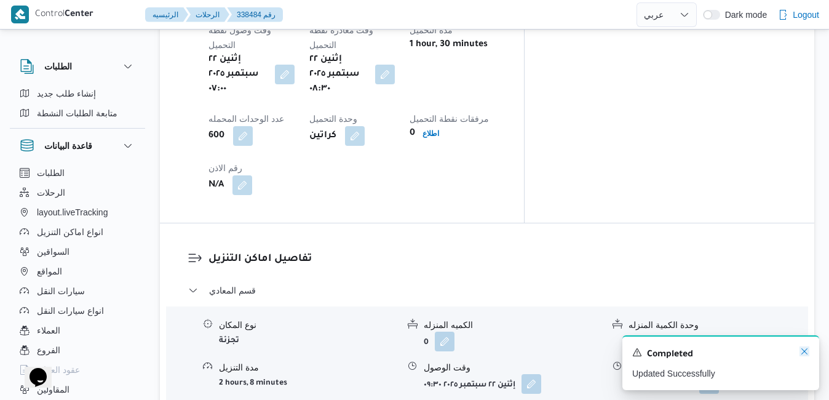
click at [803, 354] on icon "Dismiss toast" at bounding box center [805, 351] width 10 height 10
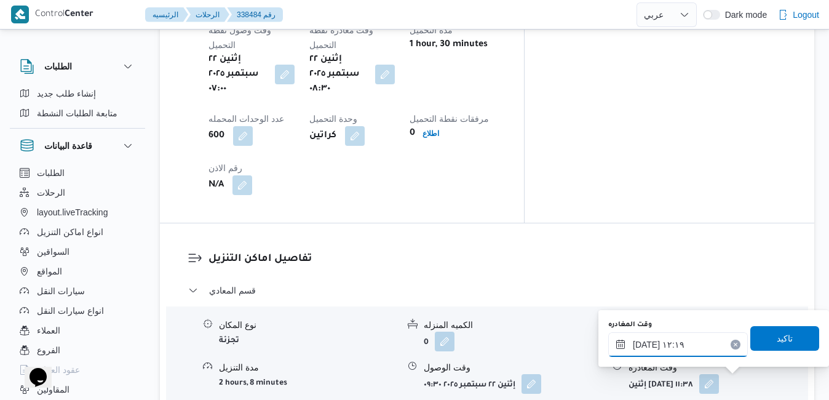
click at [699, 347] on input "٢٢/٠٩/٢٠٢٥ ١٢:١٩" at bounding box center [678, 344] width 140 height 25
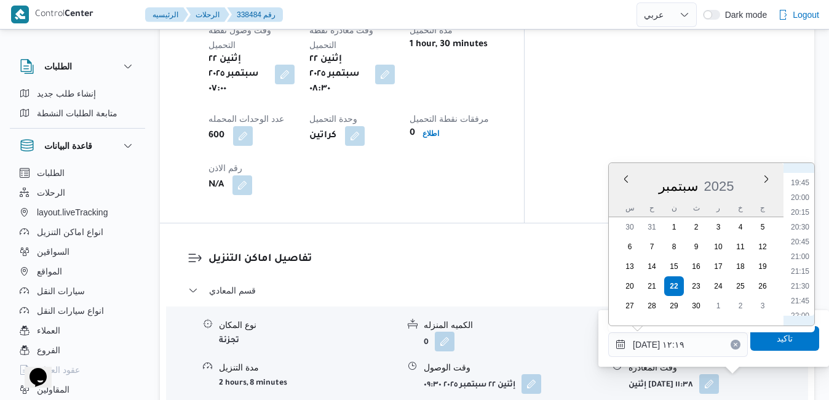
scroll to position [1190, 0]
click at [802, 204] on li "20:30" at bounding box center [800, 200] width 28 height 12
type input "٢٢/٠٩/٢٠٢٥ ٢٠:٣٠"
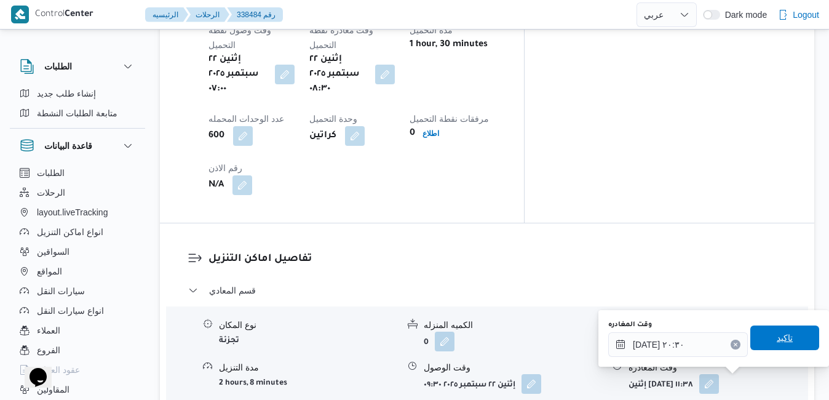
click at [777, 335] on span "تاكيد" at bounding box center [785, 337] width 16 height 15
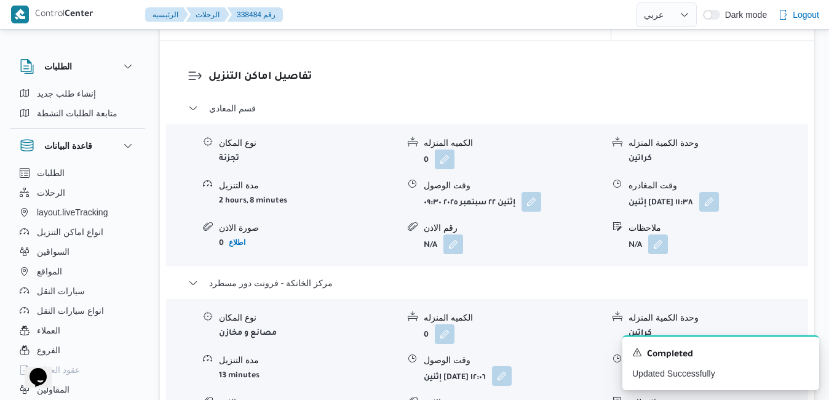
click at [512, 377] on button "button" at bounding box center [502, 376] width 20 height 20
click at [802, 354] on icon "Dismiss toast" at bounding box center [805, 351] width 10 height 10
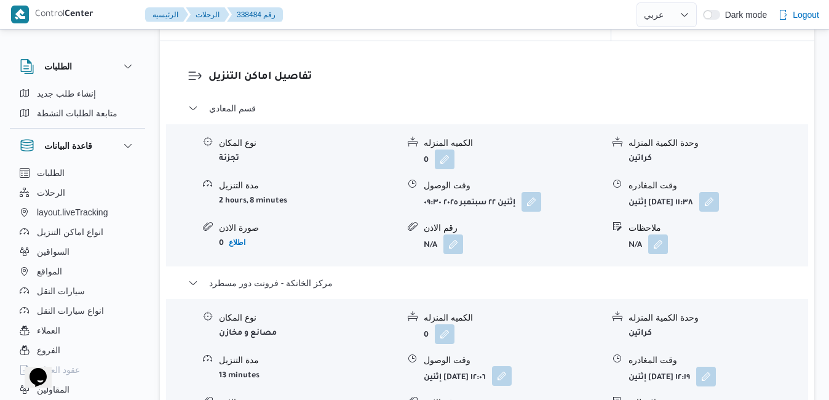
click at [512, 383] on button "button" at bounding box center [502, 376] width 20 height 20
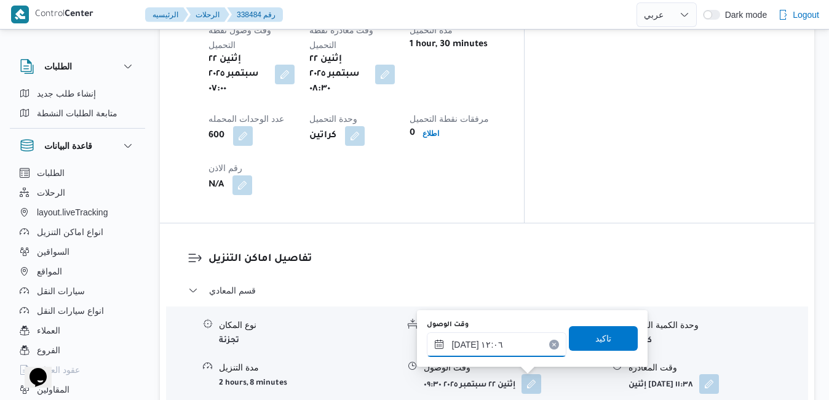
click at [495, 344] on input "٢٢/٠٩/٢٠٢٥ ١٢:٠٦" at bounding box center [497, 344] width 140 height 25
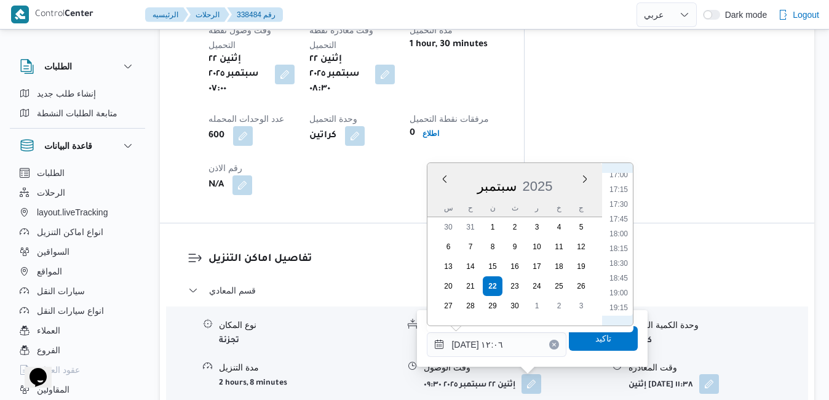
scroll to position [1133, 0]
click at [620, 243] on li "20:15" at bounding box center [619, 242] width 28 height 12
type input "٢٢/٠٩/٢٠٢٥ ٢٠:١٥"
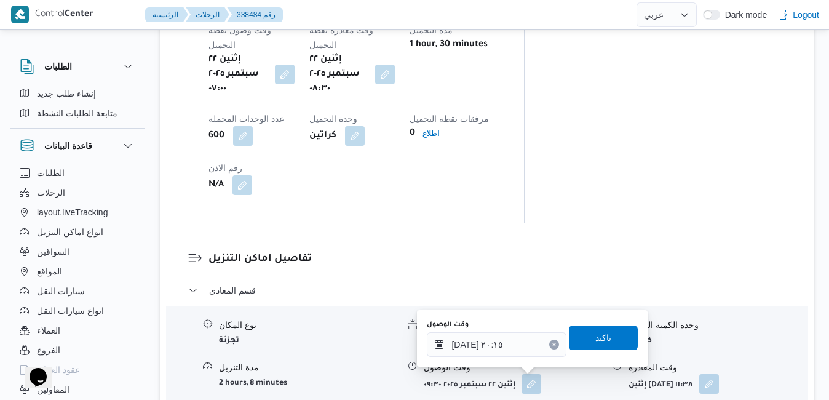
click at [599, 340] on span "تاكيد" at bounding box center [604, 337] width 16 height 15
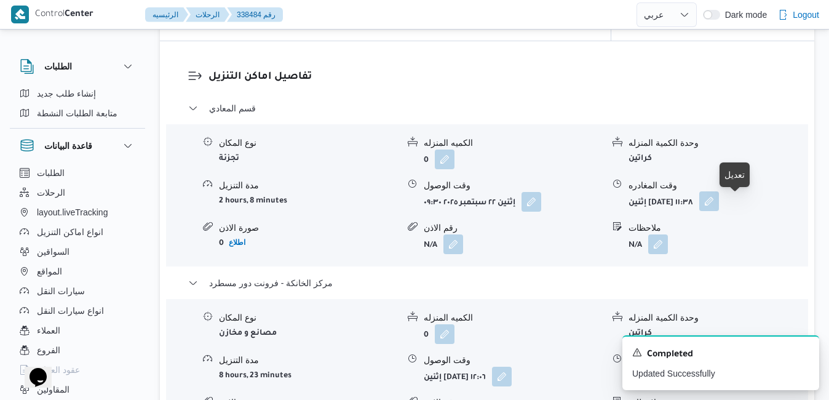
click at [719, 205] on button "button" at bounding box center [710, 201] width 20 height 20
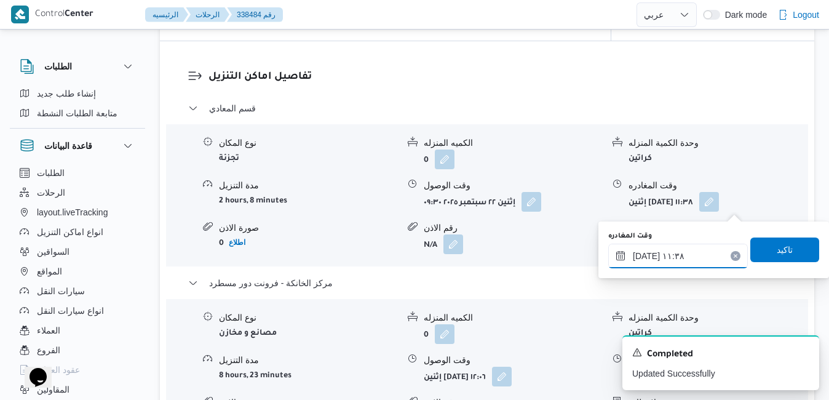
click at [682, 255] on input "٢٢/٠٩/٢٠٢٥ ١١:٣٨" at bounding box center [678, 256] width 140 height 25
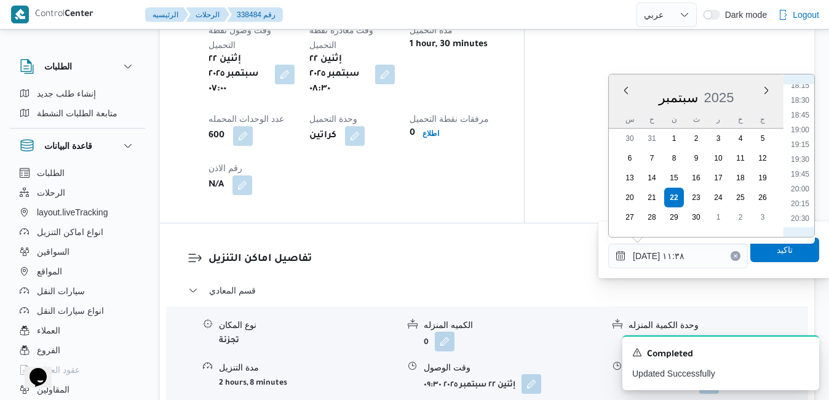
scroll to position [1104, 0]
click at [799, 124] on li "19:15" at bounding box center [800, 124] width 28 height 12
type input "٢٢/٠٩/٢٠٢٥ ١٩:١٥"
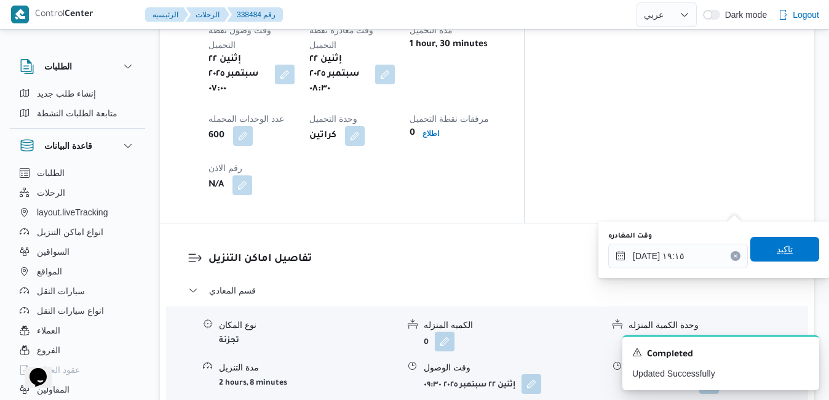
click at [777, 251] on span "تاكيد" at bounding box center [785, 249] width 16 height 15
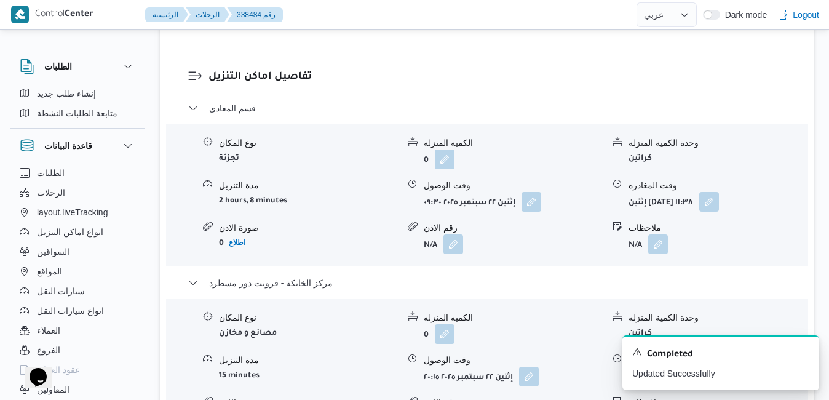
scroll to position [0, 0]
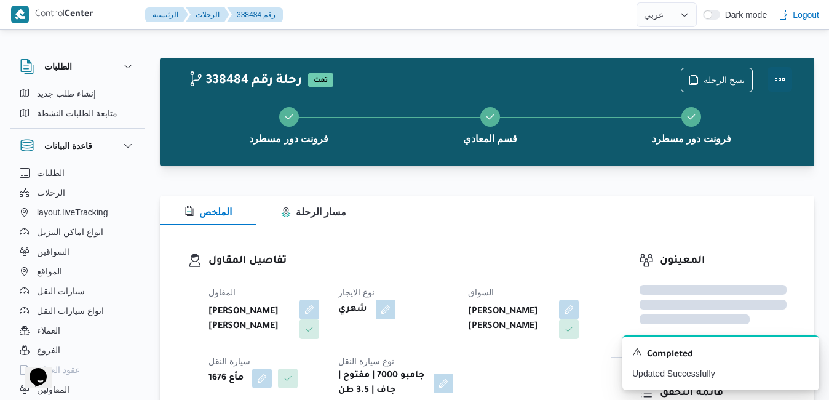
click at [778, 78] on button "Actions" at bounding box center [780, 79] width 25 height 25
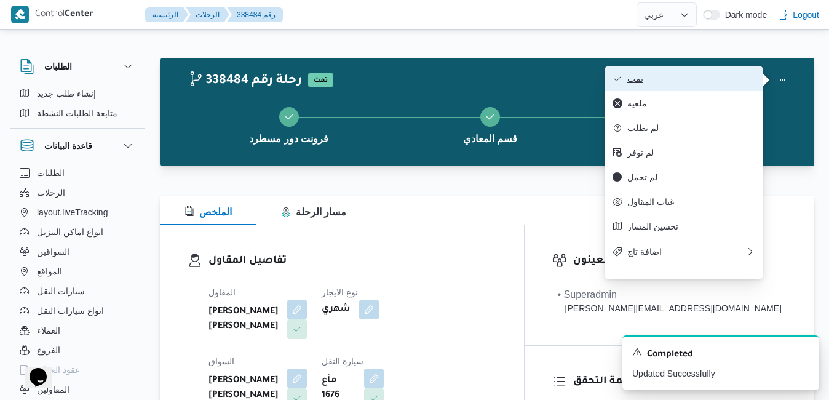
click at [730, 81] on span "تمت" at bounding box center [692, 79] width 128 height 10
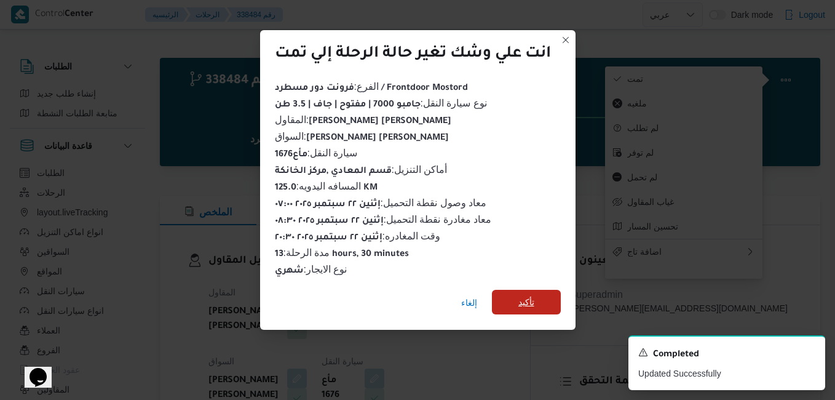
click at [541, 292] on span "تأكيد" at bounding box center [526, 302] width 69 height 25
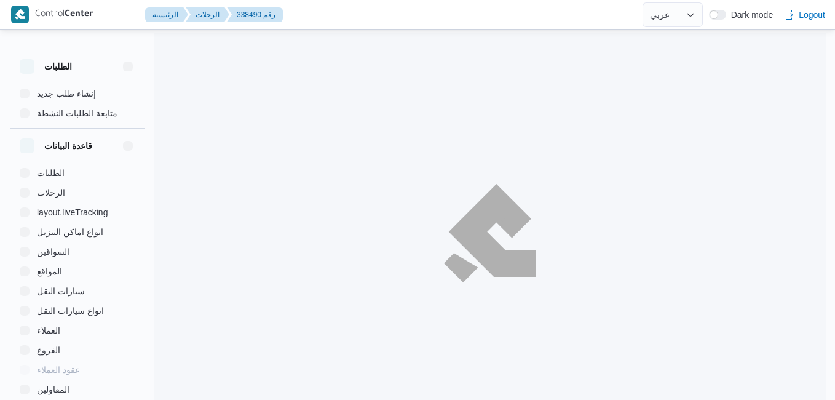
select select "ar"
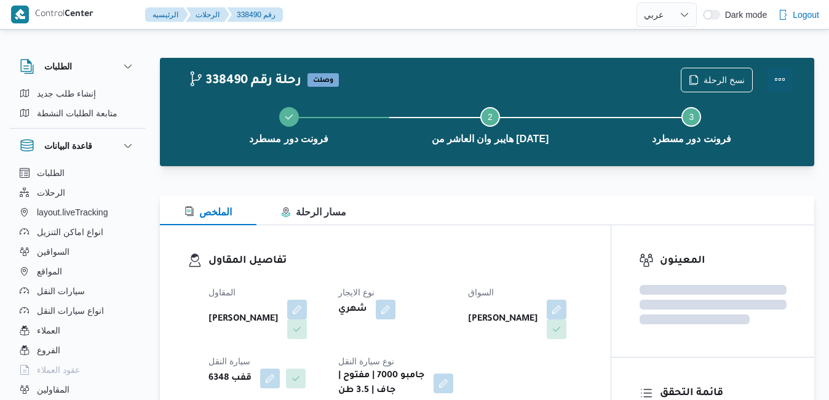
click at [782, 77] on button "Actions" at bounding box center [780, 79] width 25 height 25
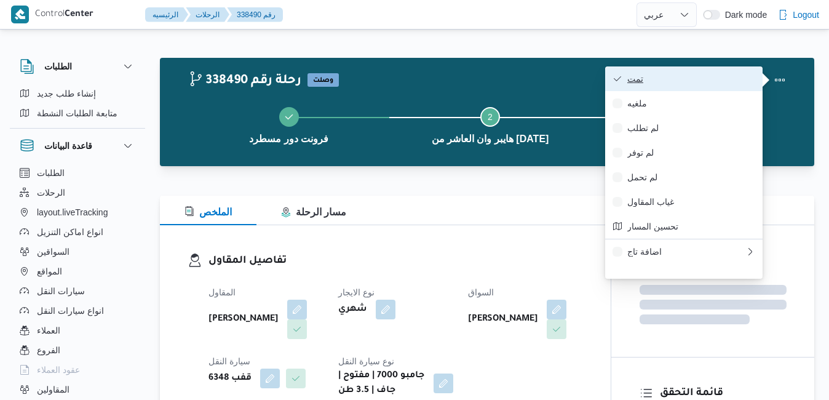
click at [724, 79] on span "تمت" at bounding box center [692, 79] width 128 height 10
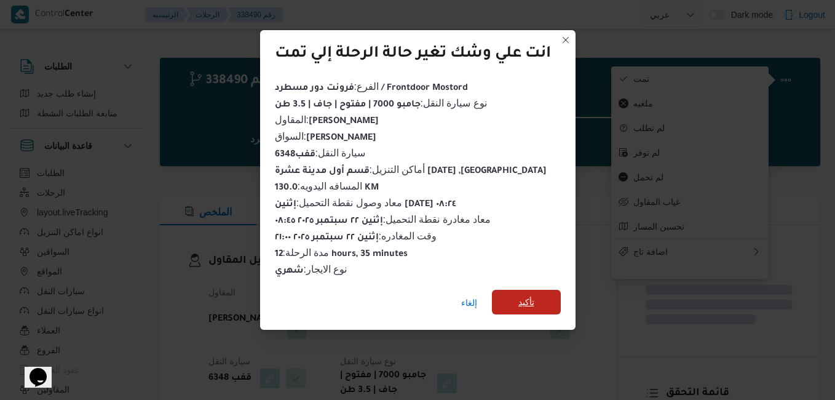
click at [521, 303] on span "تأكيد" at bounding box center [527, 302] width 16 height 15
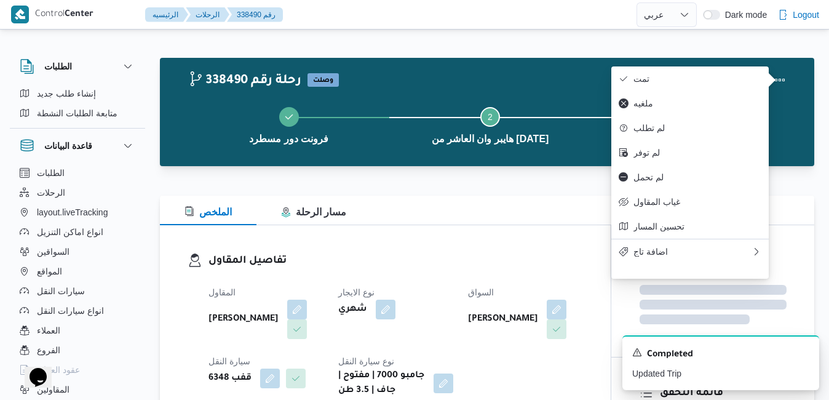
click at [566, 222] on div "الملخص مسار الرحلة" at bounding box center [487, 211] width 655 height 30
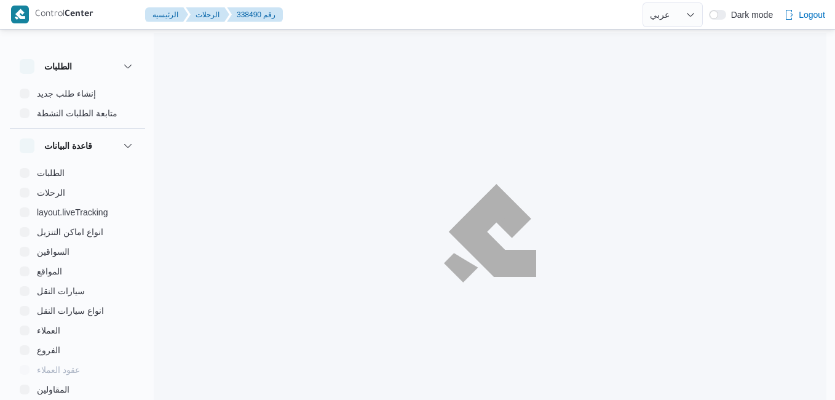
select select "ar"
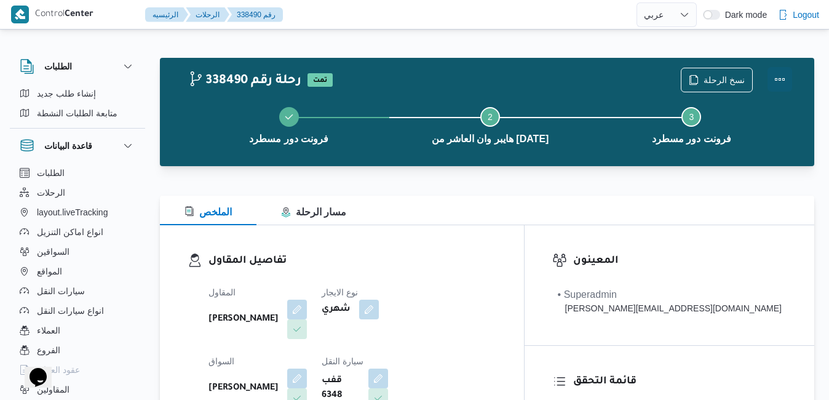
click at [778, 91] on button "Actions" at bounding box center [780, 79] width 25 height 25
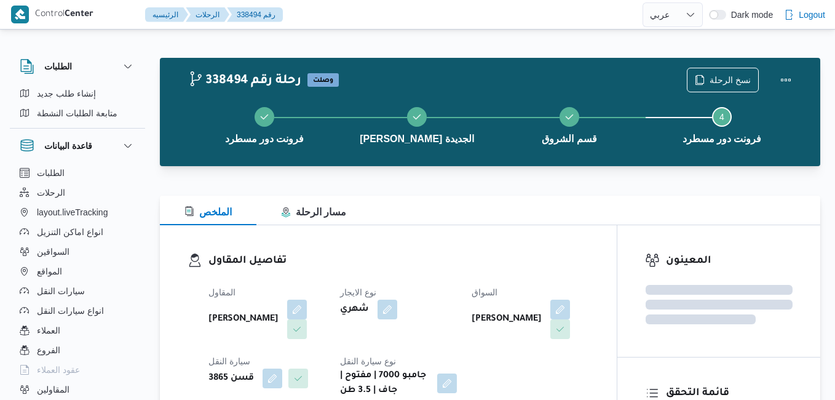
select select "ar"
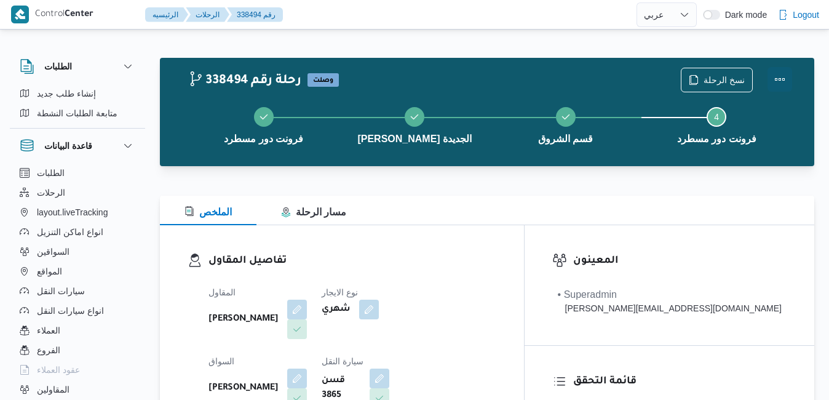
click at [789, 74] on button "Actions" at bounding box center [780, 79] width 25 height 25
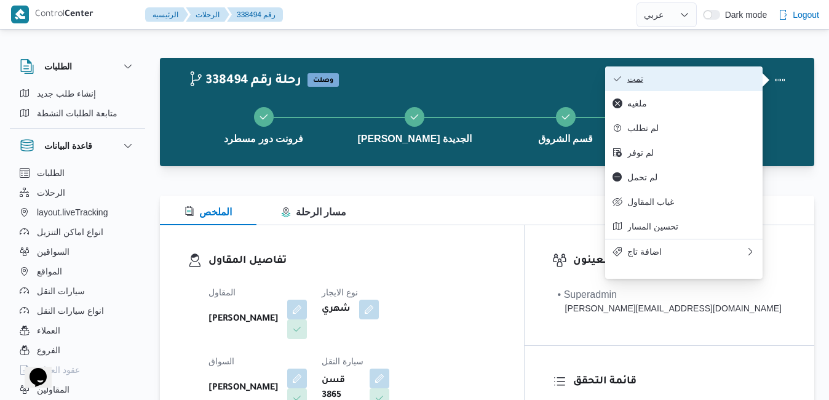
click at [711, 84] on span "تمت" at bounding box center [692, 79] width 128 height 10
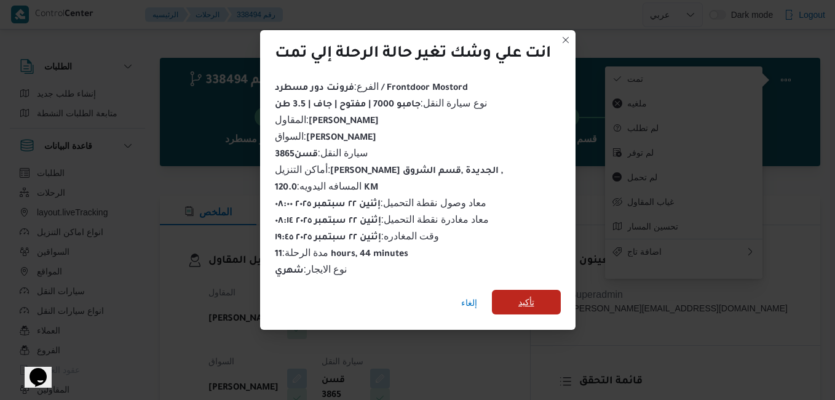
click at [527, 302] on span "تأكيد" at bounding box center [527, 302] width 16 height 15
